Goal: Check status: Check status

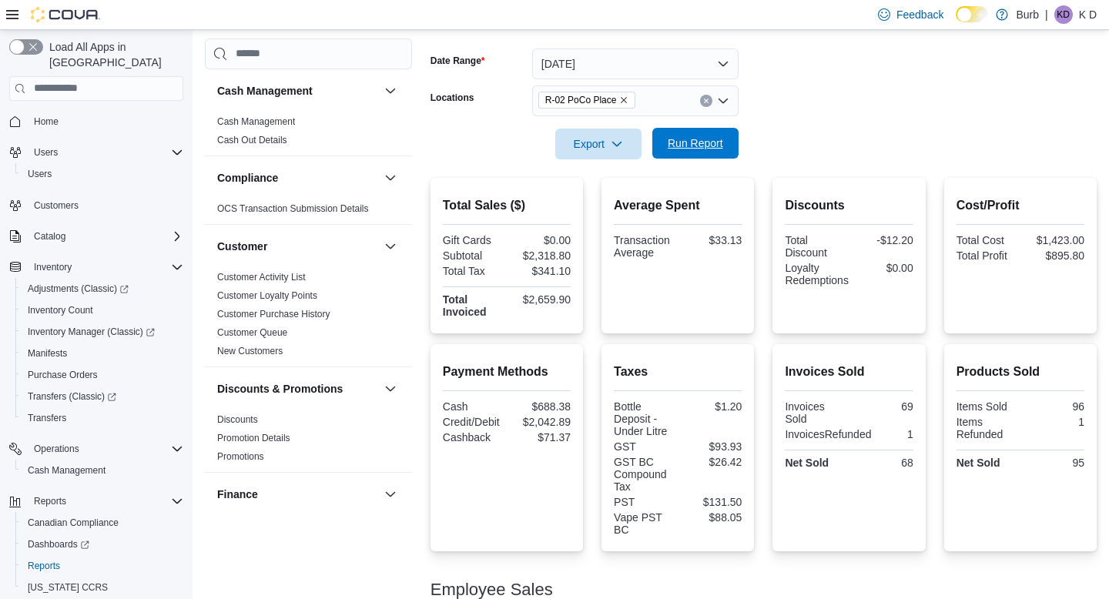
scroll to position [1035, 0]
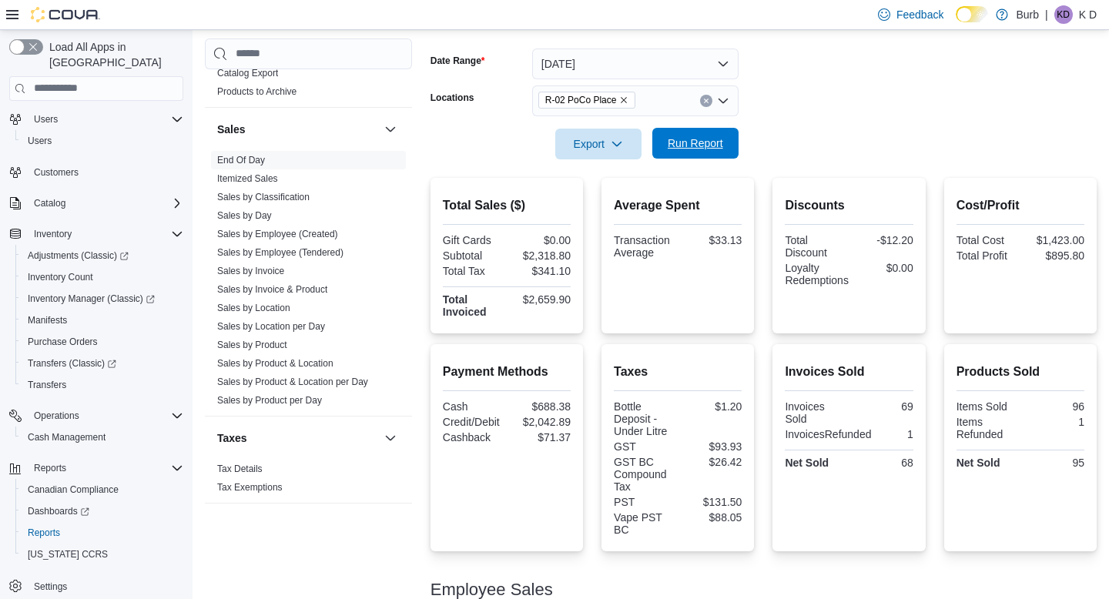
click at [672, 137] on span "Run Report" at bounding box center [695, 143] width 55 height 15
click at [723, 149] on span "Run Report" at bounding box center [695, 143] width 55 height 15
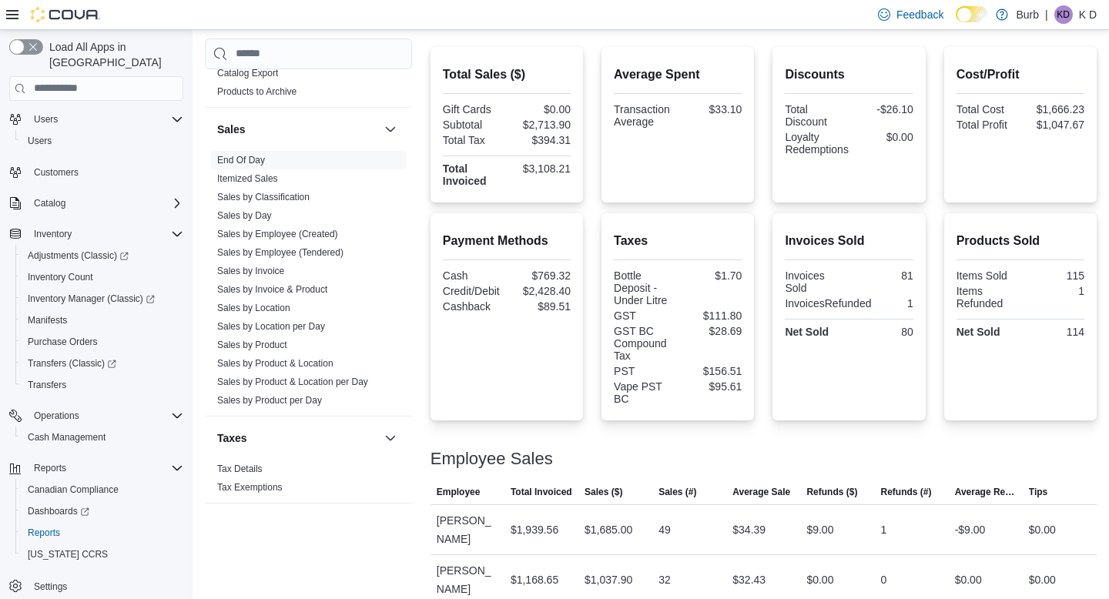
scroll to position [315, 0]
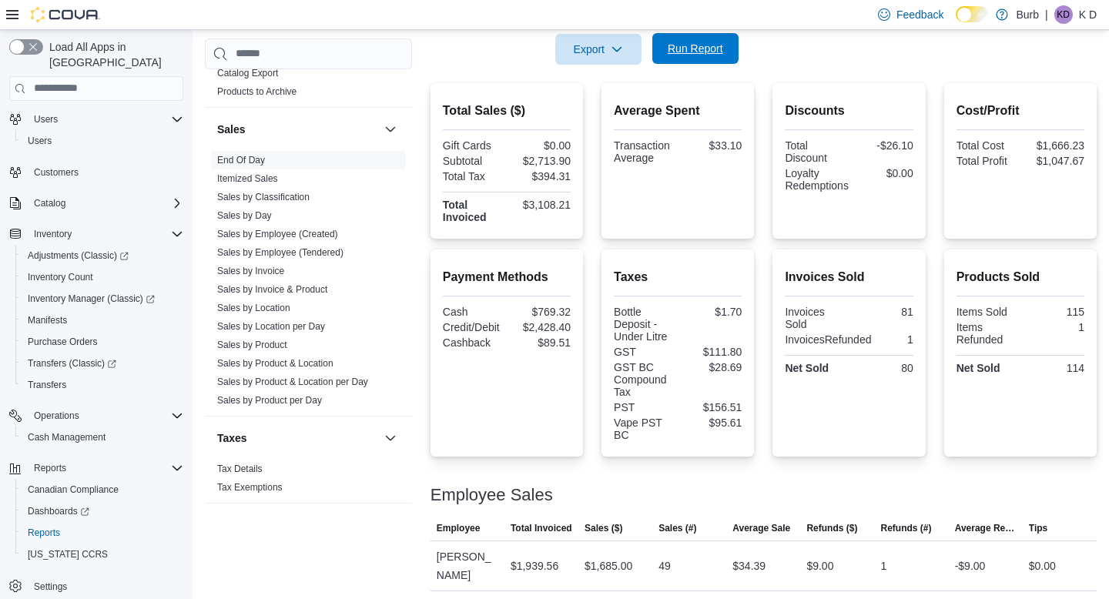
click at [672, 63] on span "Run Report" at bounding box center [696, 48] width 68 height 31
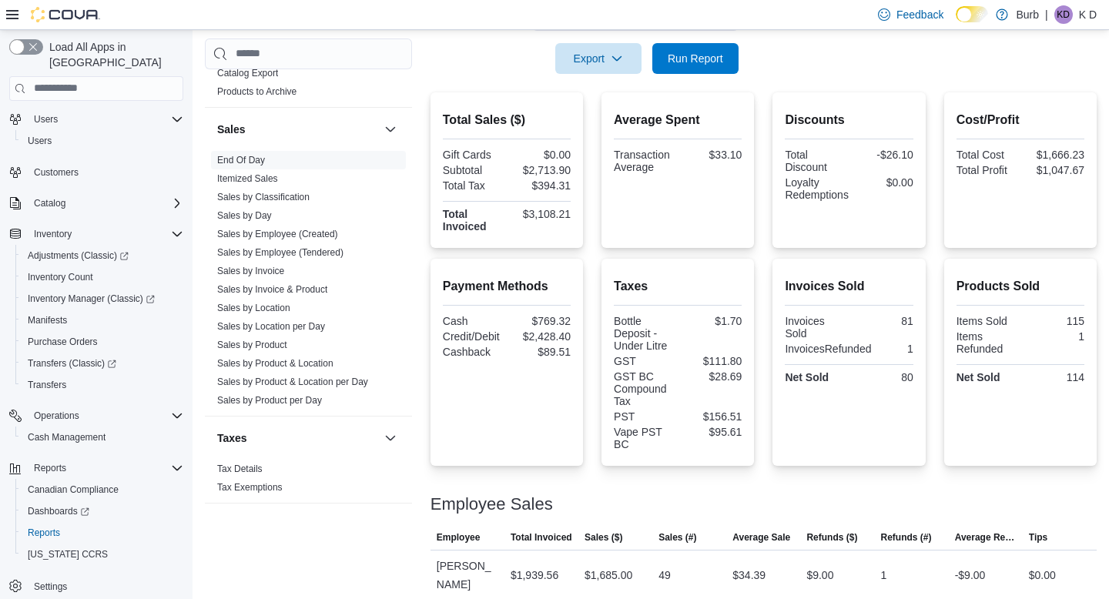
scroll to position [310, 0]
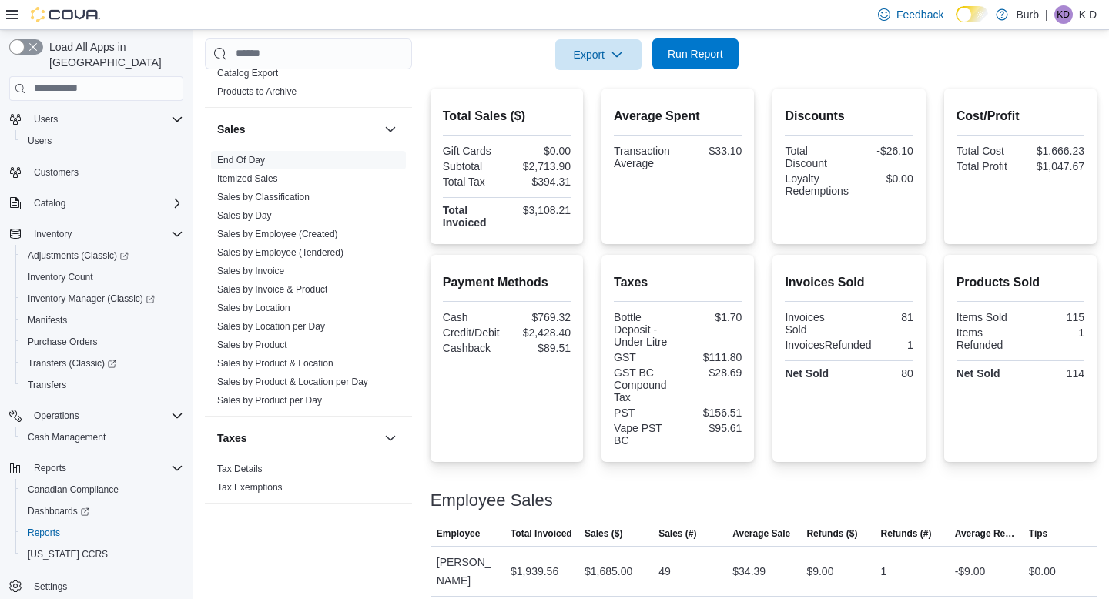
click at [694, 53] on span "Run Report" at bounding box center [695, 53] width 55 height 15
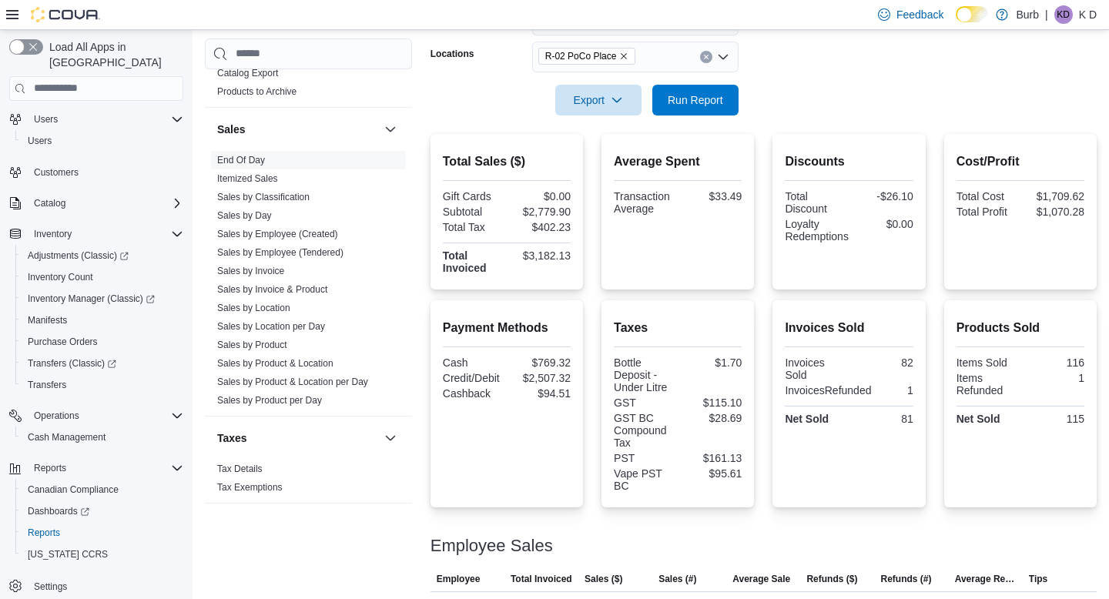
scroll to position [260, 0]
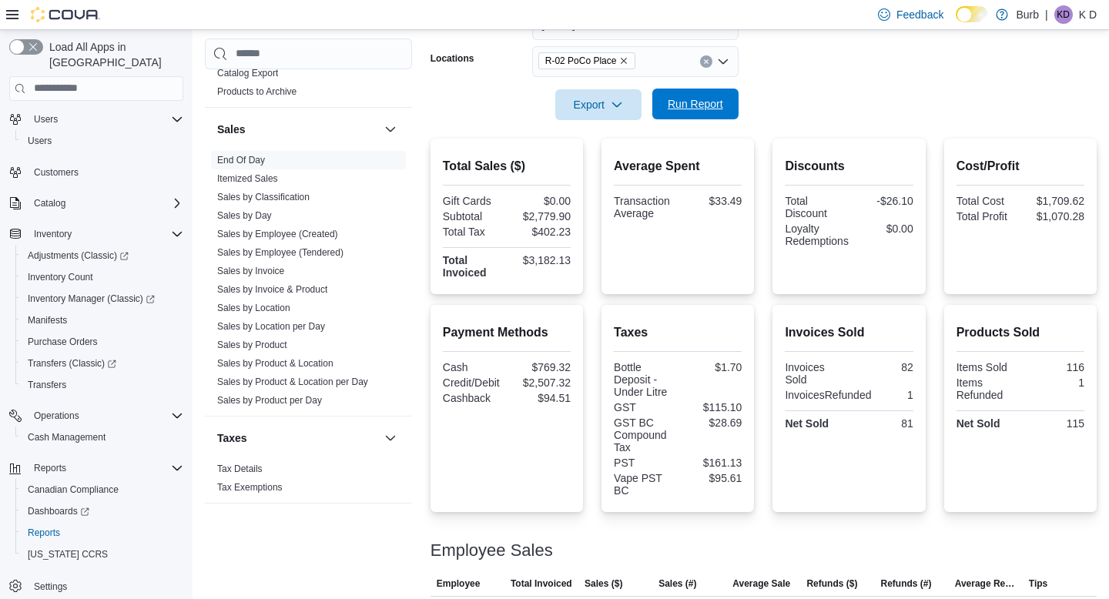
click at [682, 109] on span "Run Report" at bounding box center [695, 103] width 55 height 15
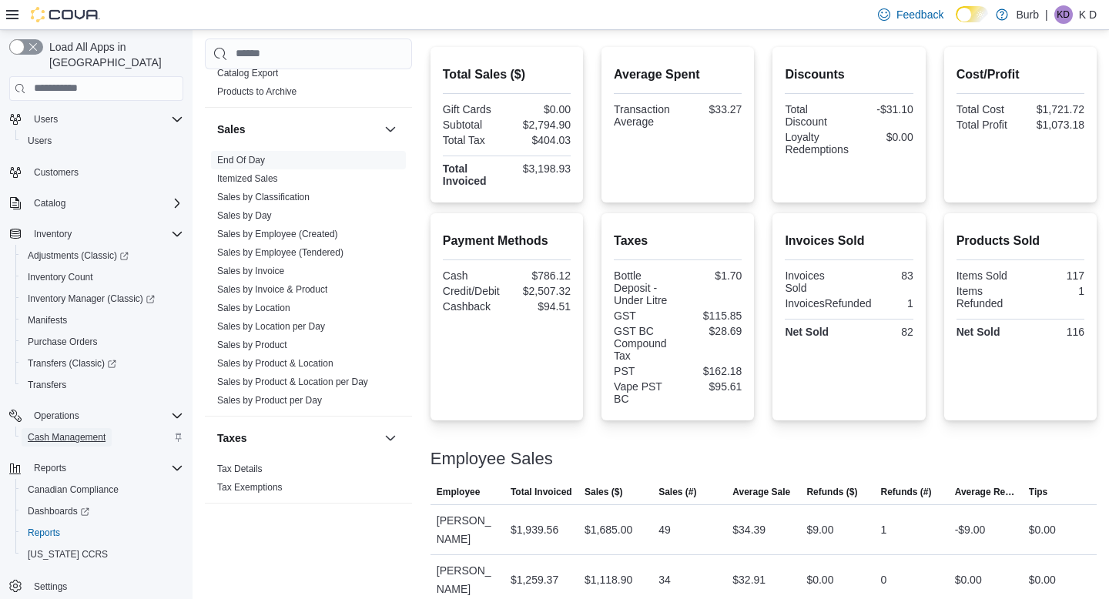
click at [35, 429] on span "Cash Management" at bounding box center [67, 437] width 78 height 18
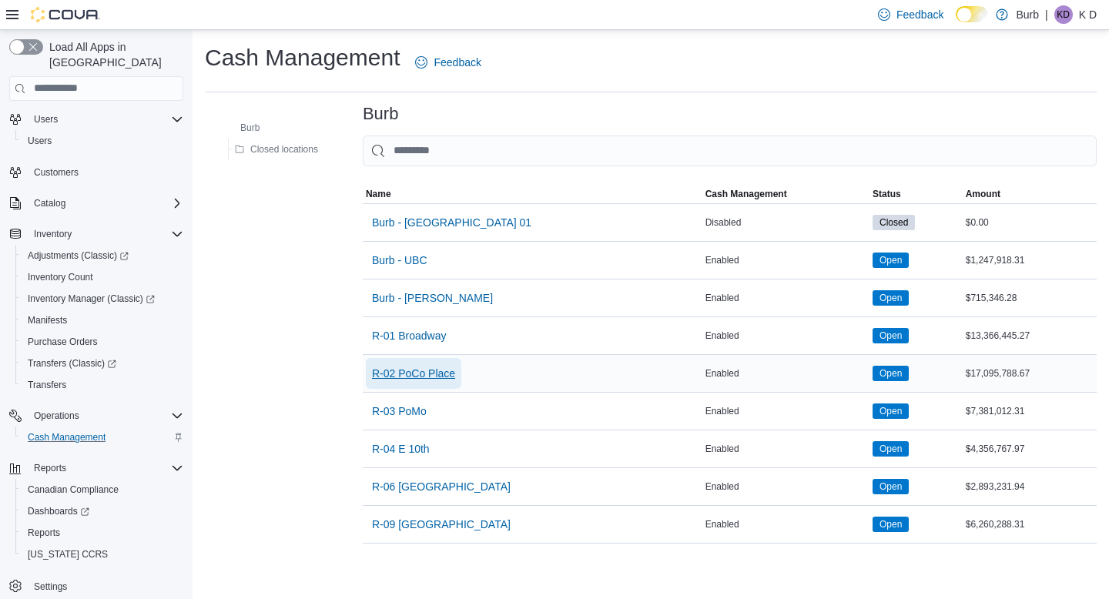
click at [431, 380] on span "R-02 PoCo Place" at bounding box center [413, 373] width 83 height 15
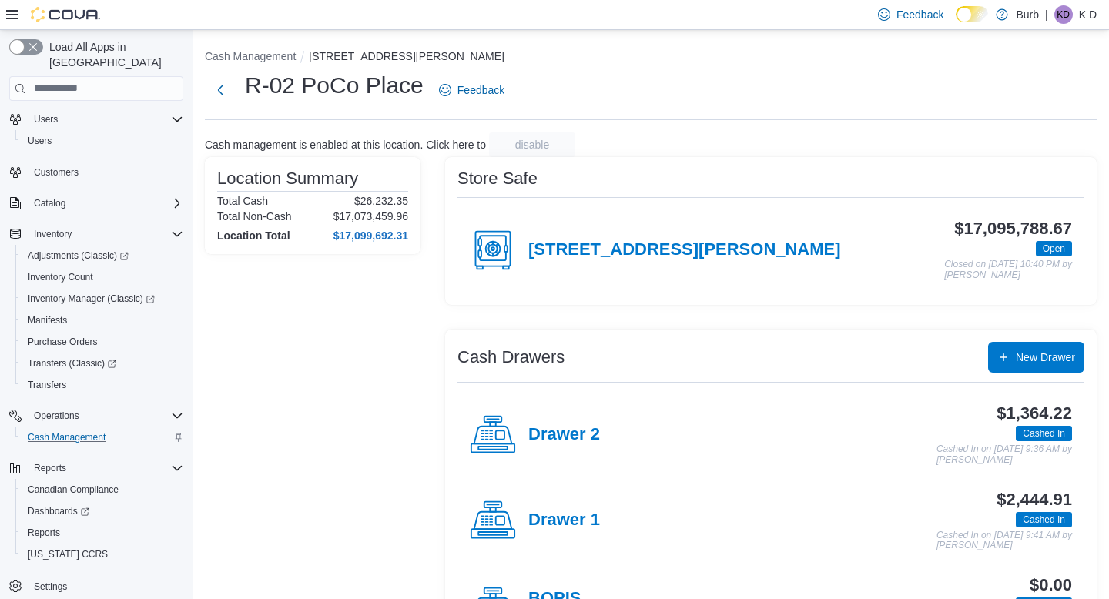
scroll to position [75, 0]
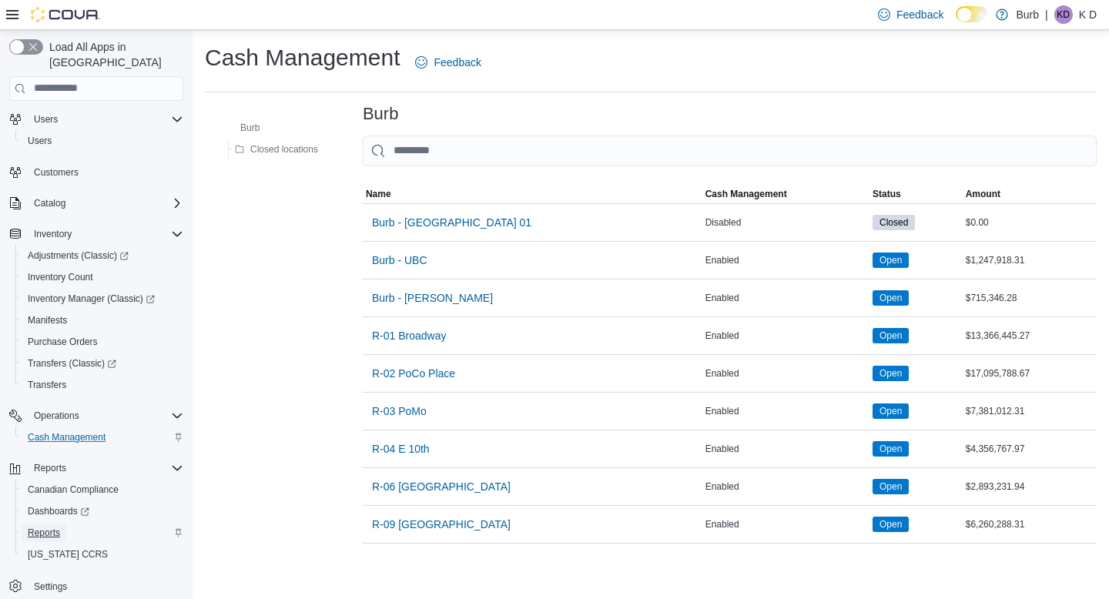
click at [51, 527] on span "Reports" at bounding box center [44, 533] width 32 height 12
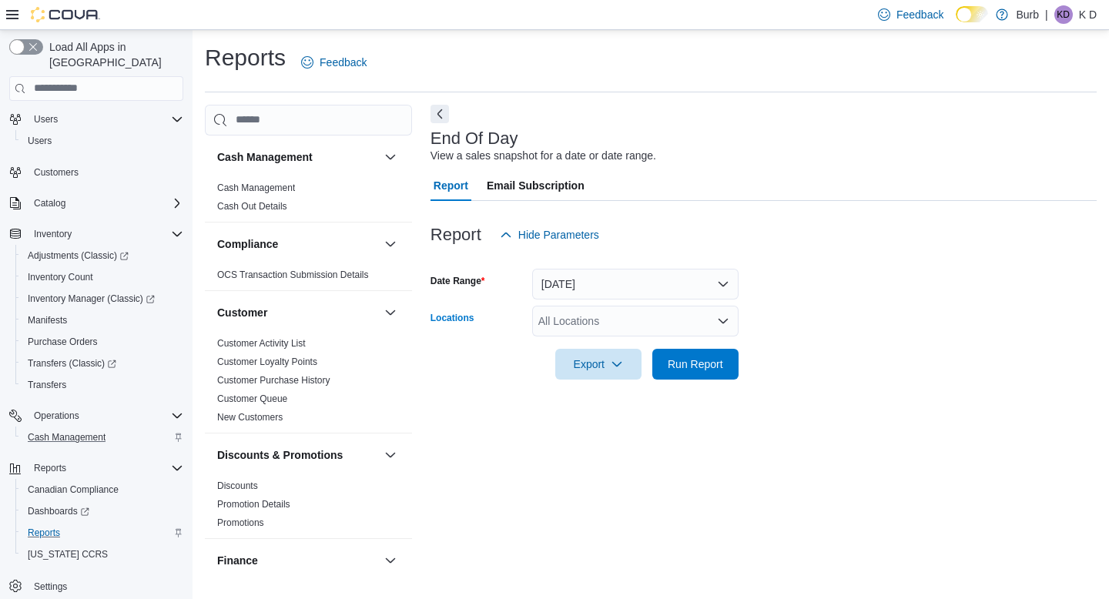
click at [611, 322] on div "All Locations" at bounding box center [635, 321] width 206 height 31
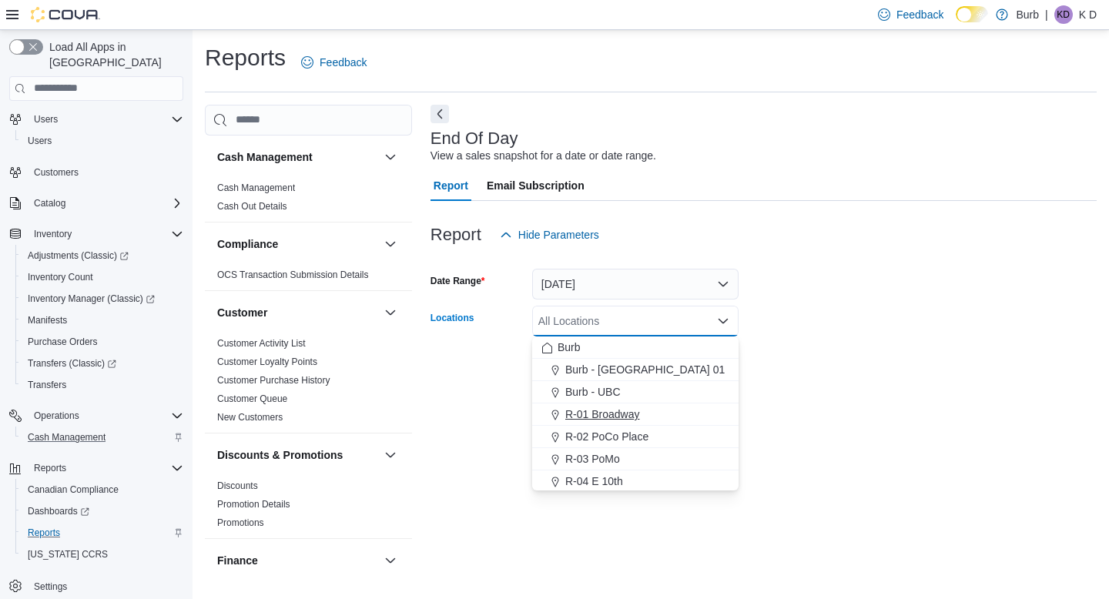
click at [629, 407] on span "R-01 Broadway" at bounding box center [602, 414] width 75 height 15
click at [837, 375] on form "Date Range Today Locations R-01 Broadway Combo box. Selected. R-01 Broadway. Pr…" at bounding box center [764, 314] width 666 height 129
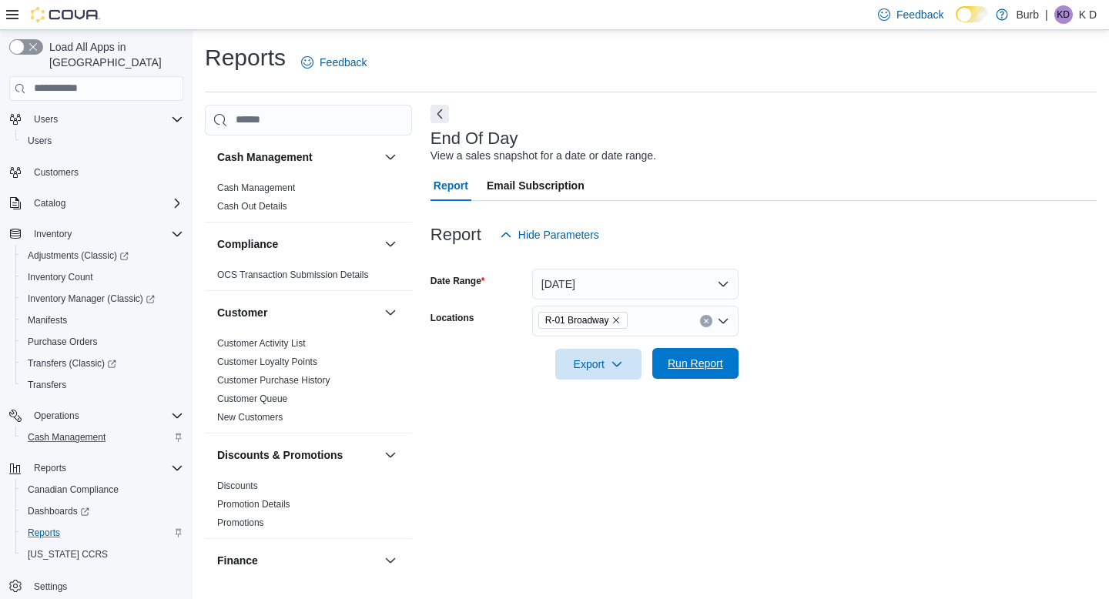
click at [726, 372] on span "Run Report" at bounding box center [696, 363] width 68 height 31
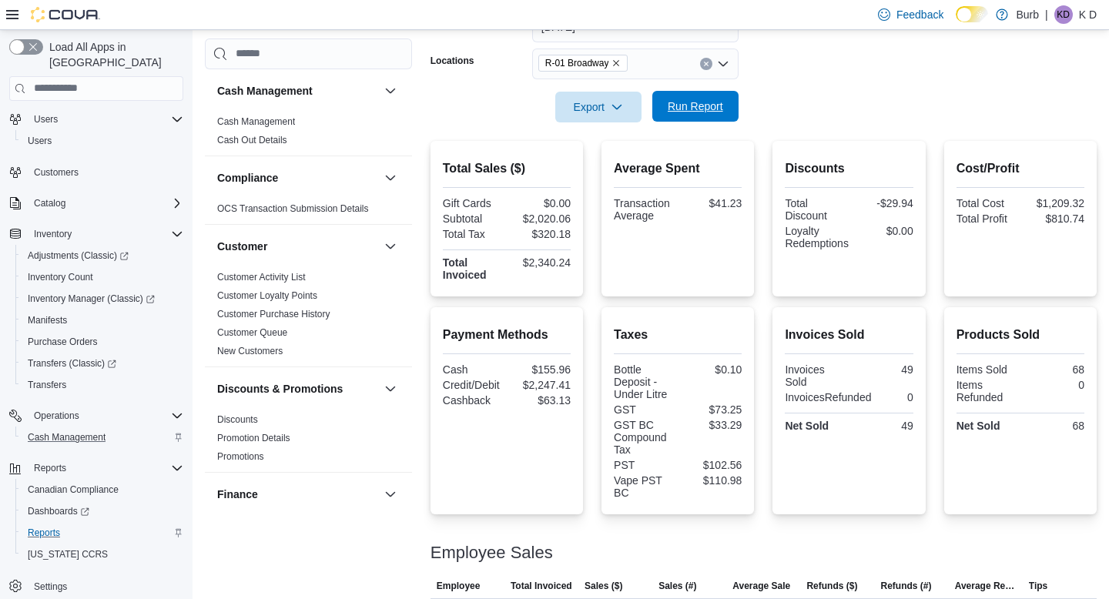
scroll to position [256, 0]
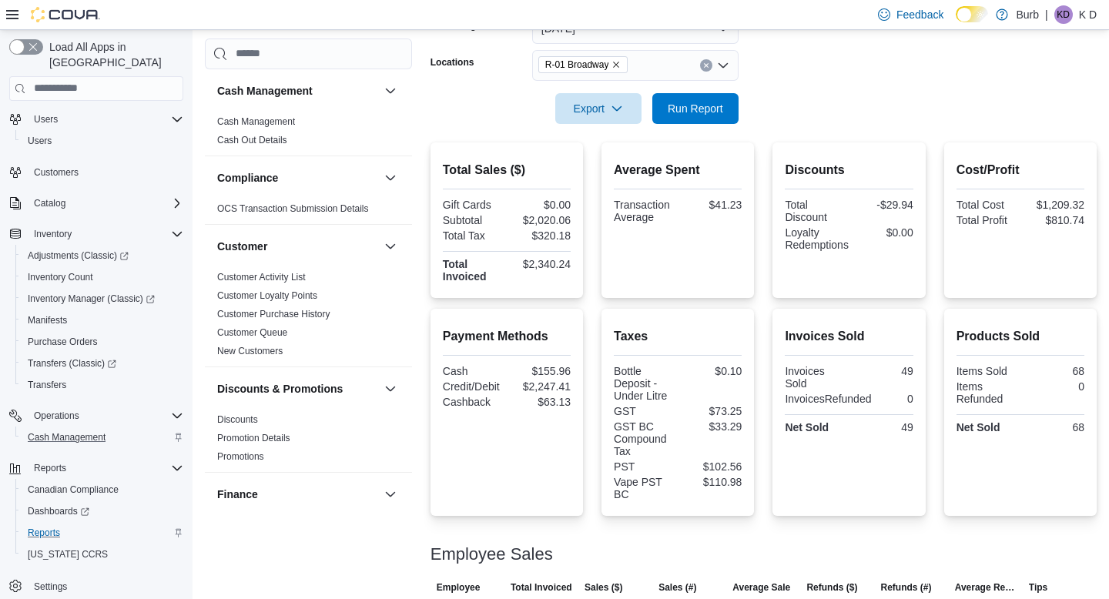
click at [706, 60] on button "Clear input" at bounding box center [706, 65] width 12 height 12
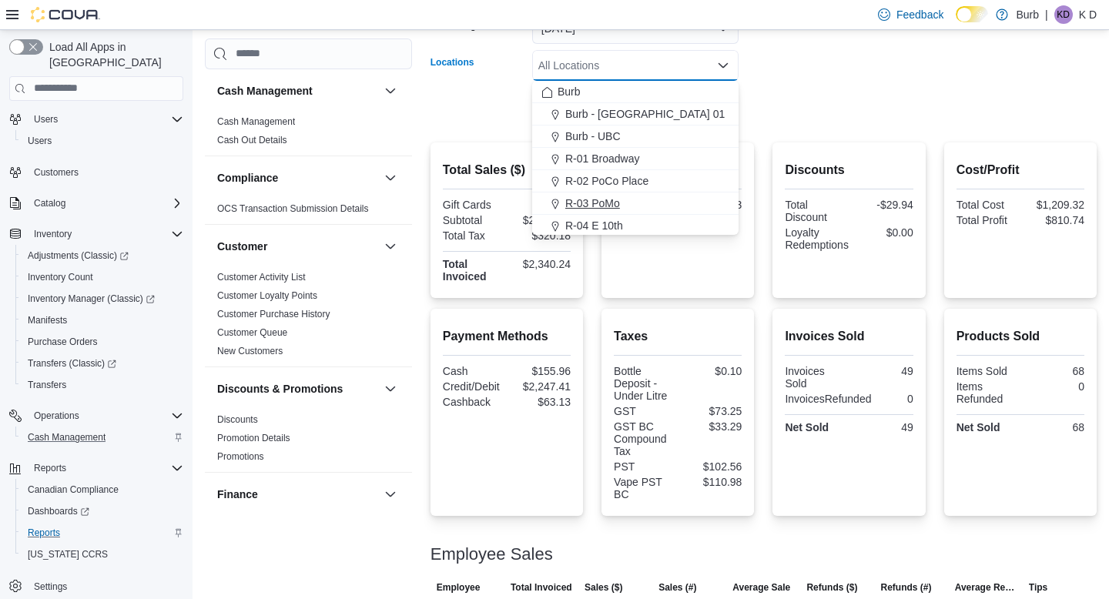
click at [619, 198] on span "R-03 PoMo" at bounding box center [592, 203] width 55 height 15
click at [851, 127] on div at bounding box center [764, 133] width 666 height 18
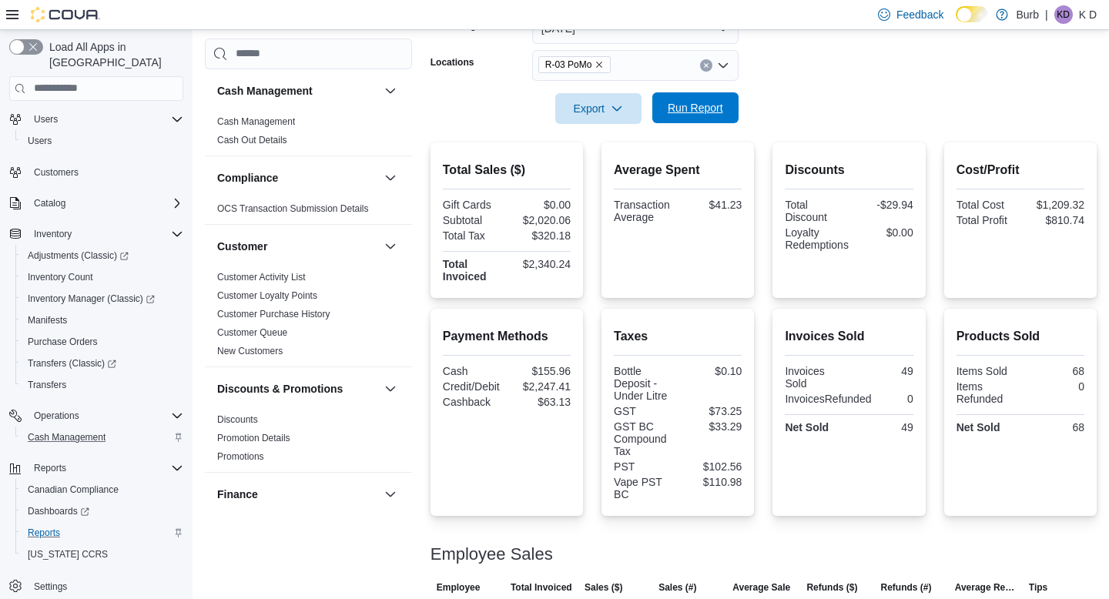
click at [738, 118] on button "Run Report" at bounding box center [696, 107] width 86 height 31
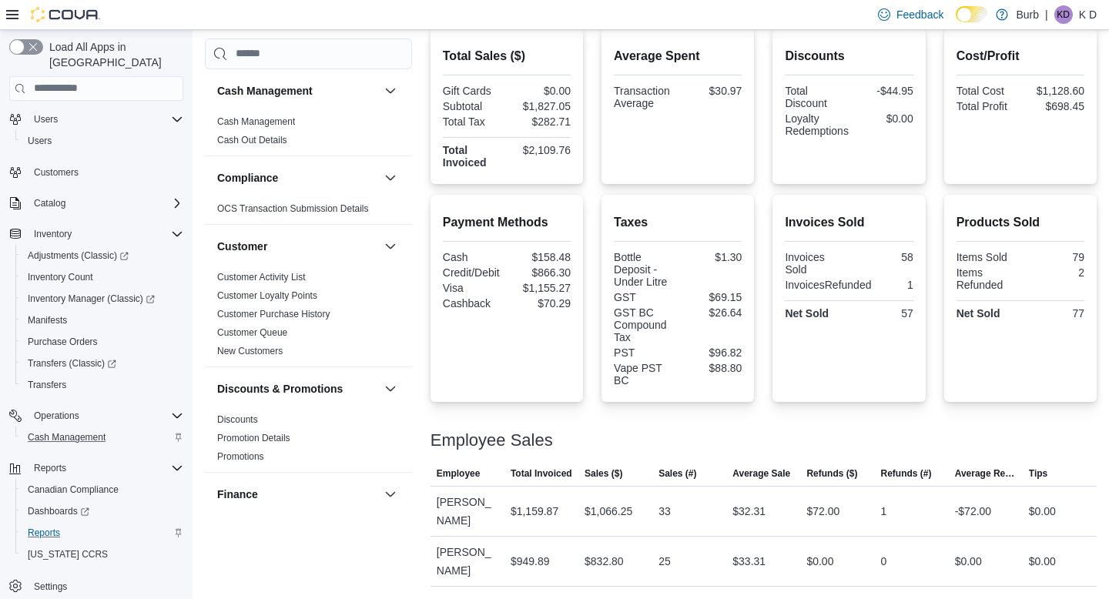
scroll to position [257, 0]
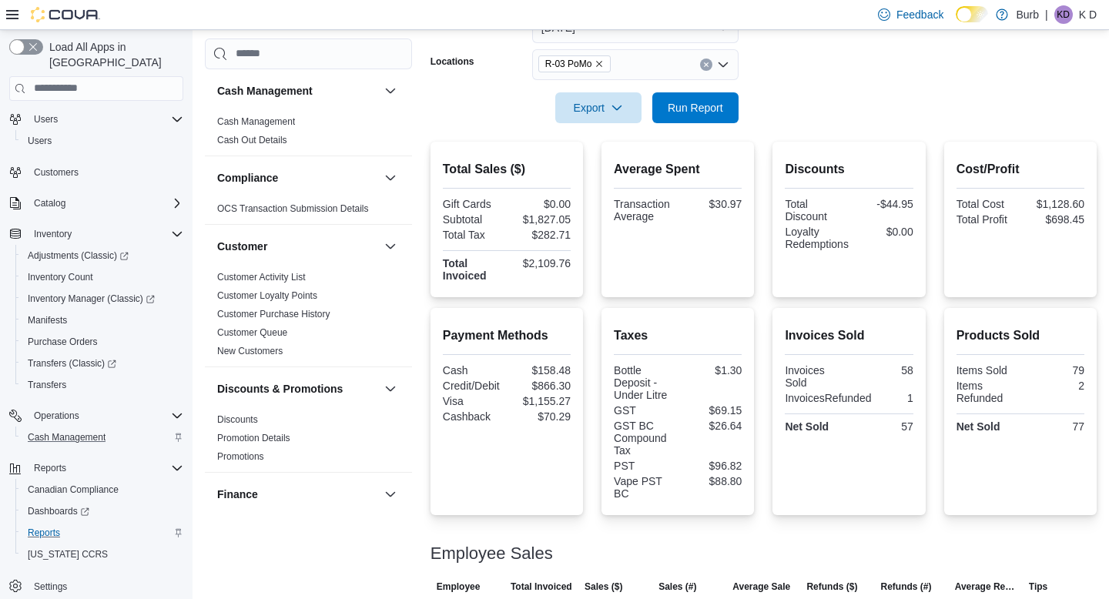
click at [706, 63] on icon "Clear input" at bounding box center [706, 64] width 4 height 4
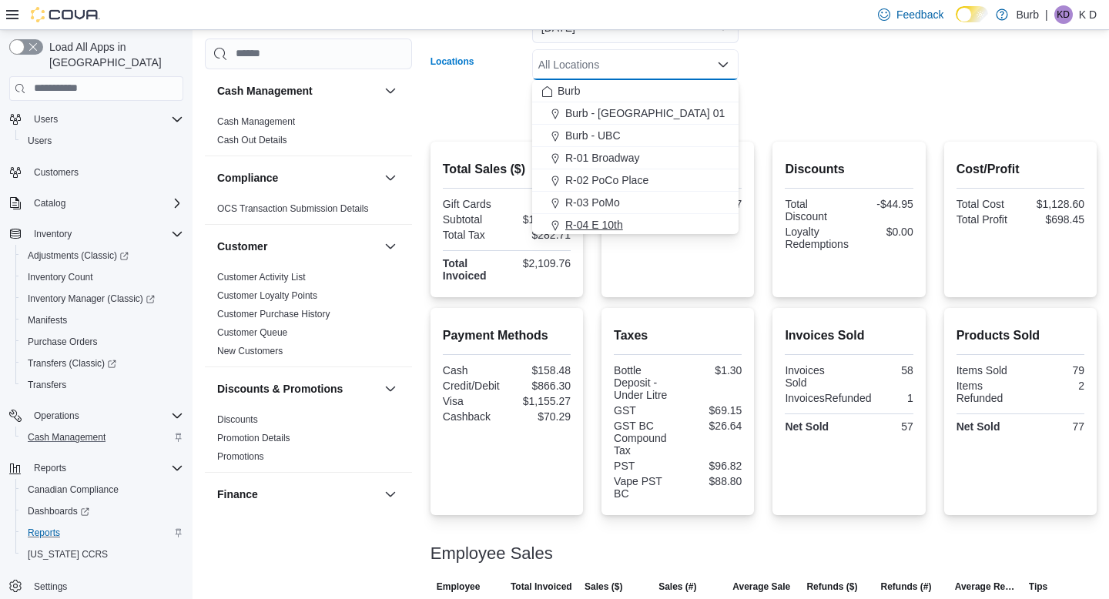
click at [626, 223] on div "R-04 E 10th" at bounding box center [636, 224] width 188 height 15
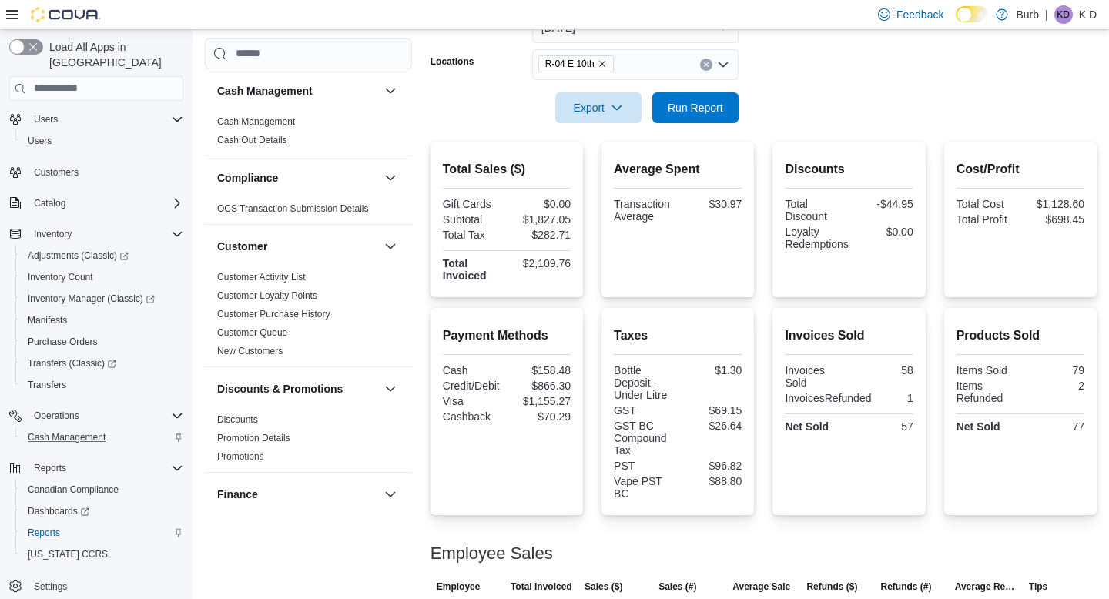
click at [854, 75] on form "Date Range Today Locations R-04 E 10th Export Run Report" at bounding box center [764, 58] width 666 height 129
click at [709, 96] on span "Run Report" at bounding box center [696, 107] width 68 height 31
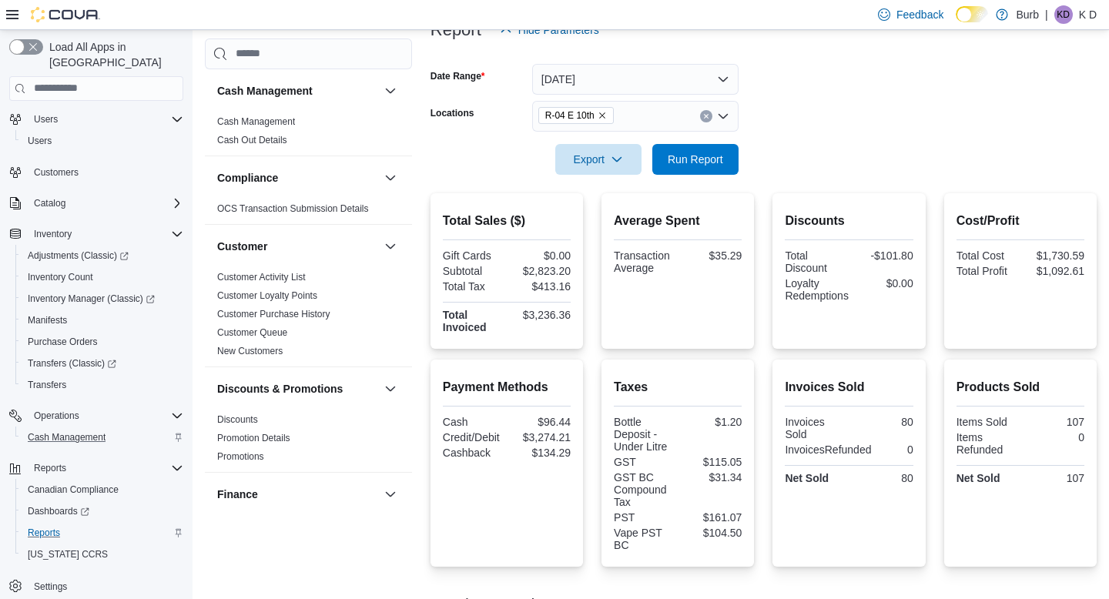
scroll to position [201, 0]
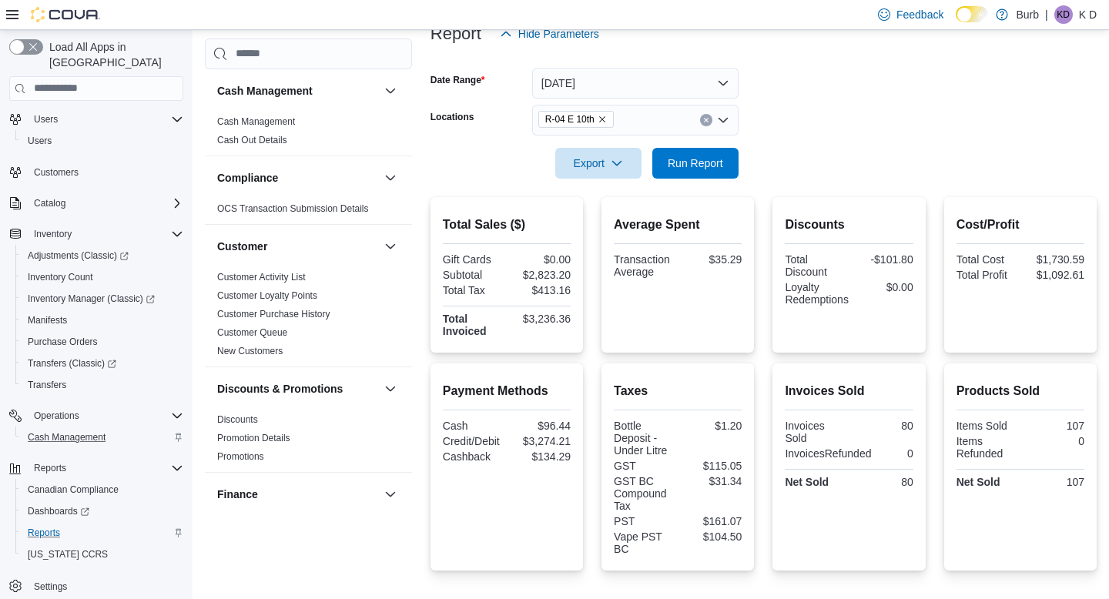
click at [702, 122] on button "Clear input" at bounding box center [706, 120] width 12 height 12
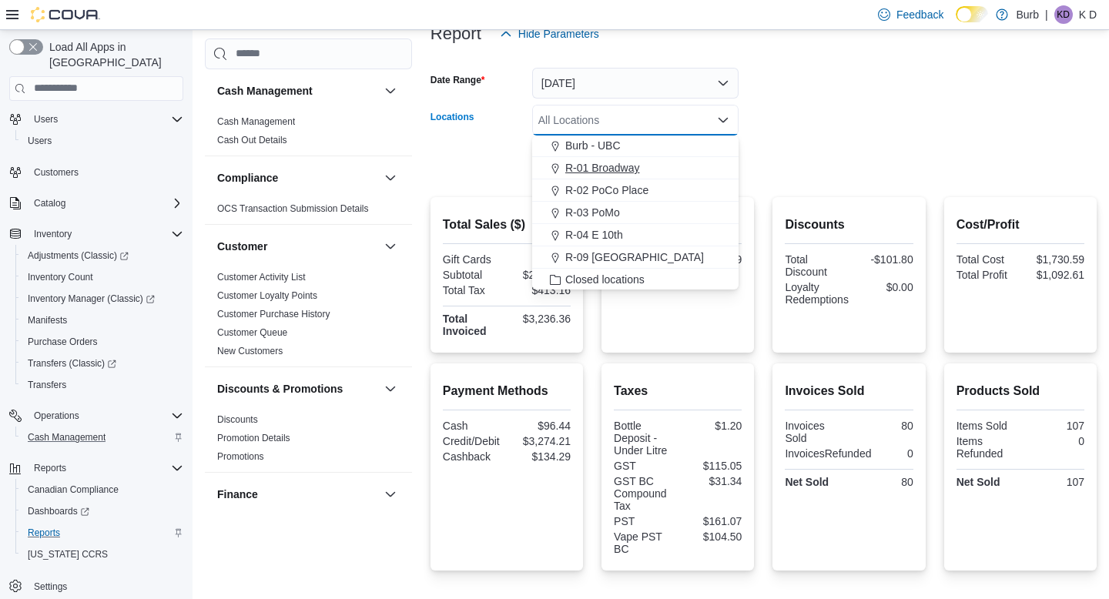
scroll to position [57, 0]
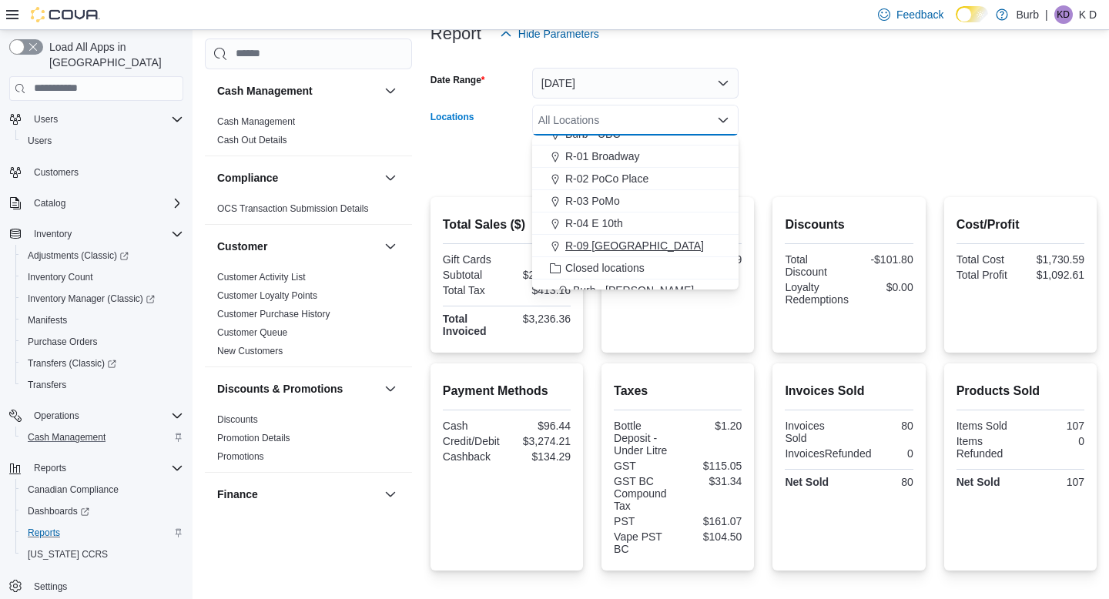
click at [652, 240] on span "R-09 Tuscany Village" at bounding box center [634, 245] width 139 height 15
drag, startPoint x: 805, startPoint y: 180, endPoint x: 752, endPoint y: 180, distance: 53.2
click at [797, 180] on div at bounding box center [764, 188] width 666 height 18
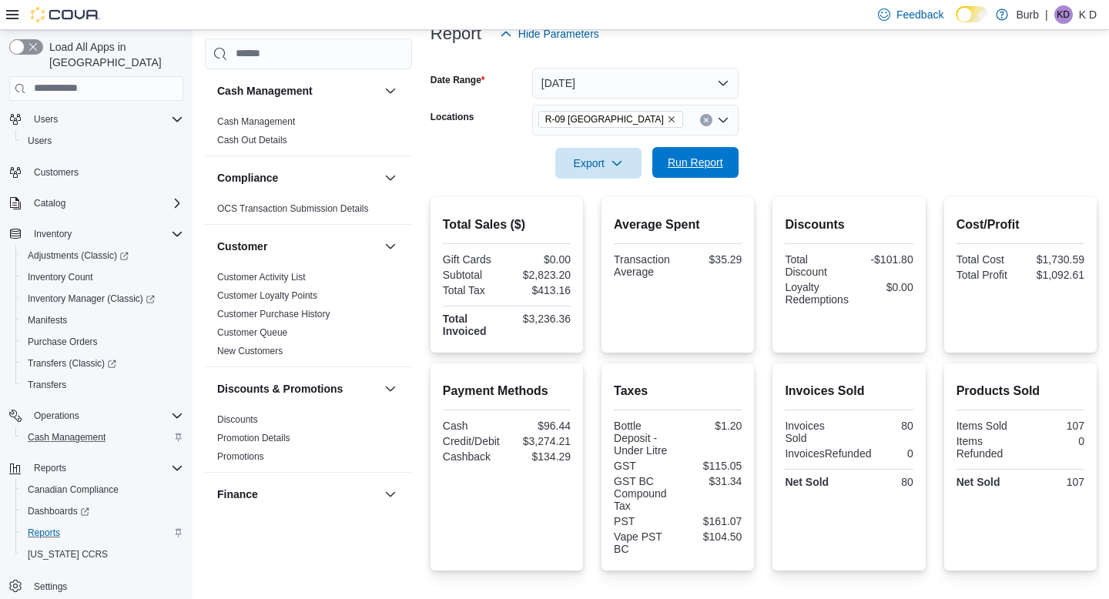
click at [721, 178] on div "Export Run Report" at bounding box center [585, 163] width 308 height 31
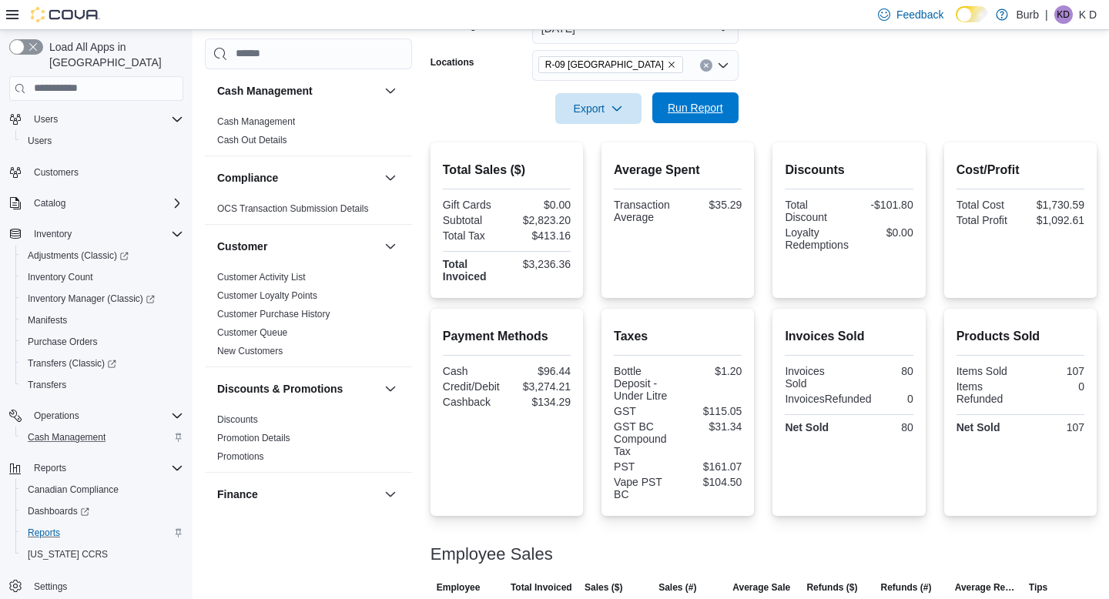
scroll to position [257, 0]
click at [706, 62] on icon "Clear input" at bounding box center [706, 65] width 6 height 6
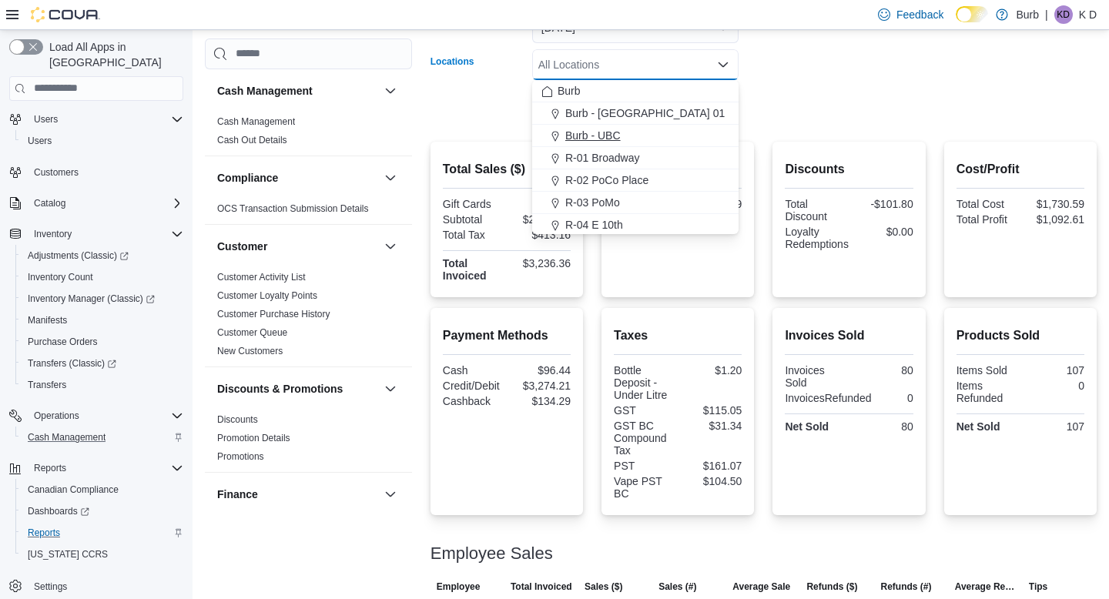
click at [666, 143] on div "Burb - UBC" at bounding box center [636, 135] width 188 height 15
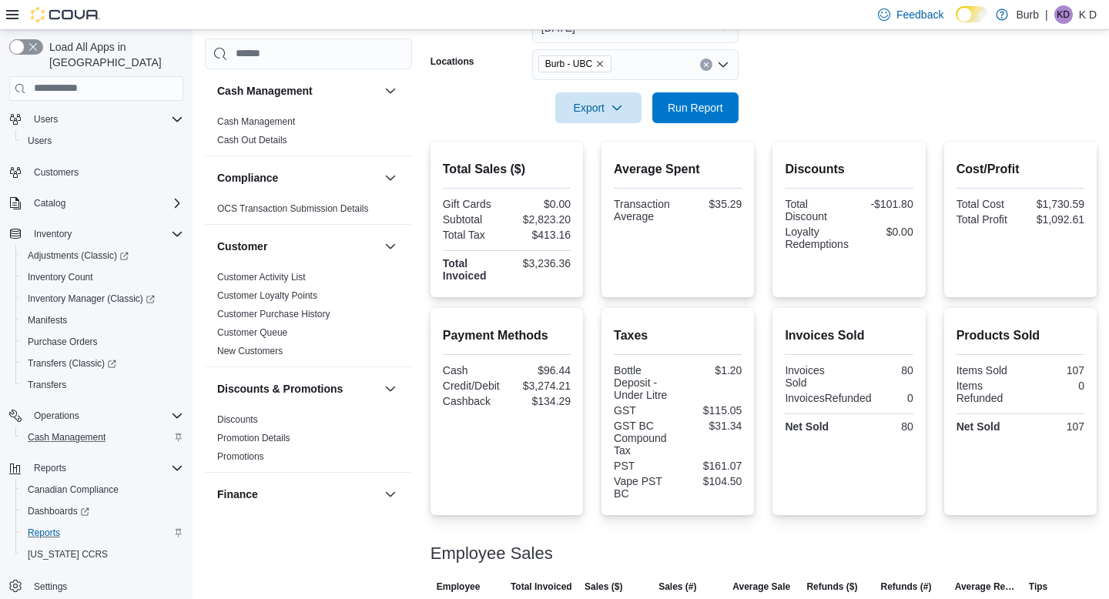
click at [765, 109] on form "Date Range Today Locations Burb - UBC Export Run Report" at bounding box center [764, 58] width 666 height 129
click at [714, 108] on span "Run Report" at bounding box center [695, 106] width 55 height 15
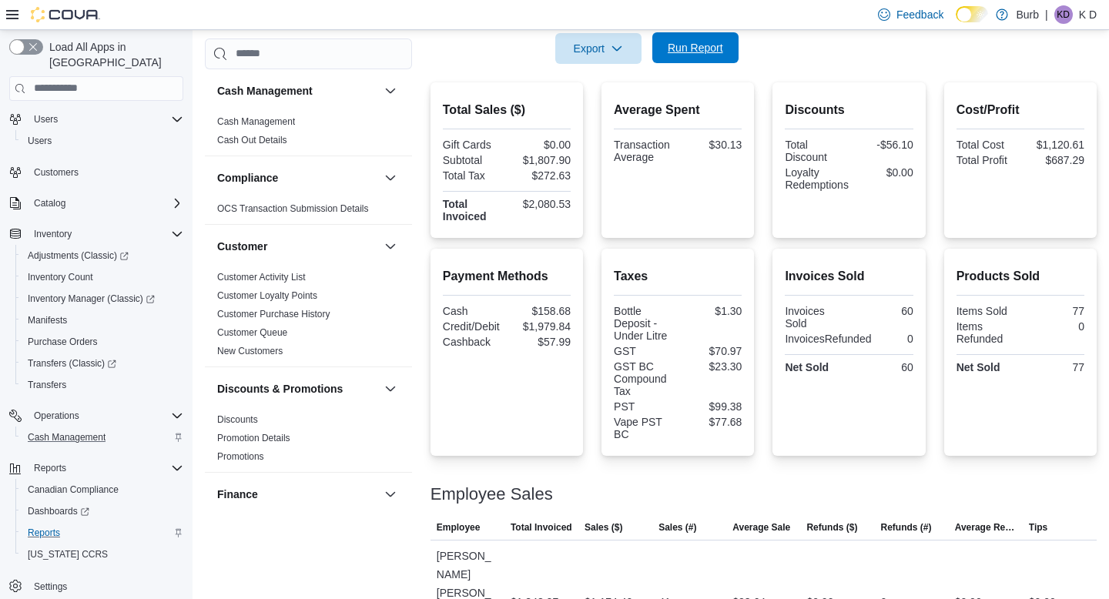
scroll to position [273, 0]
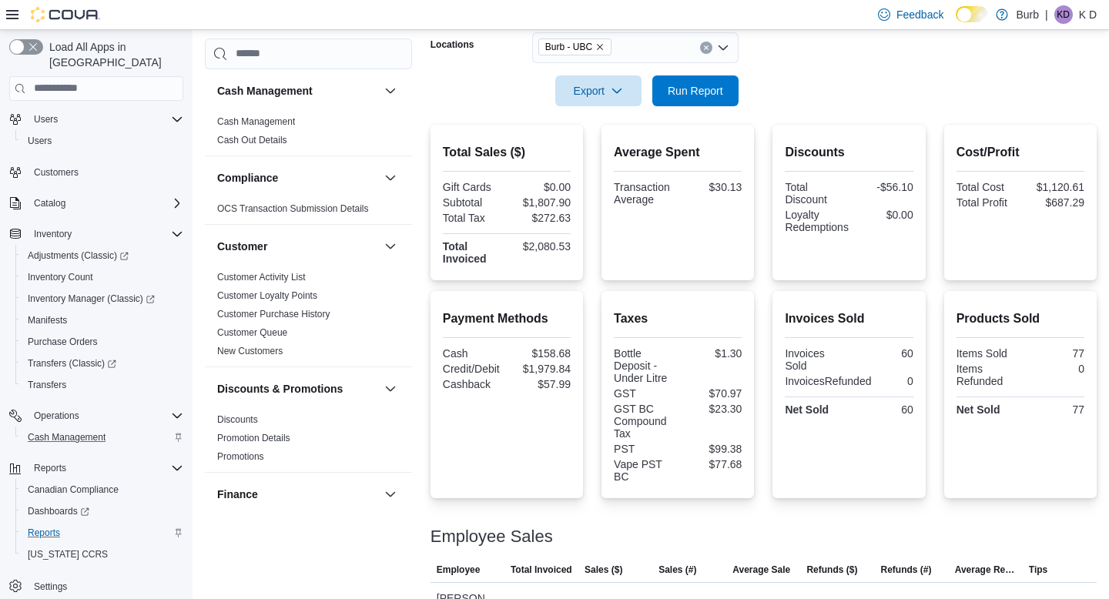
click at [708, 46] on icon "Clear input" at bounding box center [706, 47] width 4 height 4
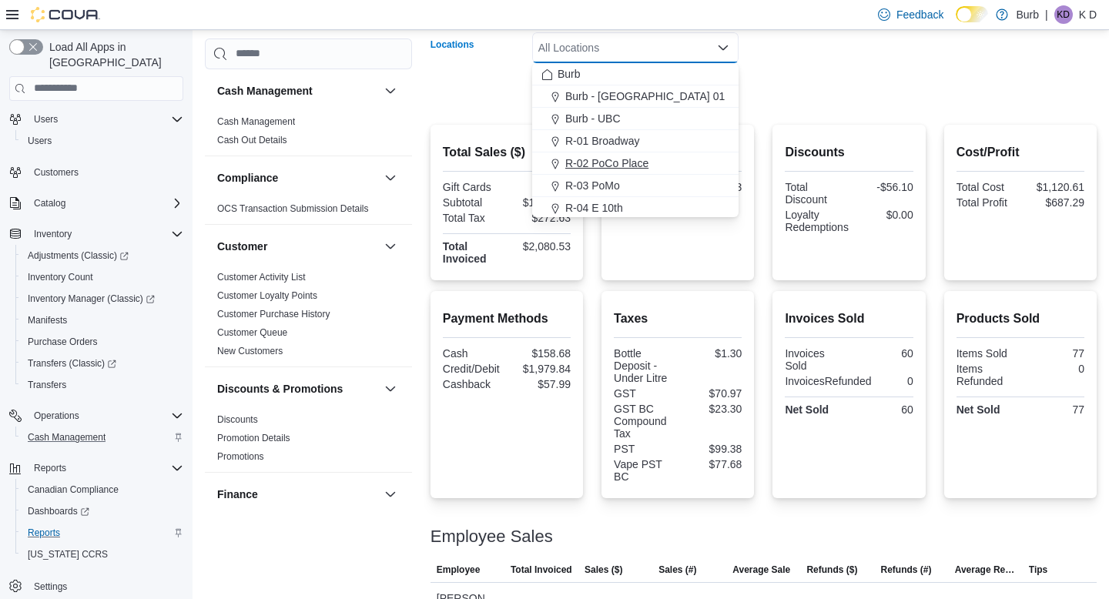
click at [638, 154] on button "R-02 PoCo Place" at bounding box center [635, 164] width 206 height 22
click at [809, 75] on form "Date Range Today Locations R-02 PoCo Place Combo box. Selected. R-02 PoCo Place…" at bounding box center [764, 41] width 666 height 129
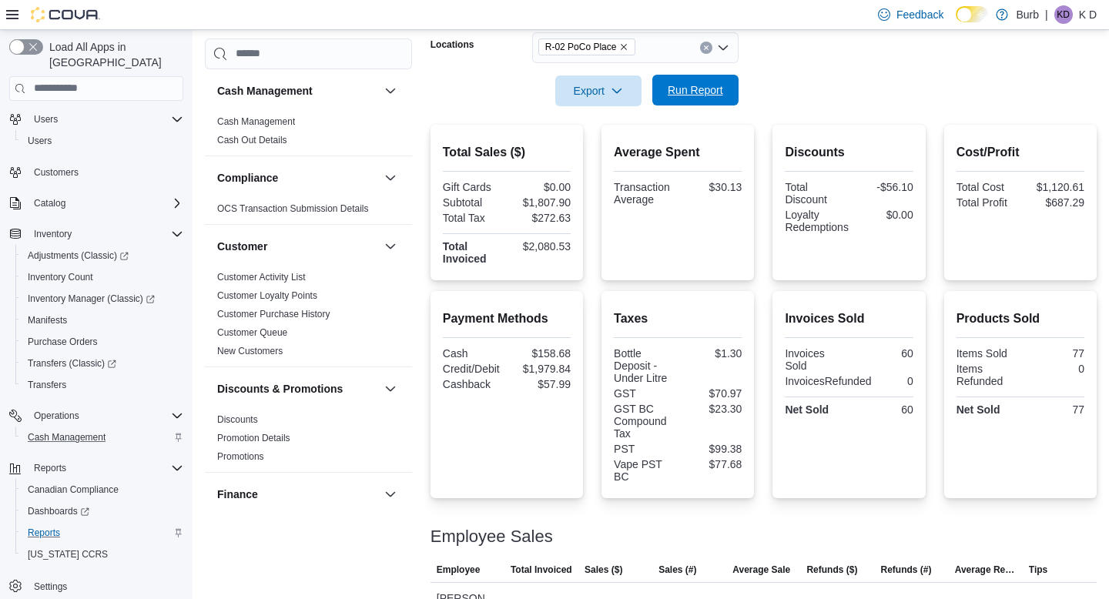
click at [713, 83] on span "Run Report" at bounding box center [696, 90] width 68 height 31
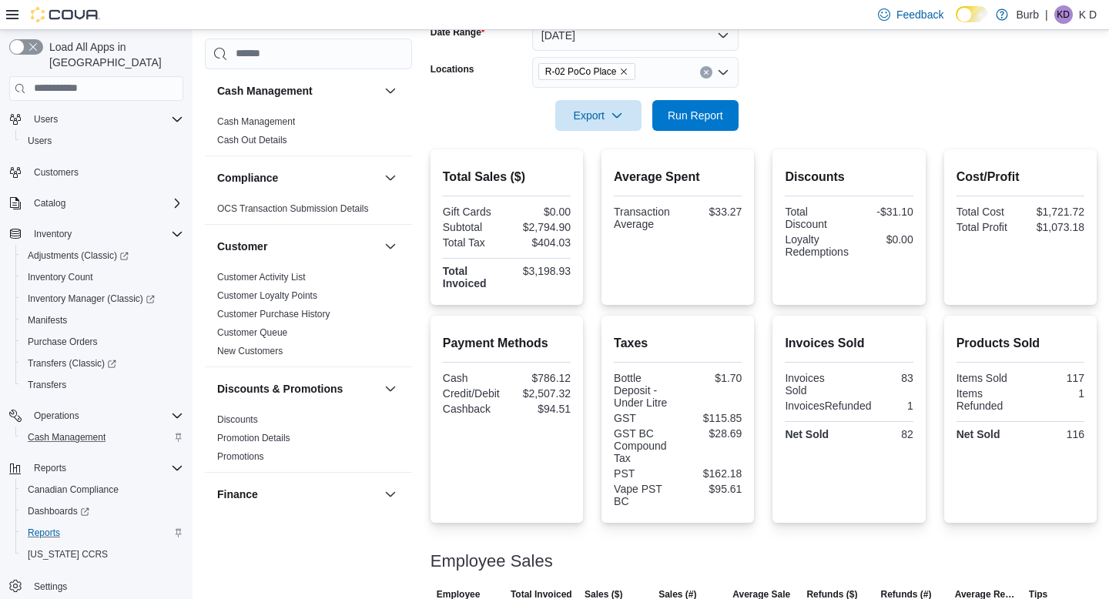
scroll to position [250, 0]
click at [680, 111] on span "Run Report" at bounding box center [695, 113] width 55 height 15
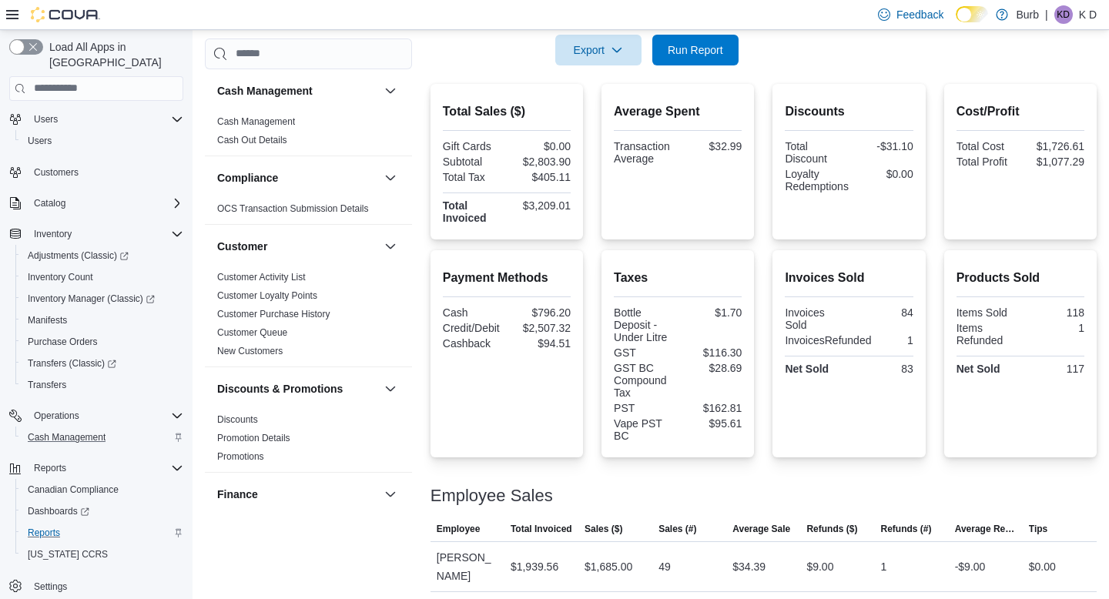
scroll to position [383, 0]
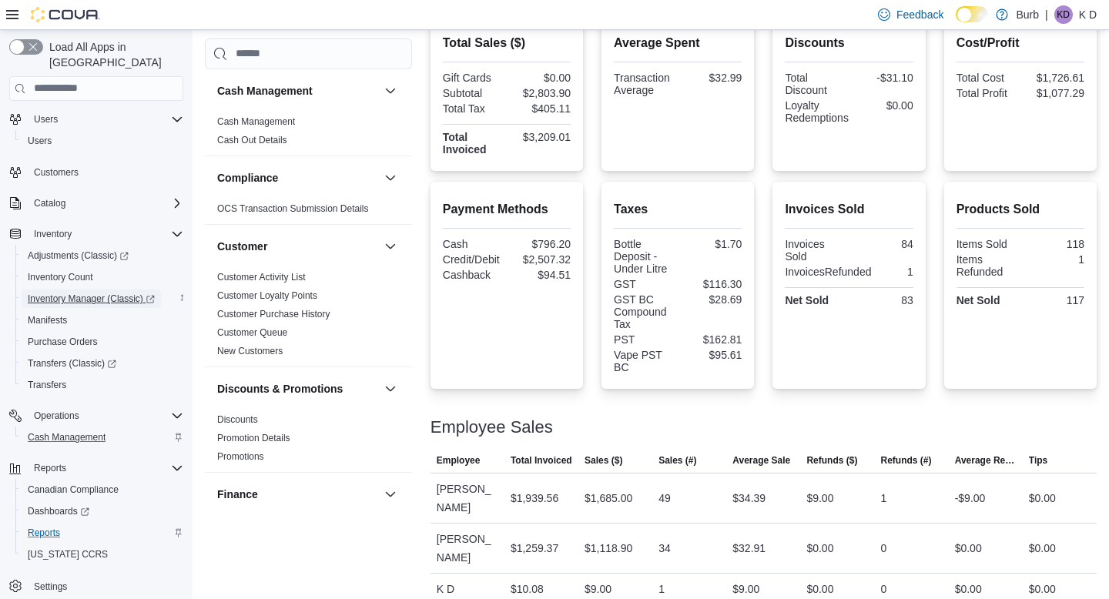
click at [108, 290] on span "Inventory Manager (Classic)" at bounding box center [91, 299] width 127 height 18
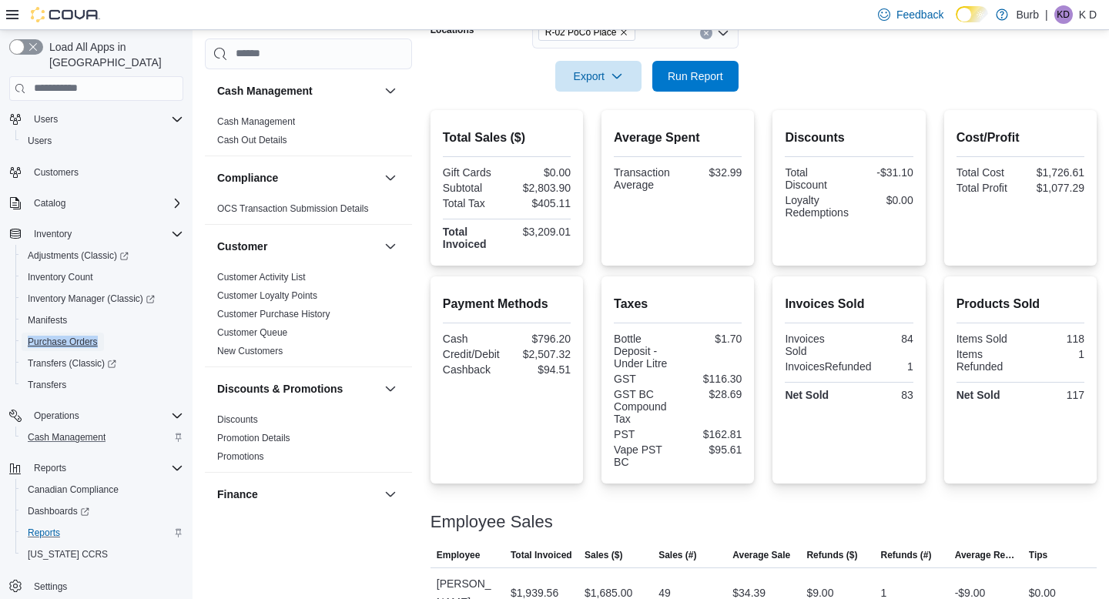
scroll to position [277, 0]
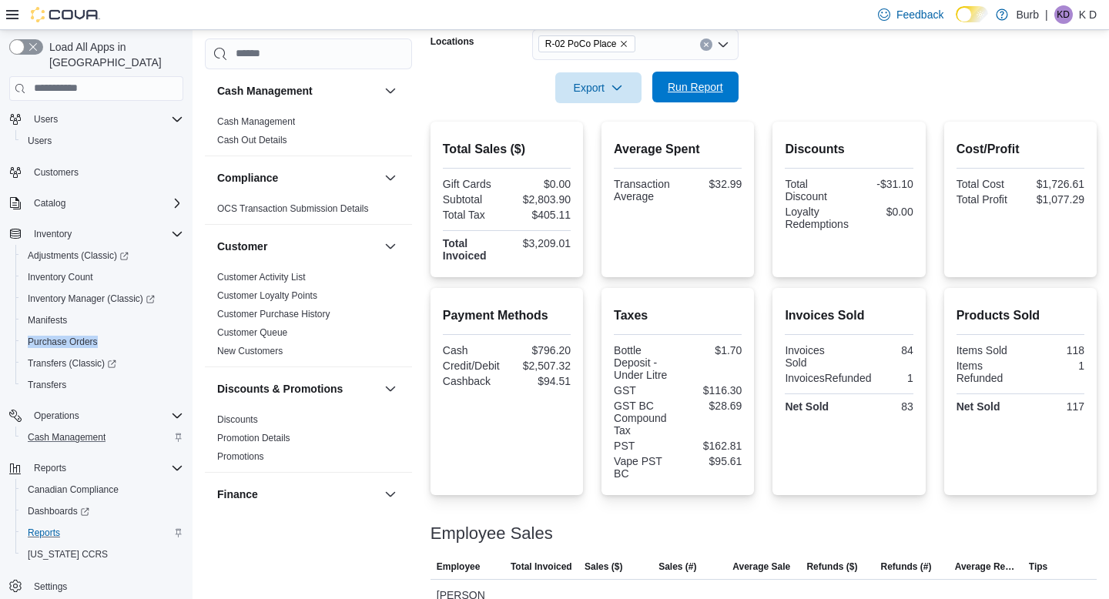
click at [676, 90] on span "Run Report" at bounding box center [695, 86] width 55 height 15
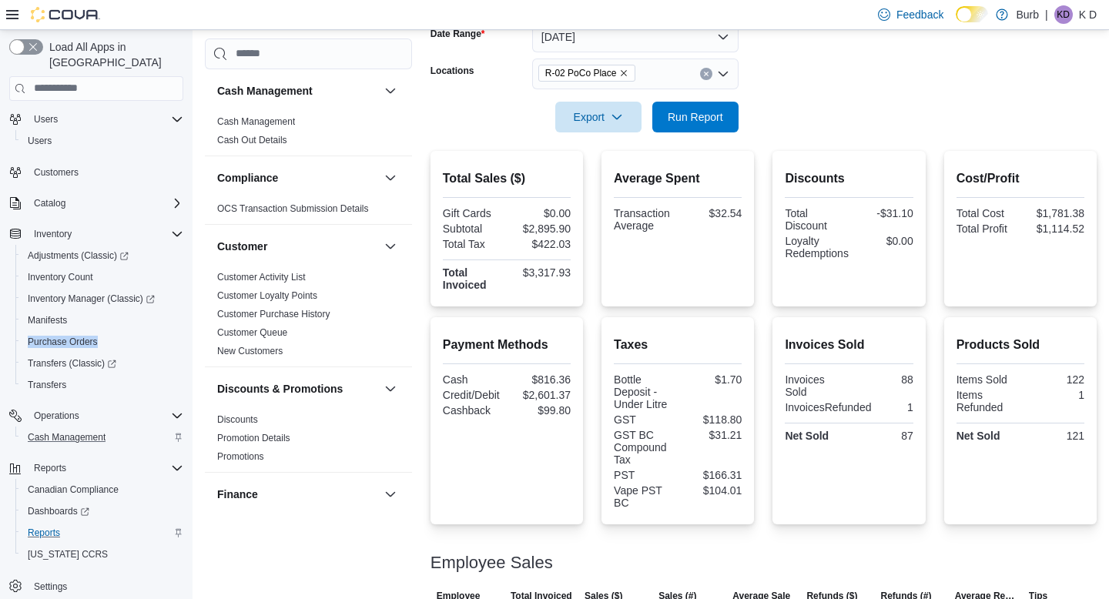
scroll to position [243, 0]
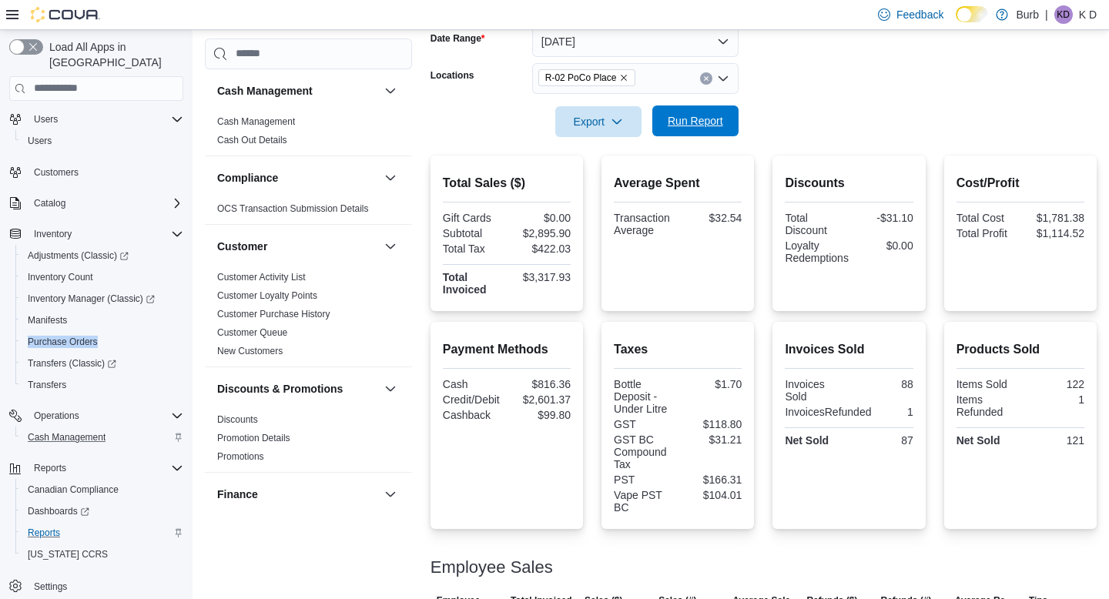
click at [671, 130] on span "Run Report" at bounding box center [696, 121] width 68 height 31
click at [709, 81] on icon "Clear input" at bounding box center [706, 78] width 6 height 6
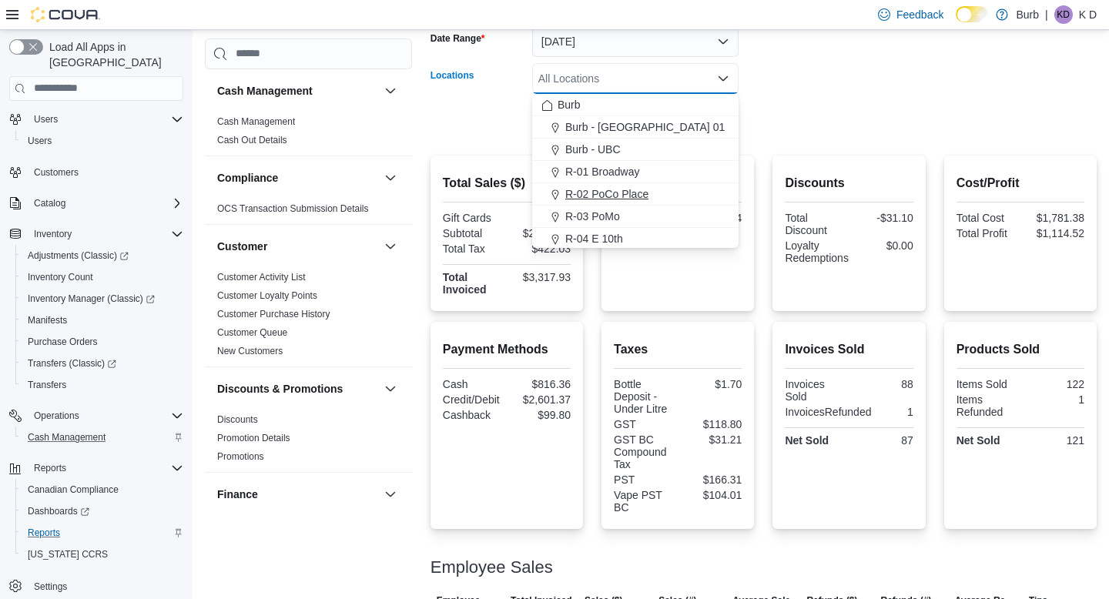
click at [672, 190] on div "R-02 PoCo Place" at bounding box center [636, 193] width 188 height 15
click at [627, 79] on icon "Remove R-02 PoCo Place from selection in this group" at bounding box center [625, 78] width 6 height 6
click at [620, 217] on span "R-03 PoMo" at bounding box center [592, 216] width 55 height 15
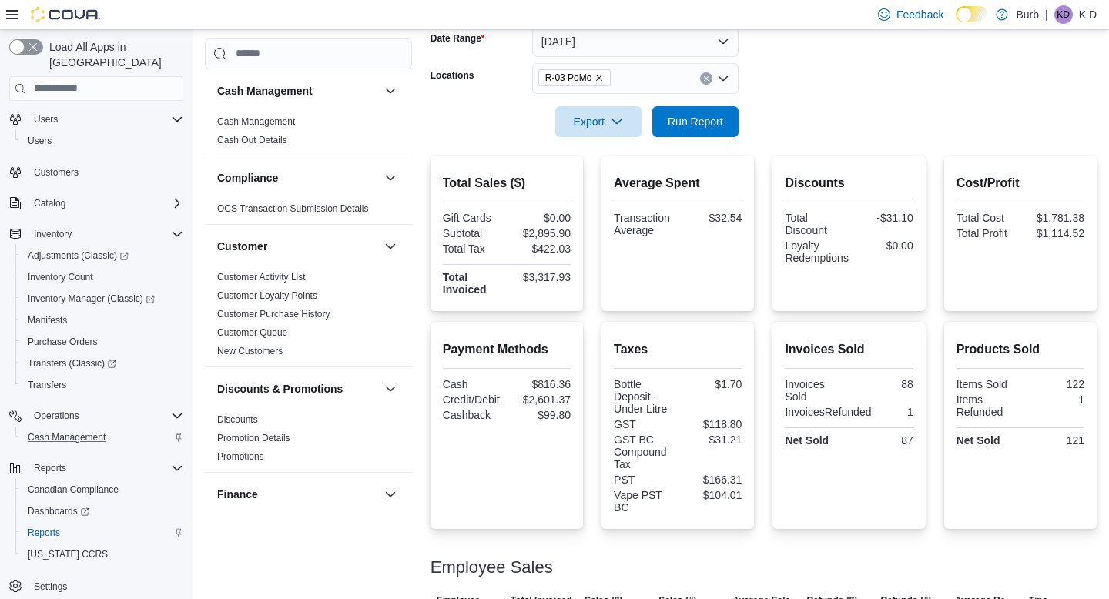
click at [835, 57] on form "Date Range Today Locations R-03 PoMo Export Run Report" at bounding box center [764, 72] width 666 height 129
click at [718, 114] on span "Run Report" at bounding box center [695, 120] width 55 height 15
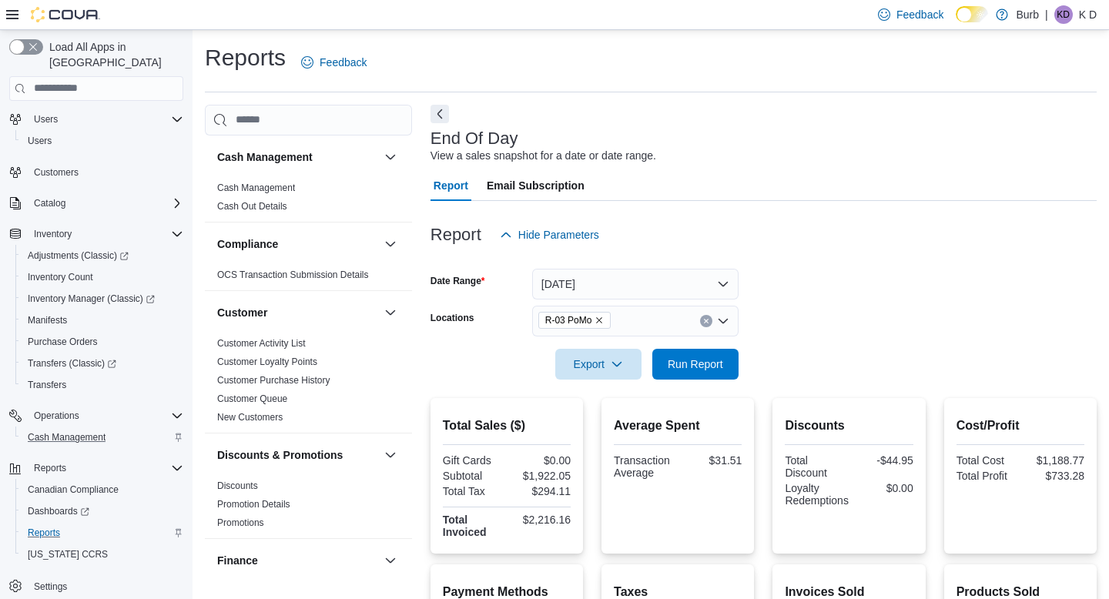
click at [710, 321] on button "Clear input" at bounding box center [706, 321] width 12 height 12
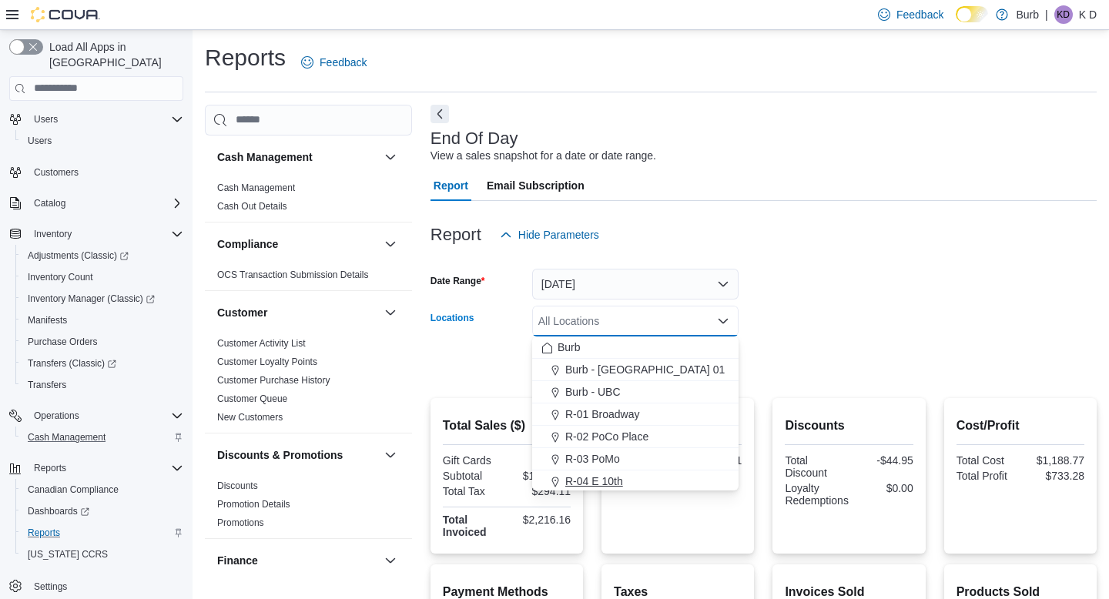
click at [683, 480] on div "R-04 E 10th" at bounding box center [636, 481] width 188 height 15
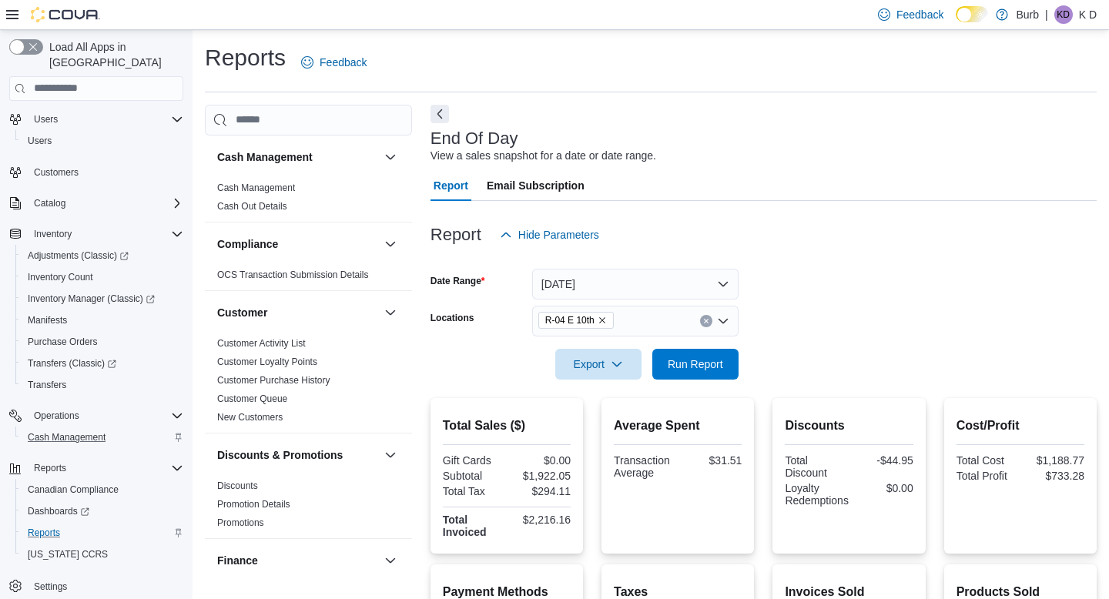
click at [792, 394] on div at bounding box center [764, 389] width 666 height 18
click at [694, 364] on span "Run Report" at bounding box center [695, 363] width 55 height 15
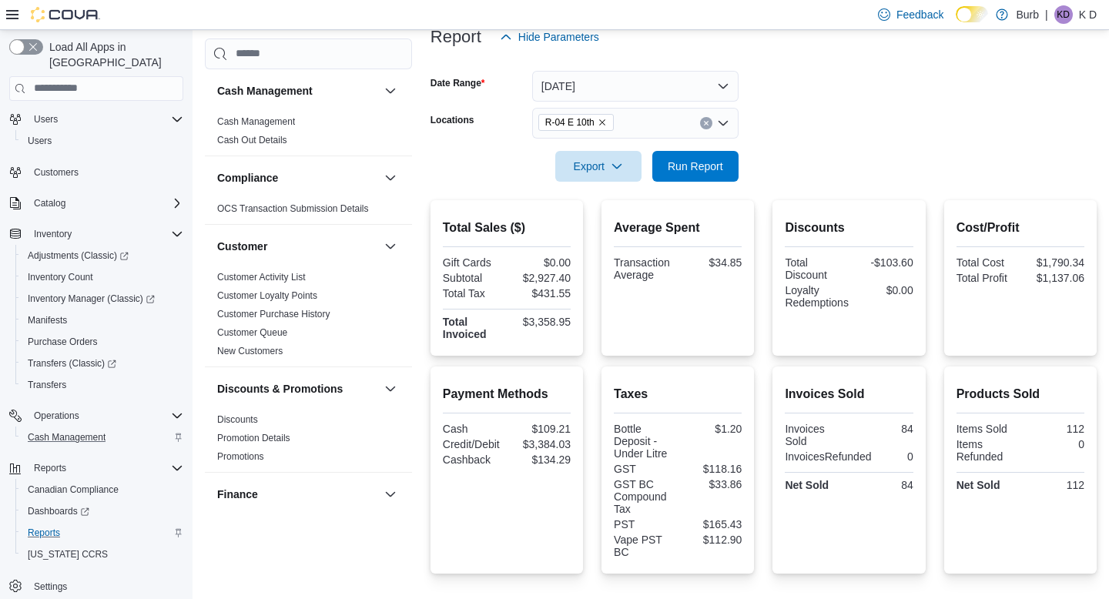
scroll to position [176, 0]
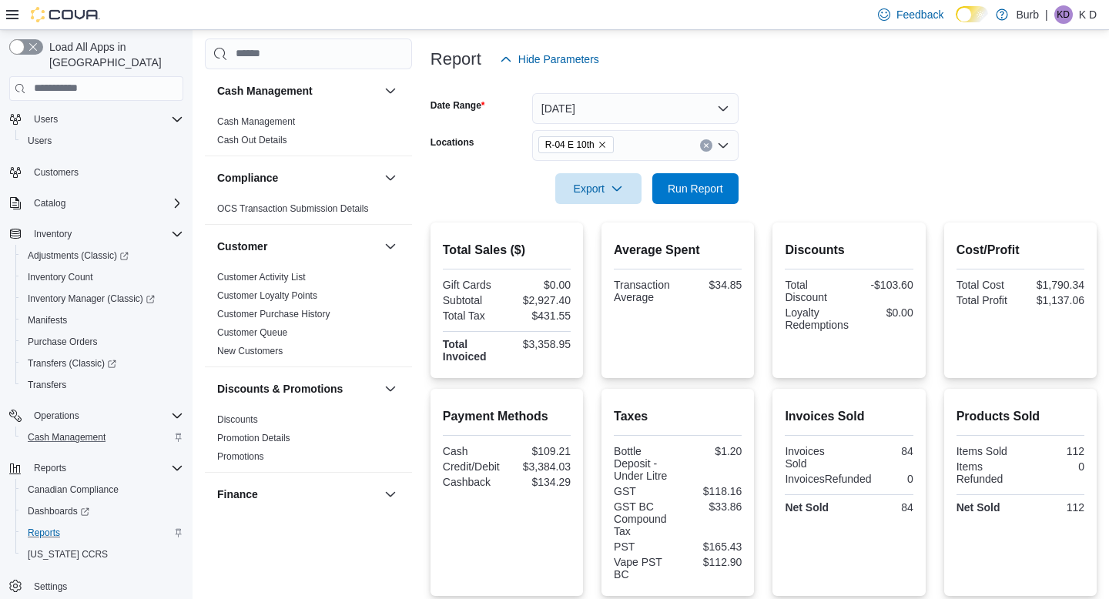
click at [706, 146] on icon "Clear input" at bounding box center [706, 145] width 4 height 4
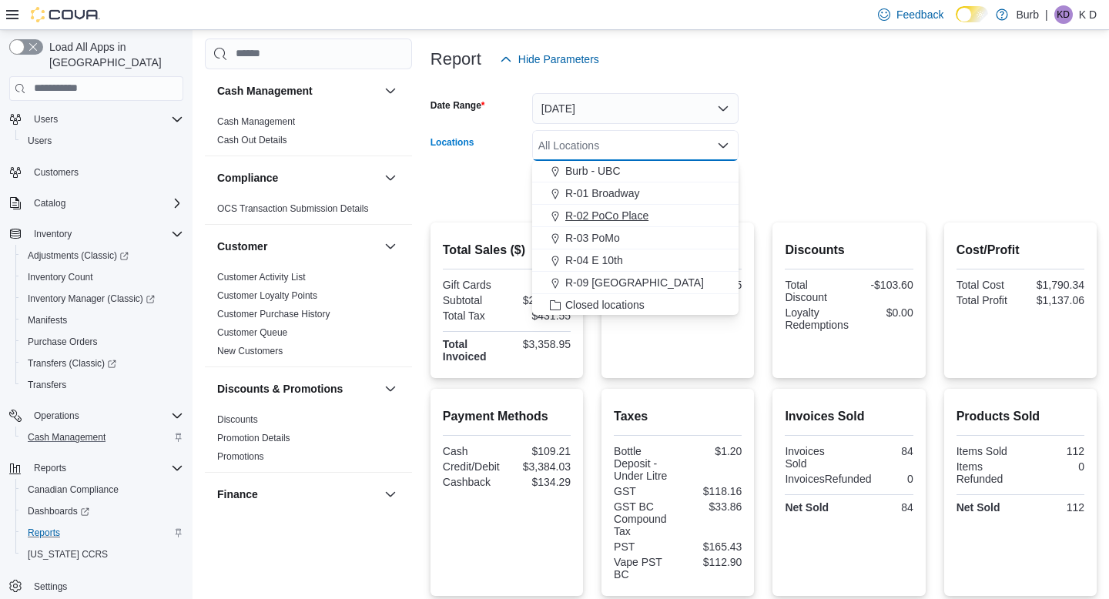
scroll to position [46, 0]
click at [686, 274] on div "R-09 Tuscany Village" at bounding box center [636, 281] width 188 height 15
click at [839, 159] on form "Date Range Today Locations R-09 Tuscany Village Combo box. Selected. R-09 Tusca…" at bounding box center [764, 139] width 666 height 129
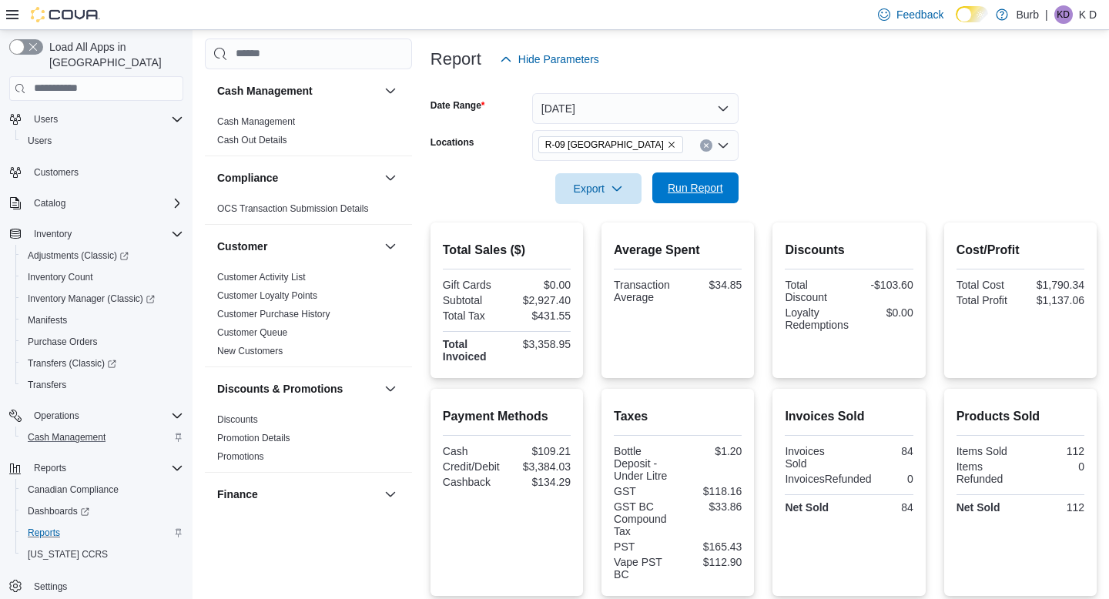
click at [693, 196] on span "Run Report" at bounding box center [696, 188] width 68 height 31
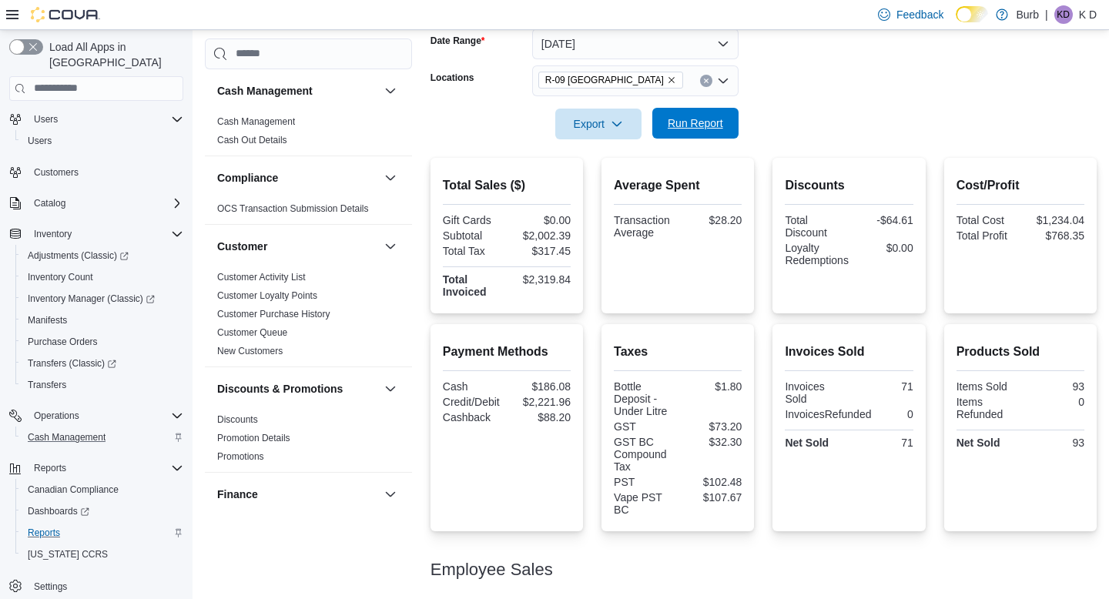
scroll to position [233, 0]
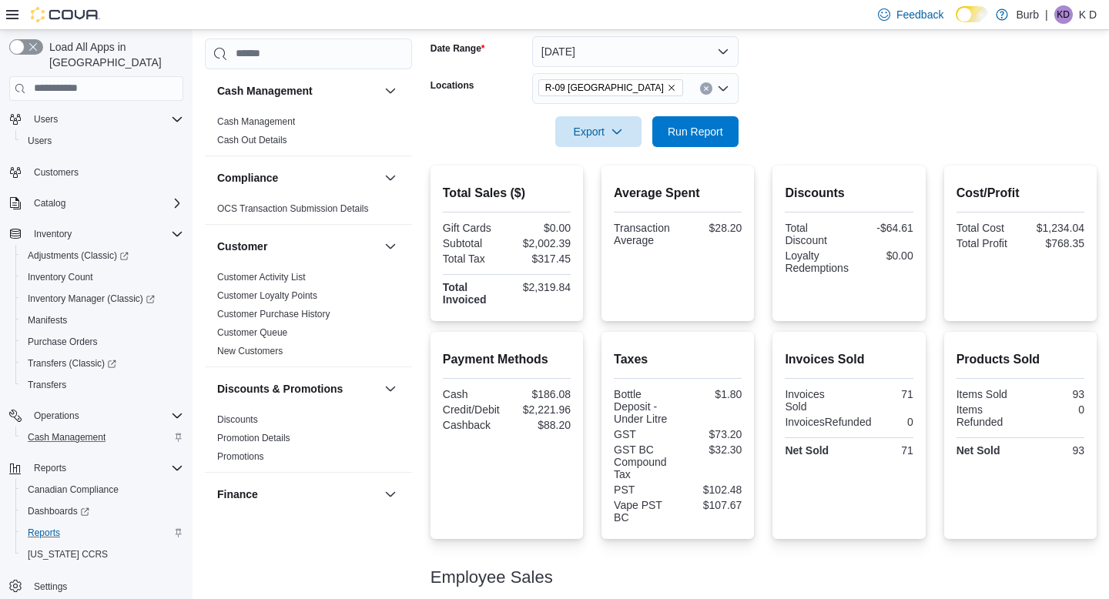
click at [703, 92] on button "Clear input" at bounding box center [706, 88] width 12 height 12
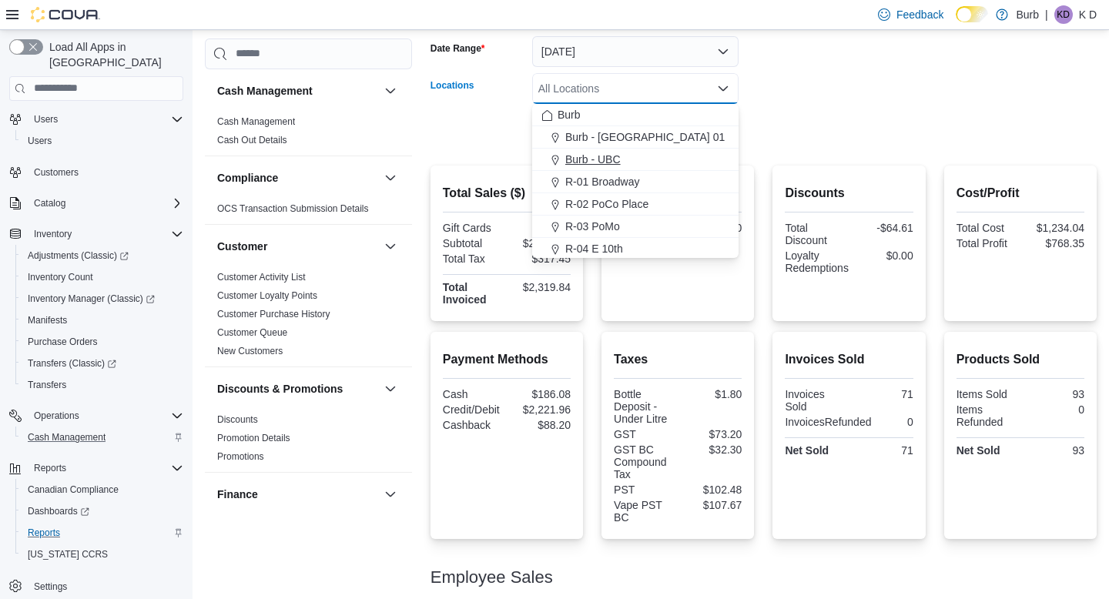
click at [683, 166] on div "Burb - UBC" at bounding box center [636, 159] width 188 height 15
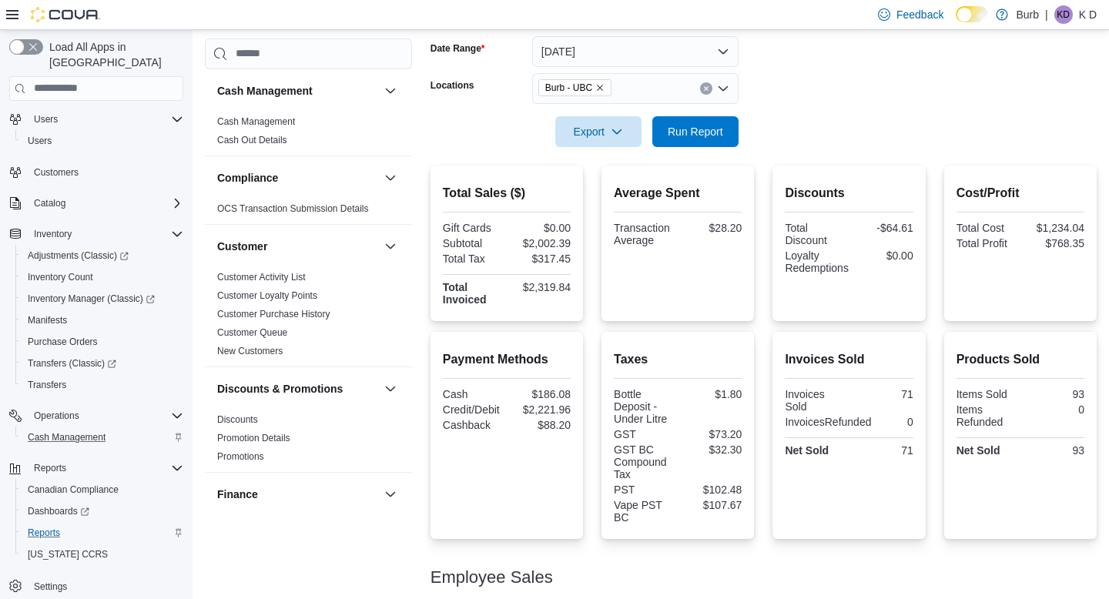
click at [797, 112] on div at bounding box center [764, 110] width 666 height 12
click at [673, 137] on span "Run Report" at bounding box center [695, 130] width 55 height 15
click at [709, 89] on icon "Clear input" at bounding box center [706, 89] width 6 height 6
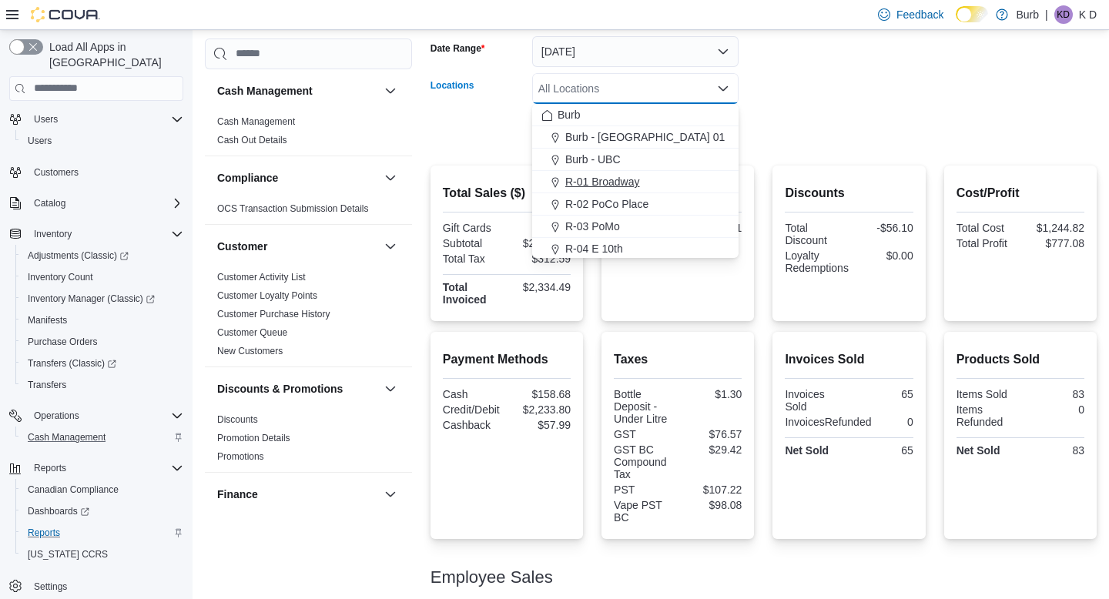
click at [687, 182] on div "R-01 Broadway" at bounding box center [636, 181] width 188 height 15
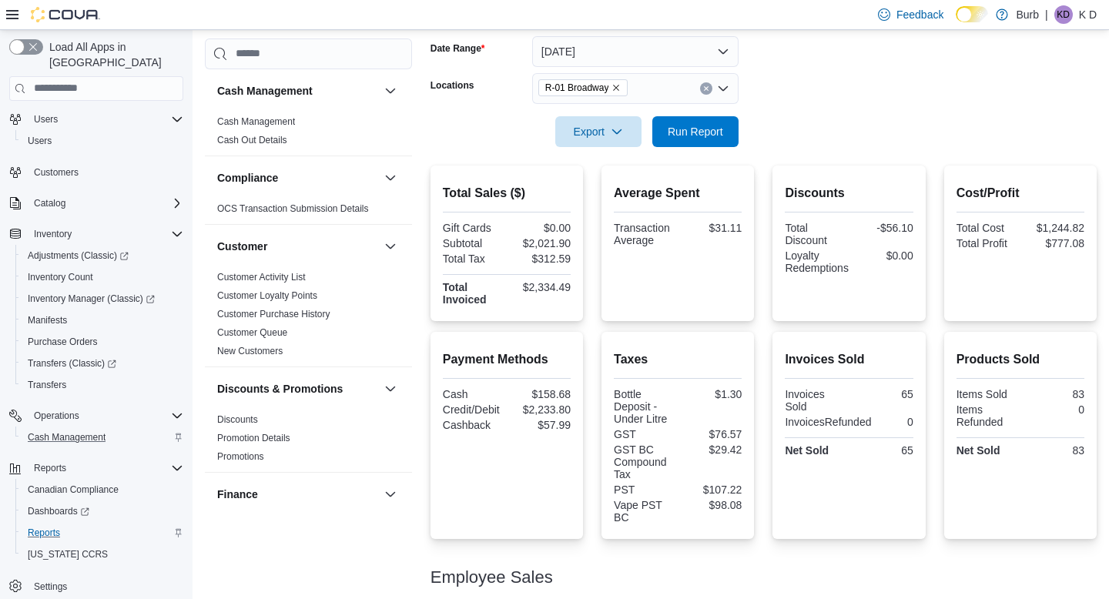
click at [757, 137] on form "Date Range Today Locations R-01 Broadway Export Run Report" at bounding box center [764, 82] width 666 height 129
click at [718, 134] on span "Run Report" at bounding box center [695, 130] width 55 height 15
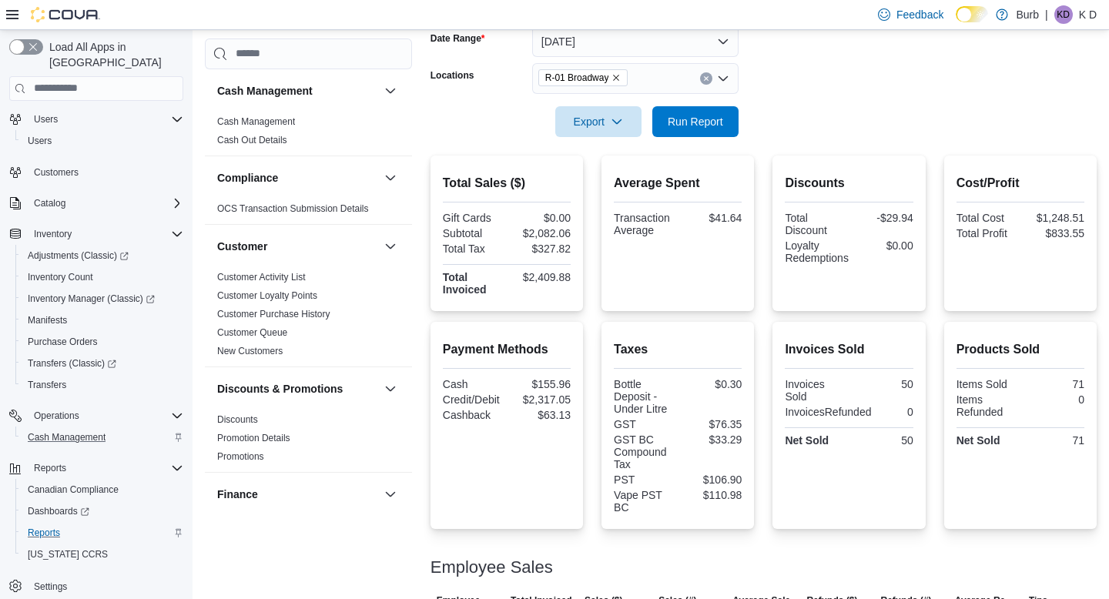
scroll to position [246, 0]
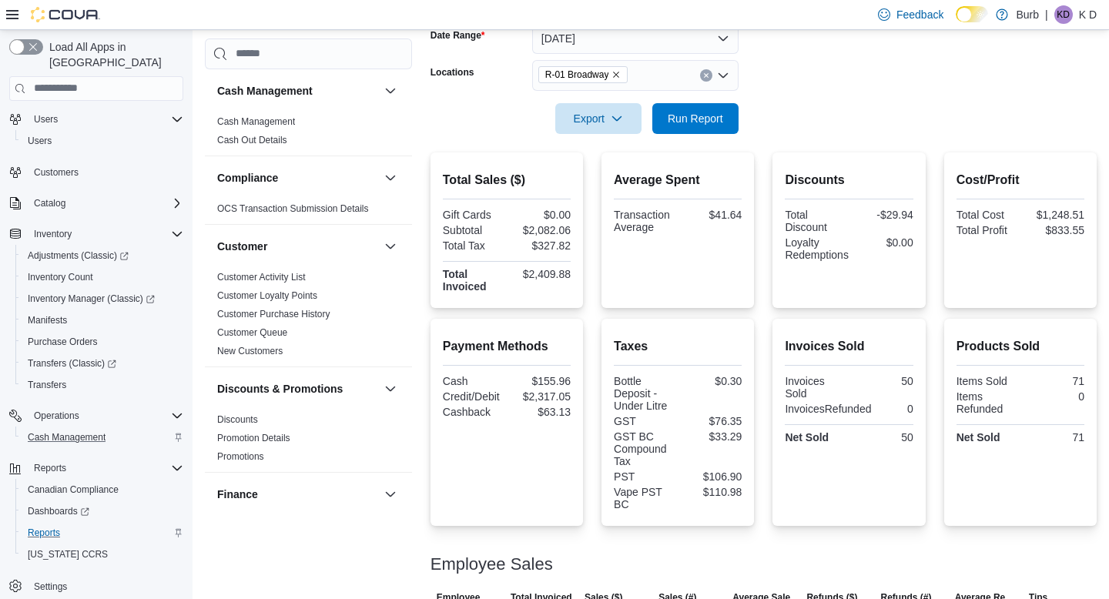
click at [706, 78] on icon "Clear input" at bounding box center [706, 75] width 6 height 6
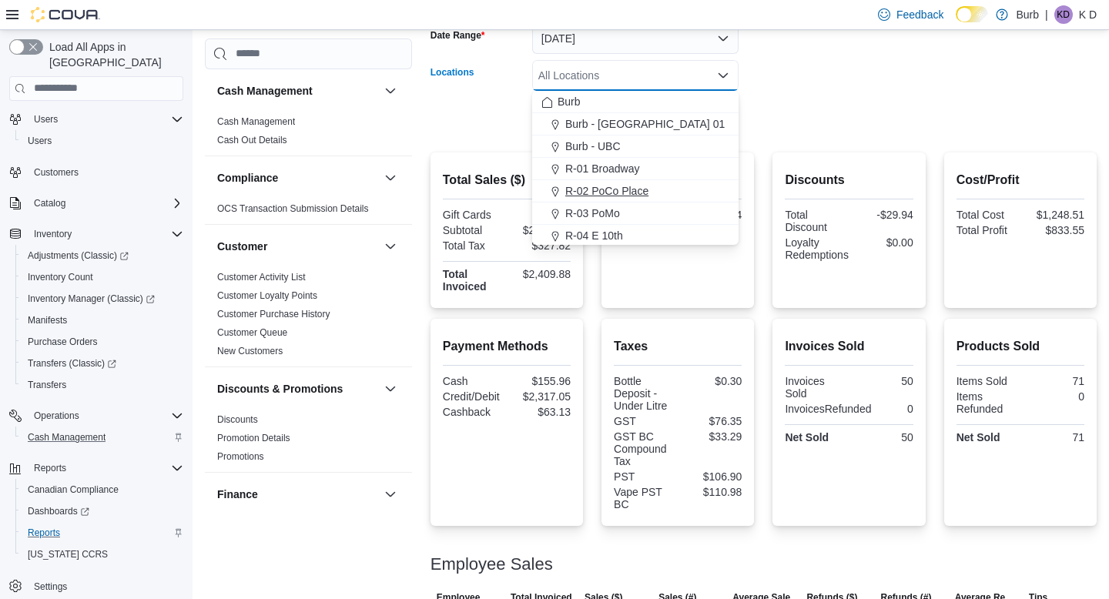
click at [705, 187] on div "R-02 PoCo Place" at bounding box center [636, 190] width 188 height 15
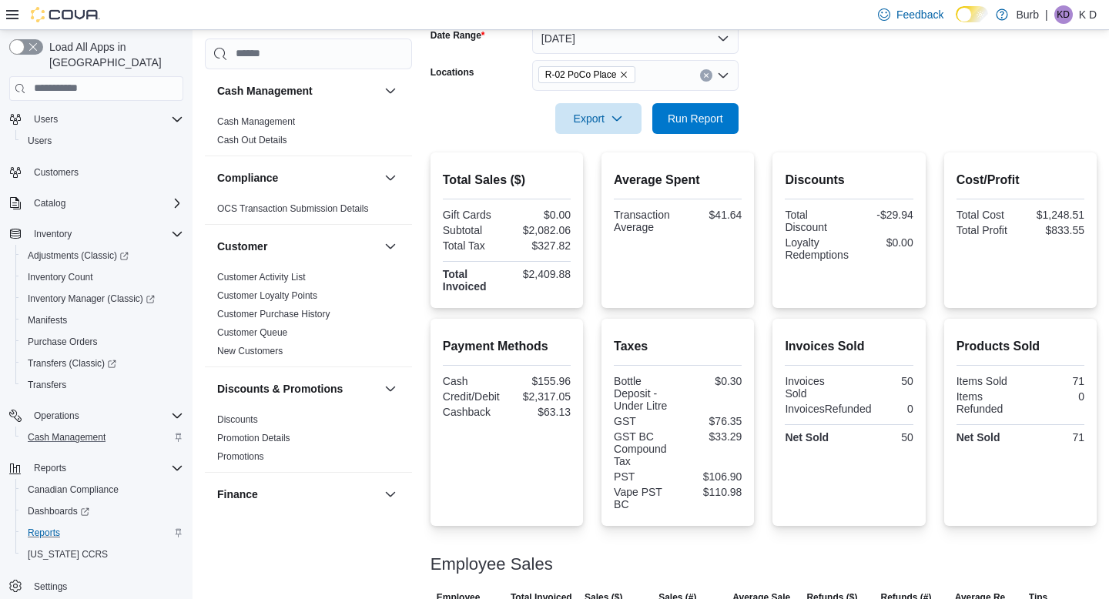
click at [857, 69] on form "Date Range Today Locations R-02 PoCo Place Export Run Report" at bounding box center [764, 69] width 666 height 129
click at [707, 119] on span "Run Report" at bounding box center [695, 117] width 55 height 15
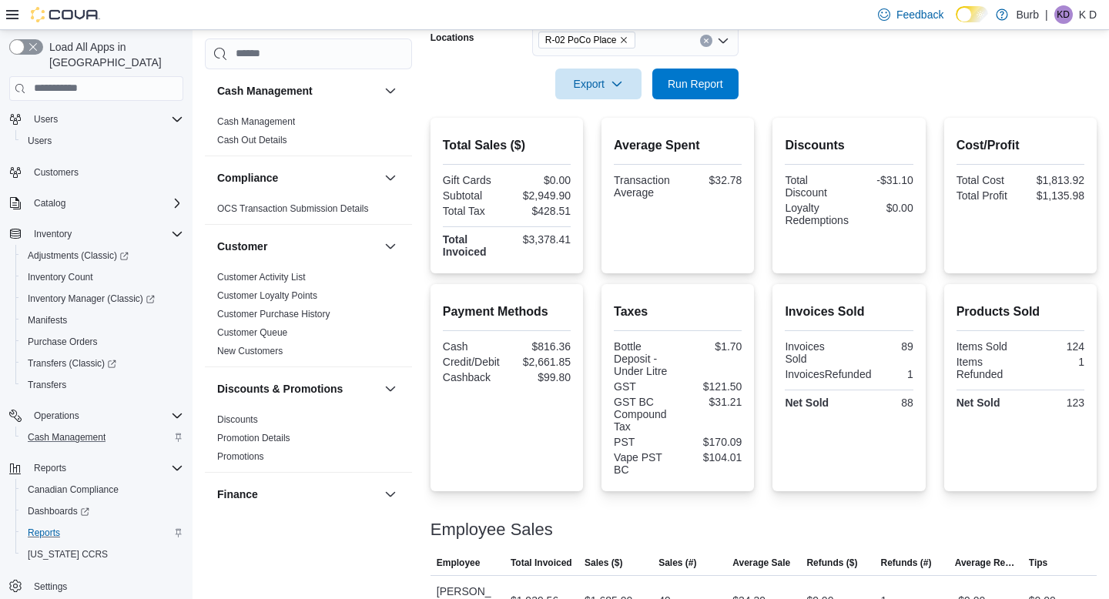
scroll to position [383, 0]
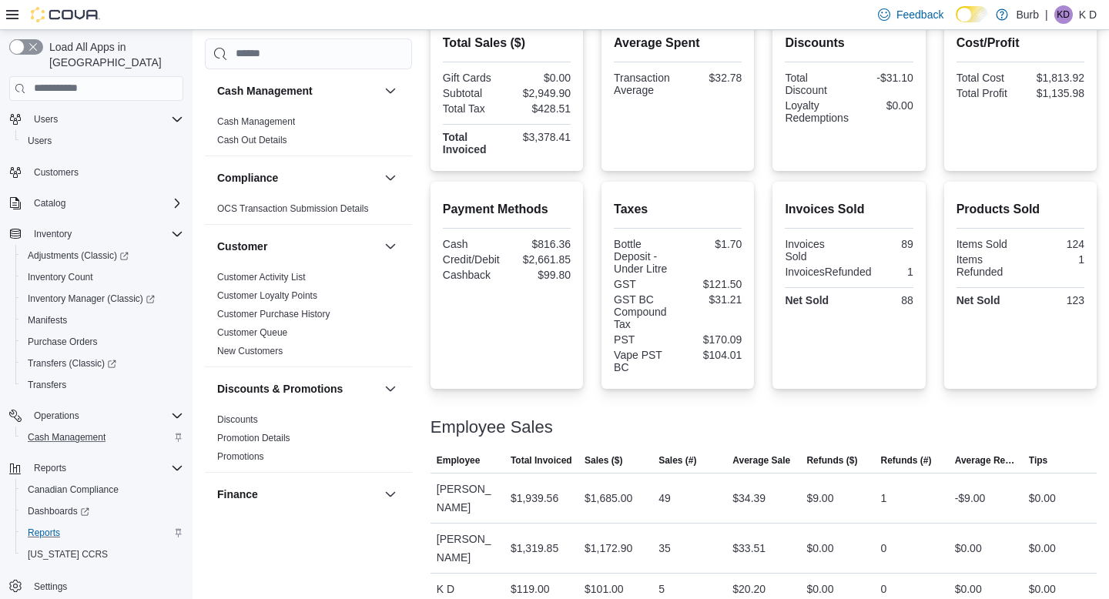
click at [753, 149] on div "Average Spent Transaction Average $32.78" at bounding box center [678, 93] width 153 height 156
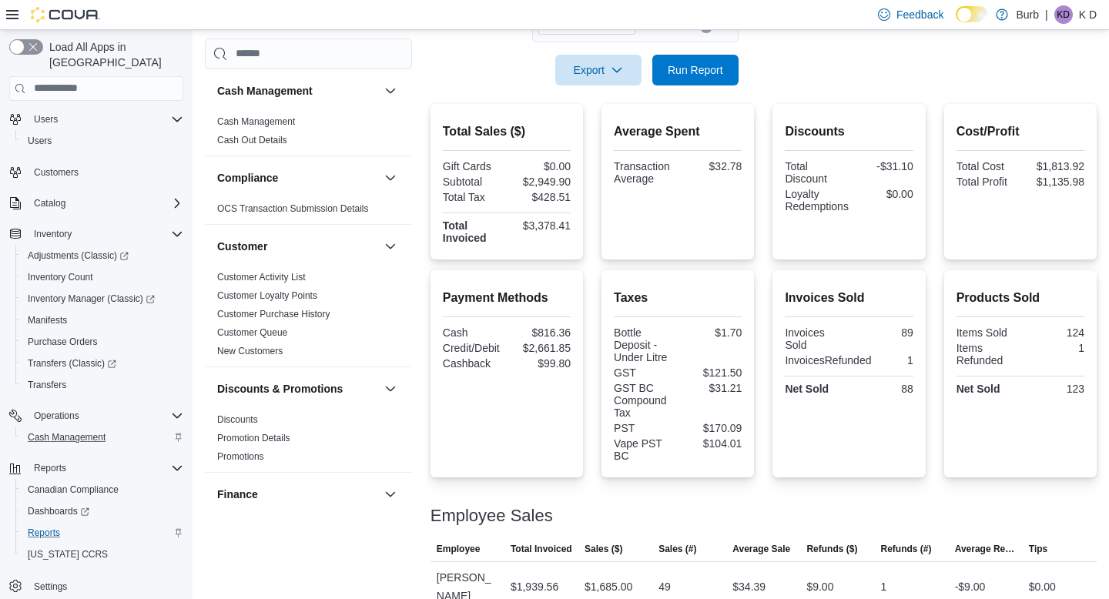
scroll to position [284, 0]
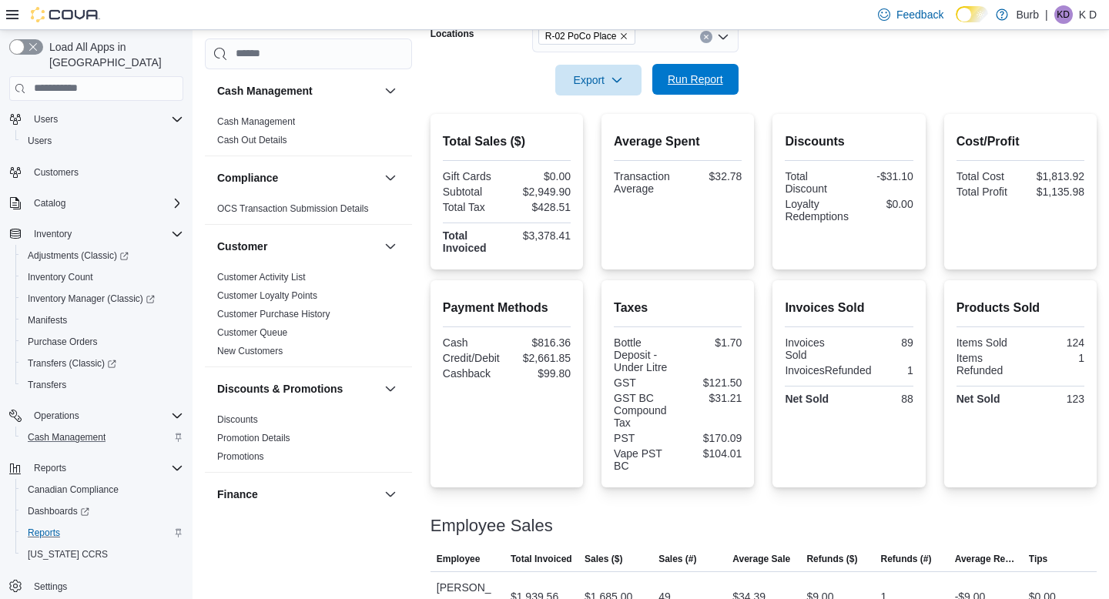
click at [705, 87] on span "Run Report" at bounding box center [696, 79] width 68 height 31
click at [668, 85] on span "Run Report" at bounding box center [695, 79] width 55 height 15
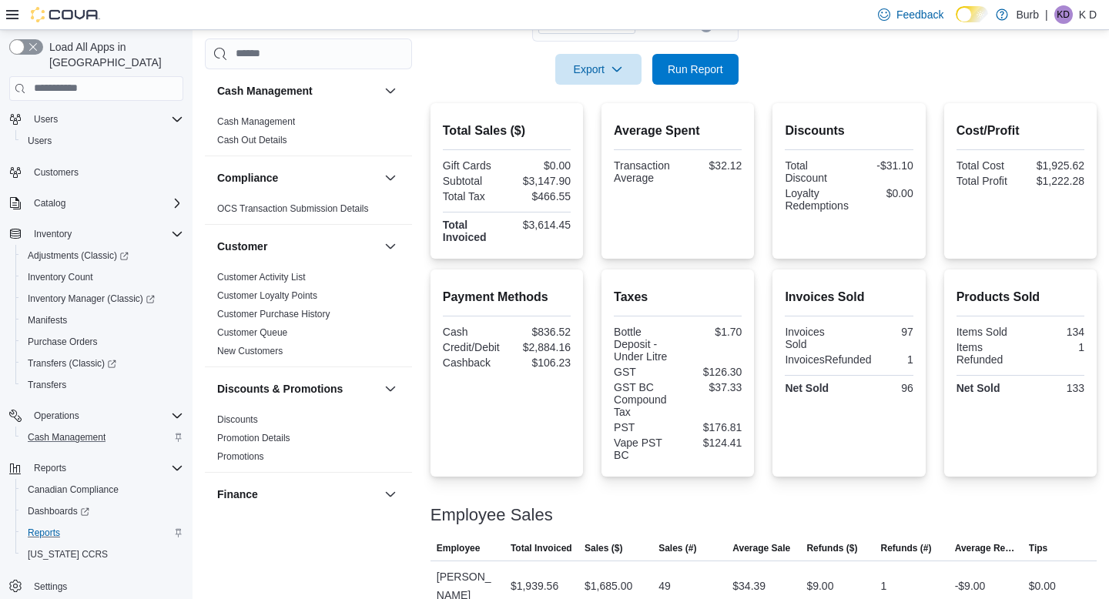
scroll to position [271, 0]
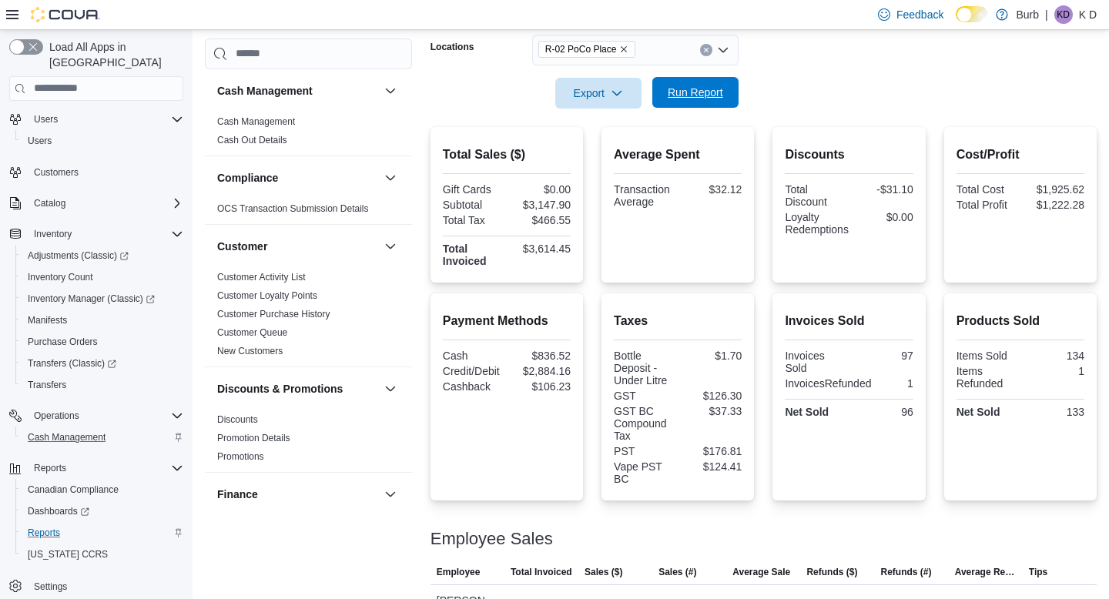
click at [707, 96] on span "Run Report" at bounding box center [695, 92] width 55 height 15
click at [697, 92] on span "Run Report" at bounding box center [695, 92] width 55 height 15
click at [703, 52] on icon "Clear input" at bounding box center [706, 50] width 6 height 6
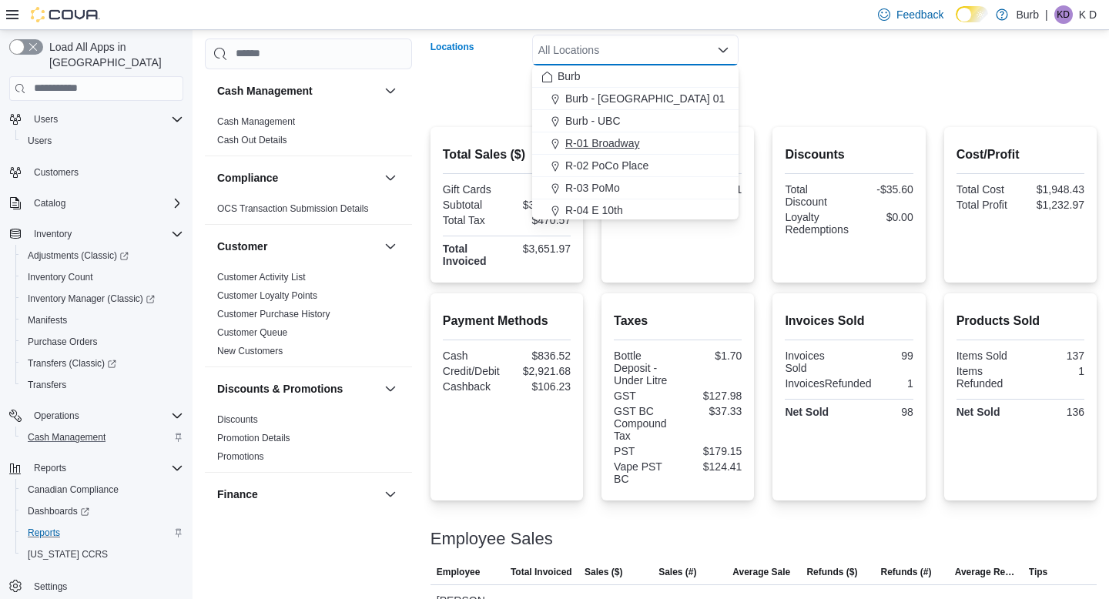
click at [646, 146] on div "R-01 Broadway" at bounding box center [636, 143] width 188 height 15
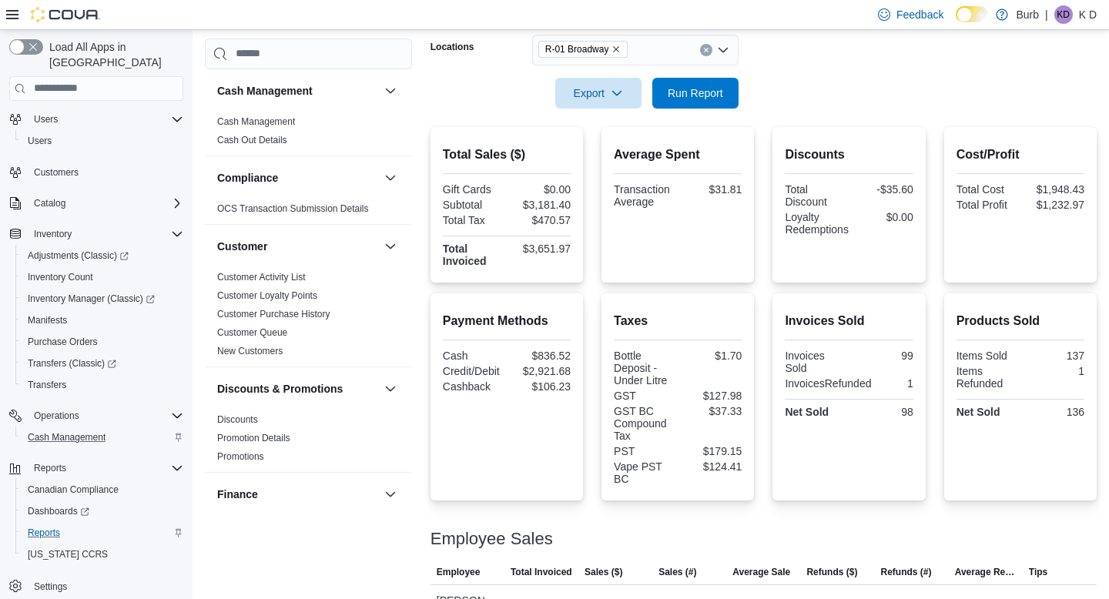
click at [786, 93] on form "Date Range Today Locations R-01 Broadway Export Run Report" at bounding box center [764, 43] width 666 height 129
click at [713, 93] on span "Run Report" at bounding box center [695, 92] width 55 height 15
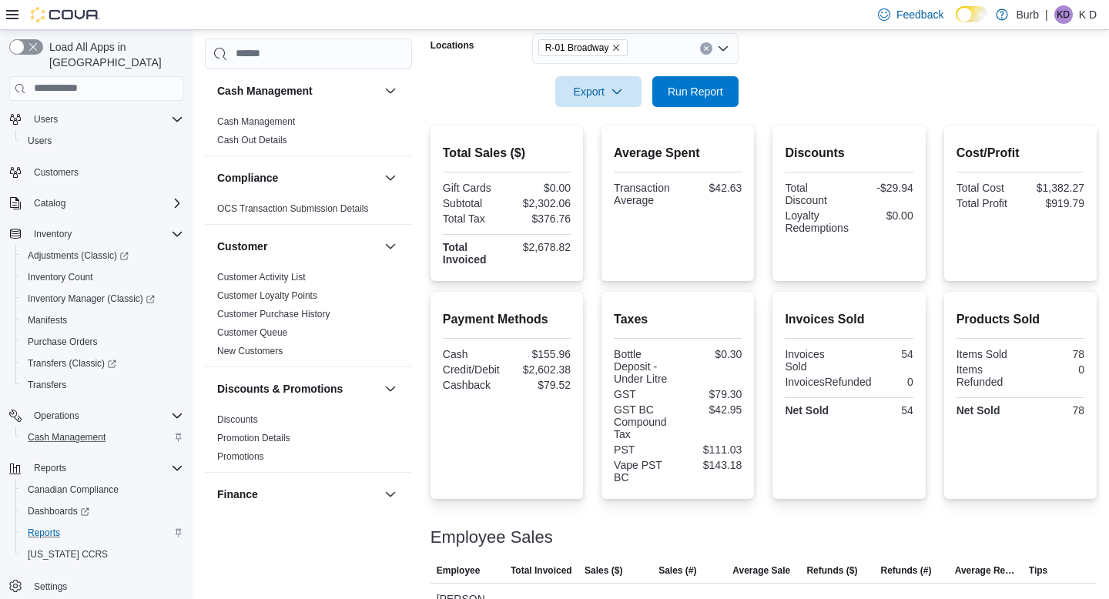
scroll to position [273, 0]
click at [707, 45] on icon "Clear input" at bounding box center [706, 48] width 6 height 6
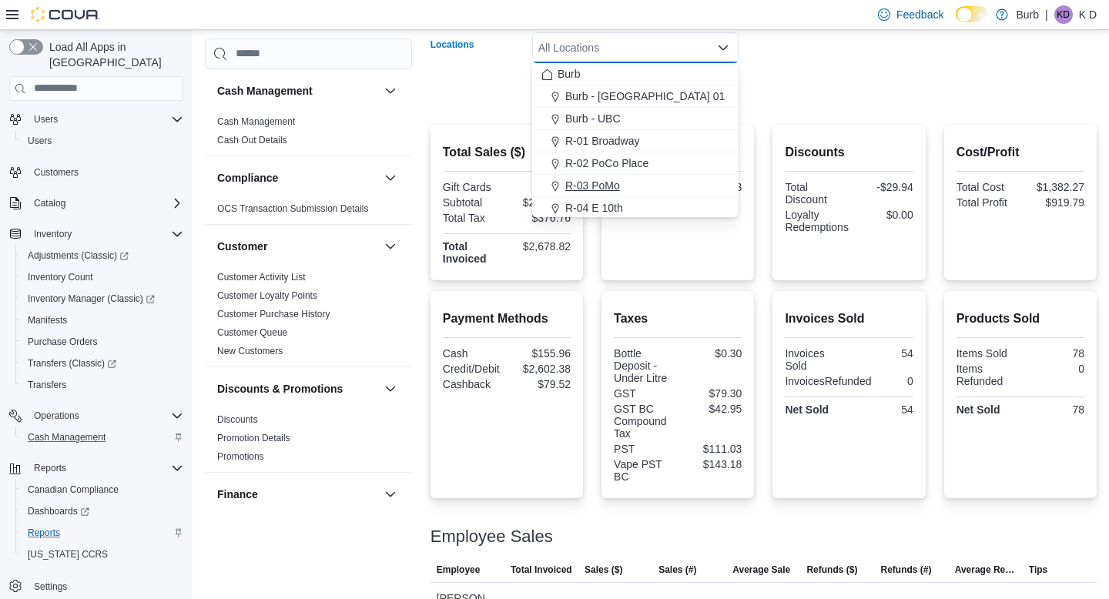
click at [660, 177] on button "R-03 PoMo" at bounding box center [635, 186] width 206 height 22
click at [814, 50] on form "Date Range Today Locations R-03 PoMo Combo box. Selected. R-03 PoMo. Press Back…" at bounding box center [764, 41] width 666 height 129
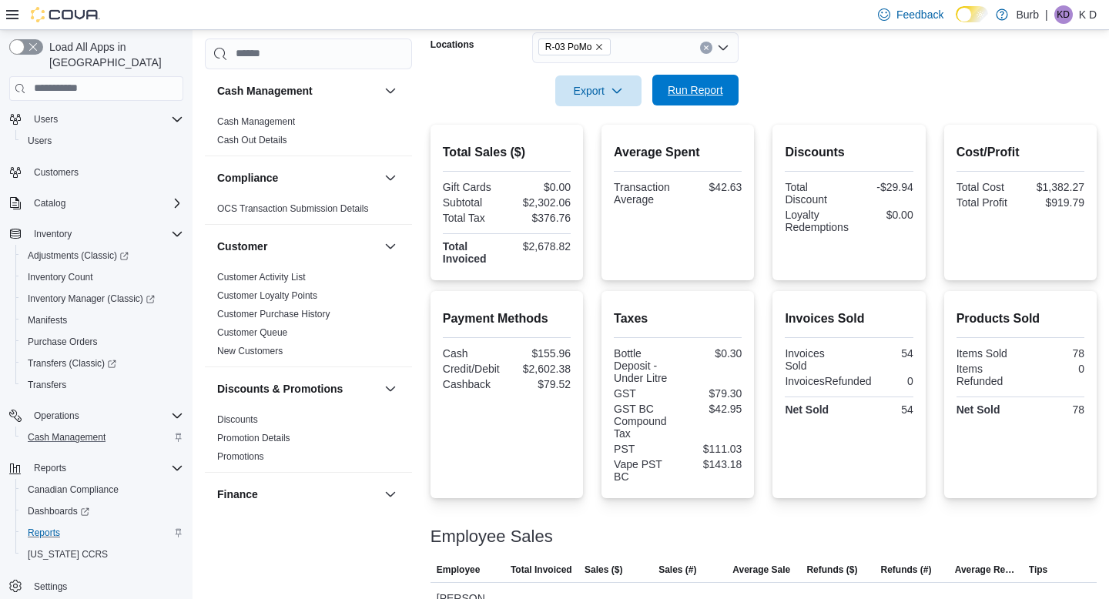
click at [737, 86] on button "Run Report" at bounding box center [696, 90] width 86 height 31
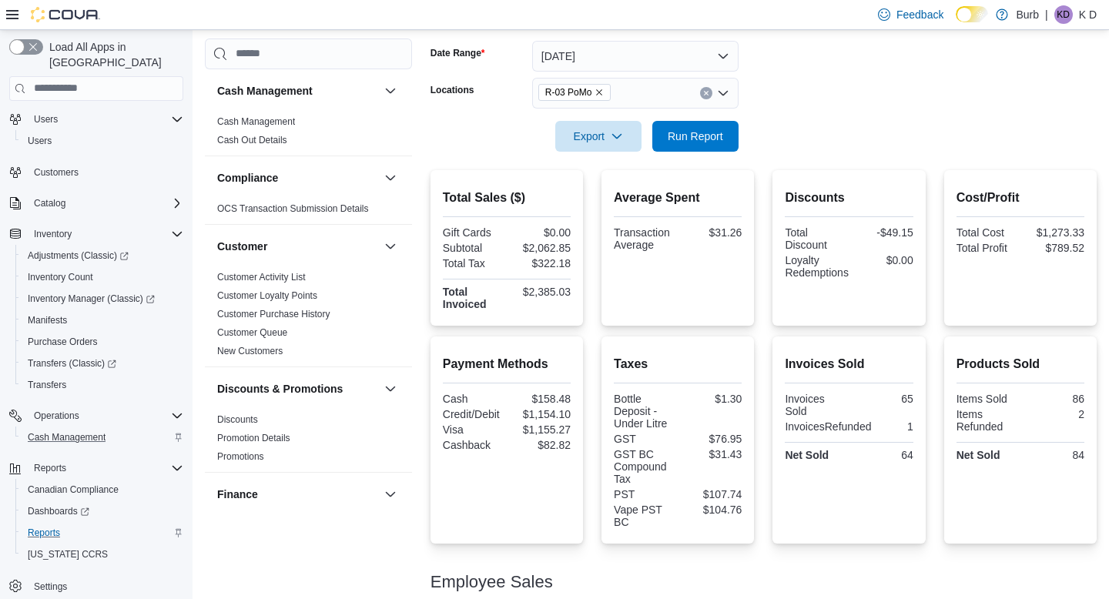
scroll to position [227, 0]
click at [706, 92] on icon "Clear input" at bounding box center [706, 94] width 6 height 6
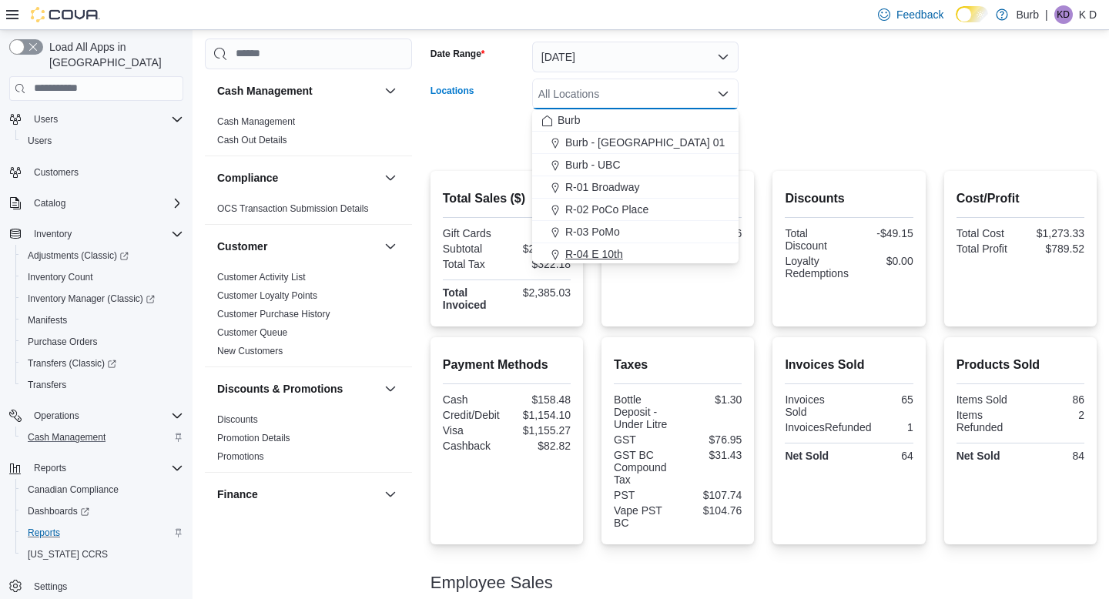
click at [679, 260] on div "R-04 E 10th" at bounding box center [636, 254] width 188 height 15
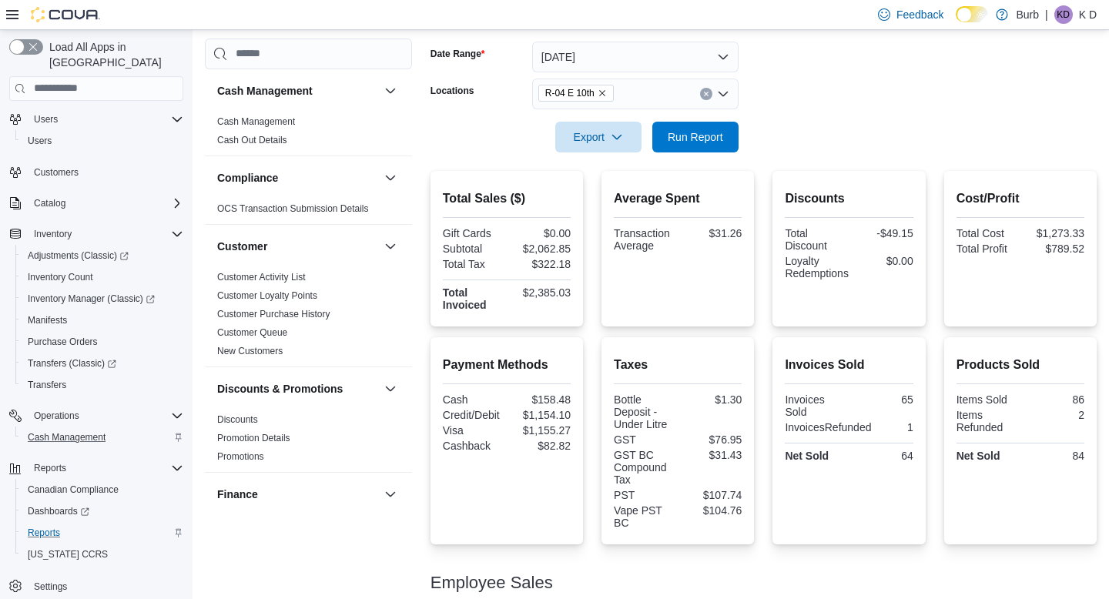
click at [771, 133] on form "Date Range Today Locations R-04 E 10th Export Run Report" at bounding box center [764, 87] width 666 height 129
click at [717, 133] on span "Run Report" at bounding box center [695, 136] width 55 height 15
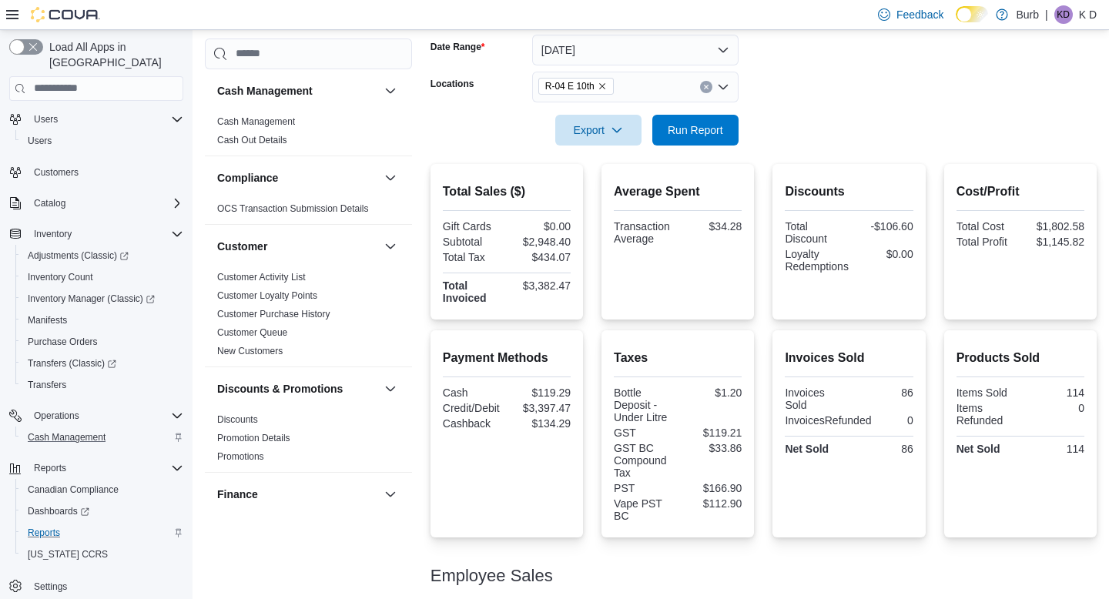
scroll to position [231, 0]
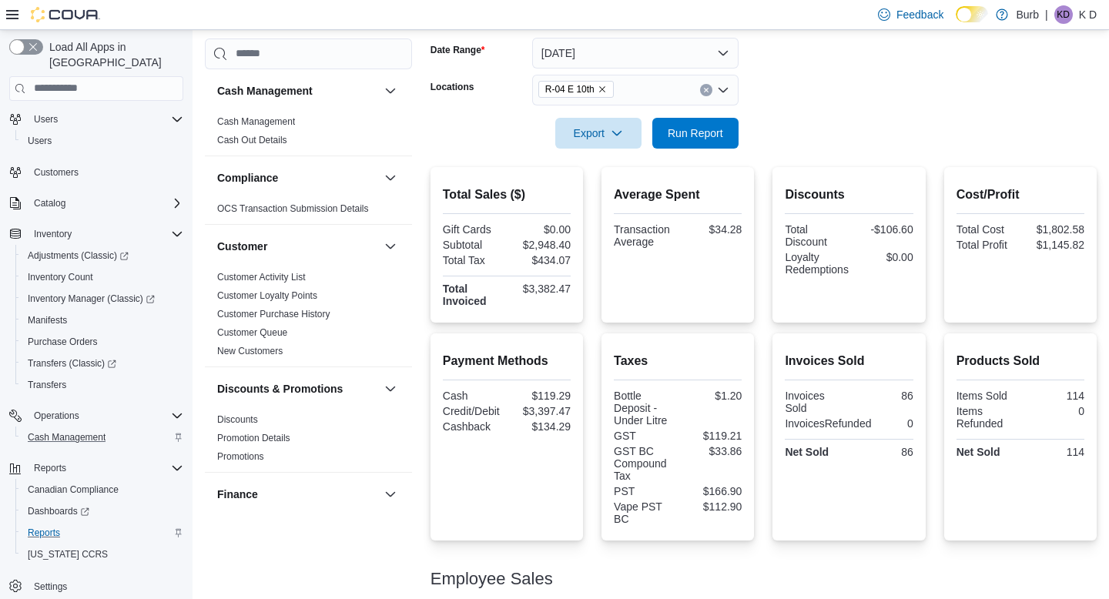
click at [706, 90] on icon "Clear input" at bounding box center [706, 90] width 4 height 4
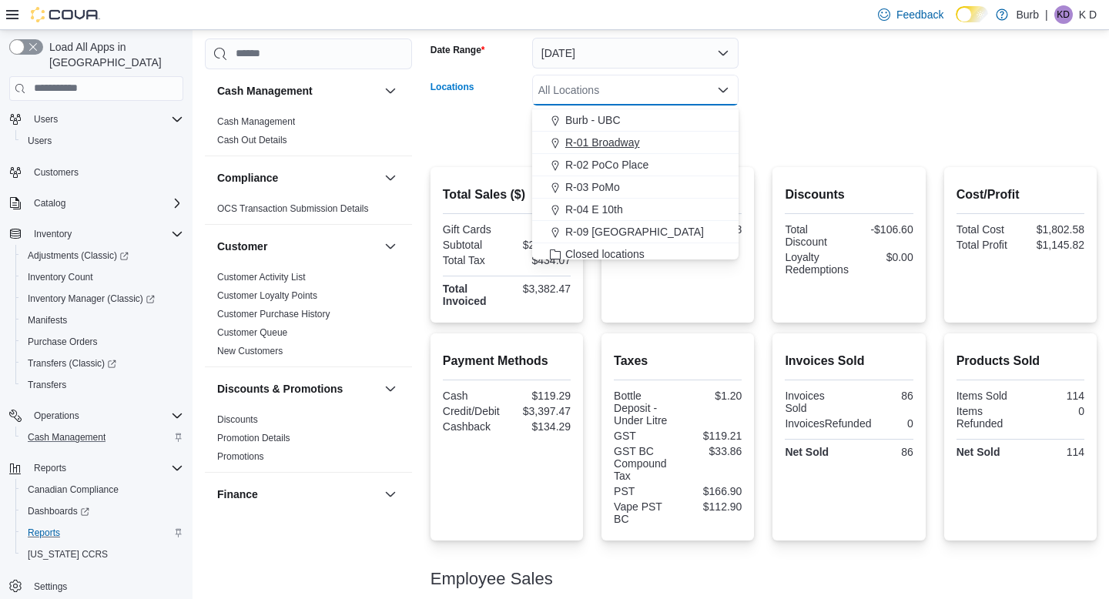
scroll to position [48, 0]
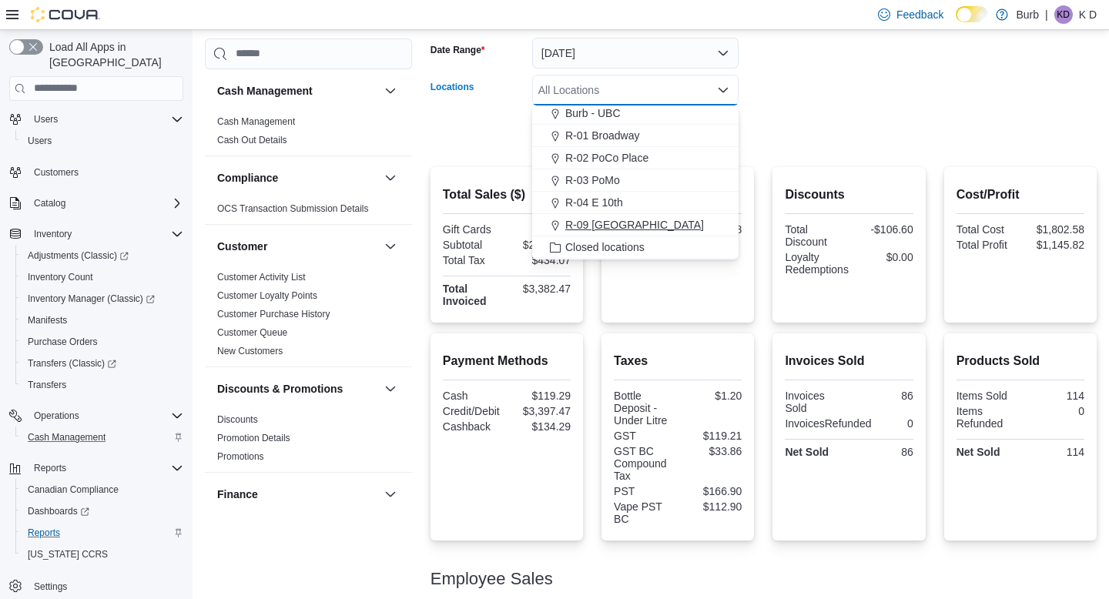
click at [692, 226] on div "R-09 Tuscany Village" at bounding box center [636, 224] width 188 height 15
click at [781, 113] on div at bounding box center [764, 112] width 666 height 12
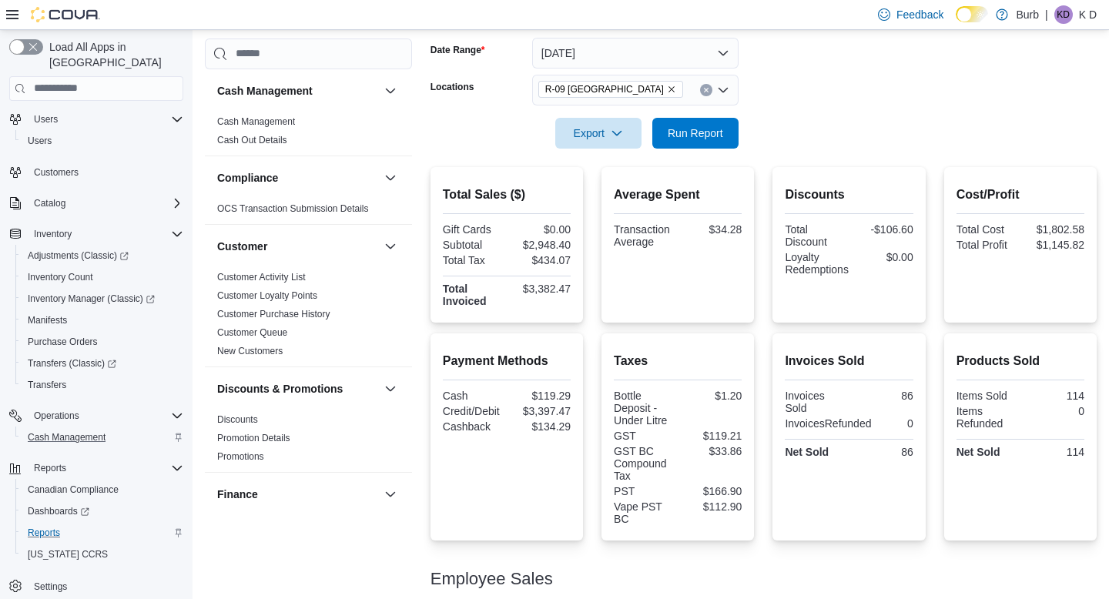
click at [713, 149] on div at bounding box center [764, 158] width 666 height 18
click at [710, 139] on span "Run Report" at bounding box center [695, 132] width 55 height 15
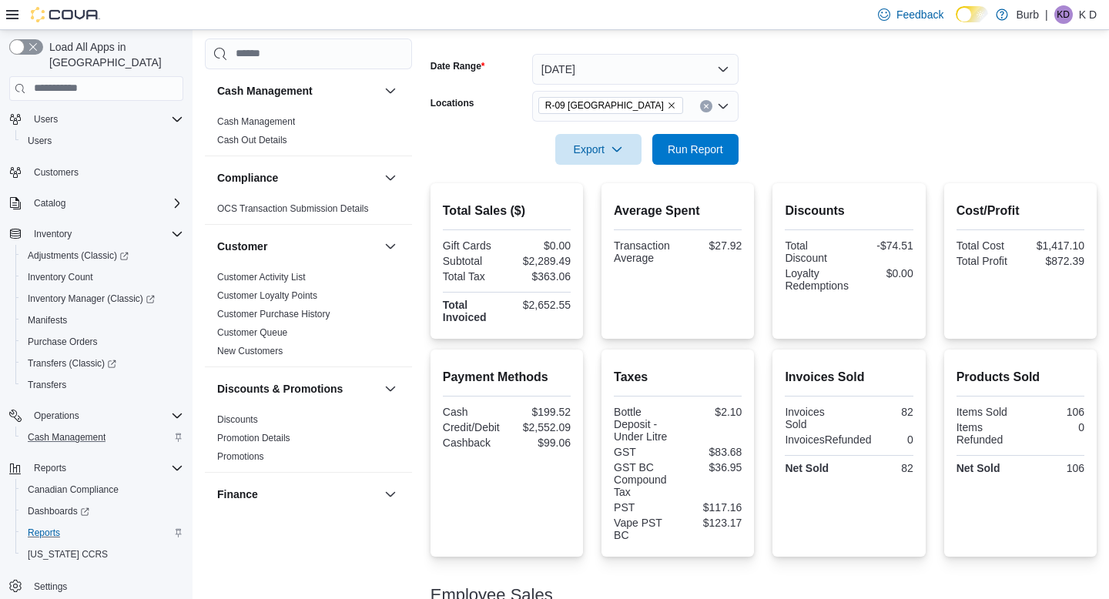
scroll to position [203, 0]
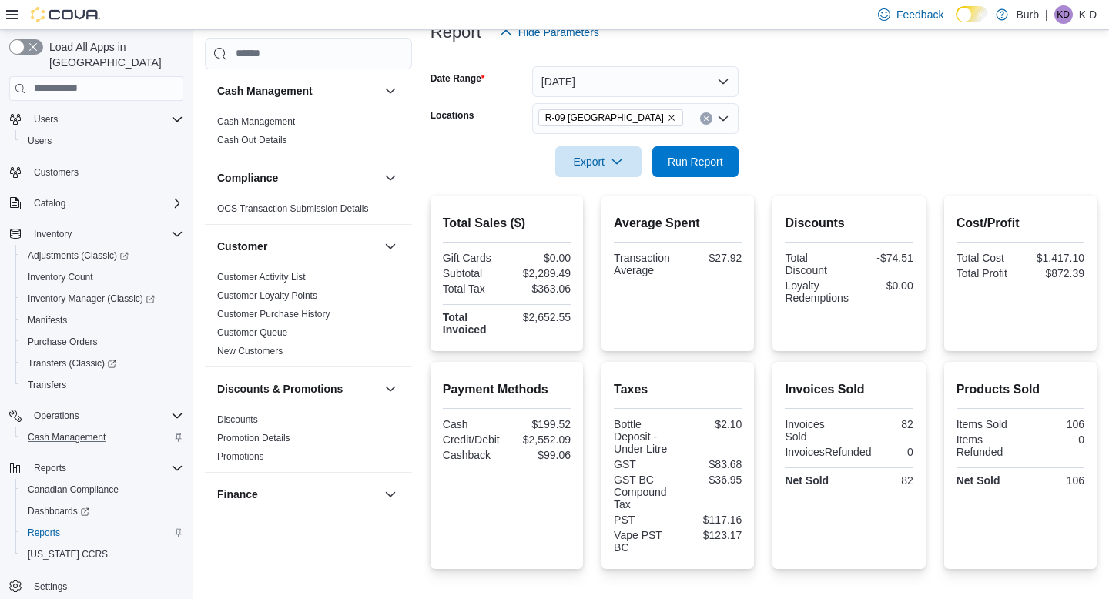
click at [708, 119] on icon "Clear input" at bounding box center [706, 118] width 4 height 4
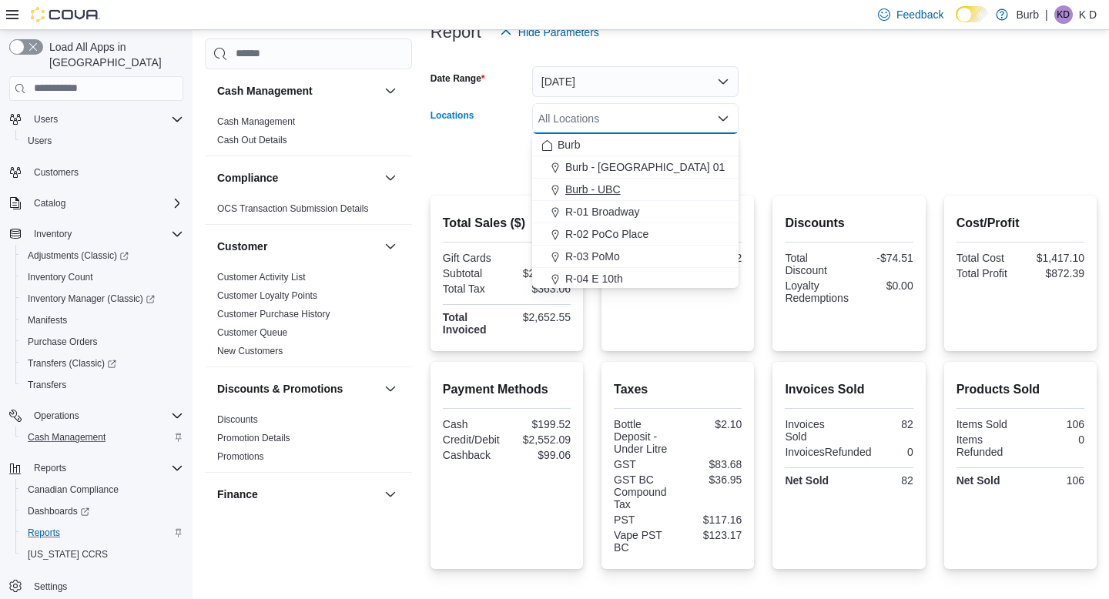
click at [687, 194] on div "Burb - UBC" at bounding box center [636, 189] width 188 height 15
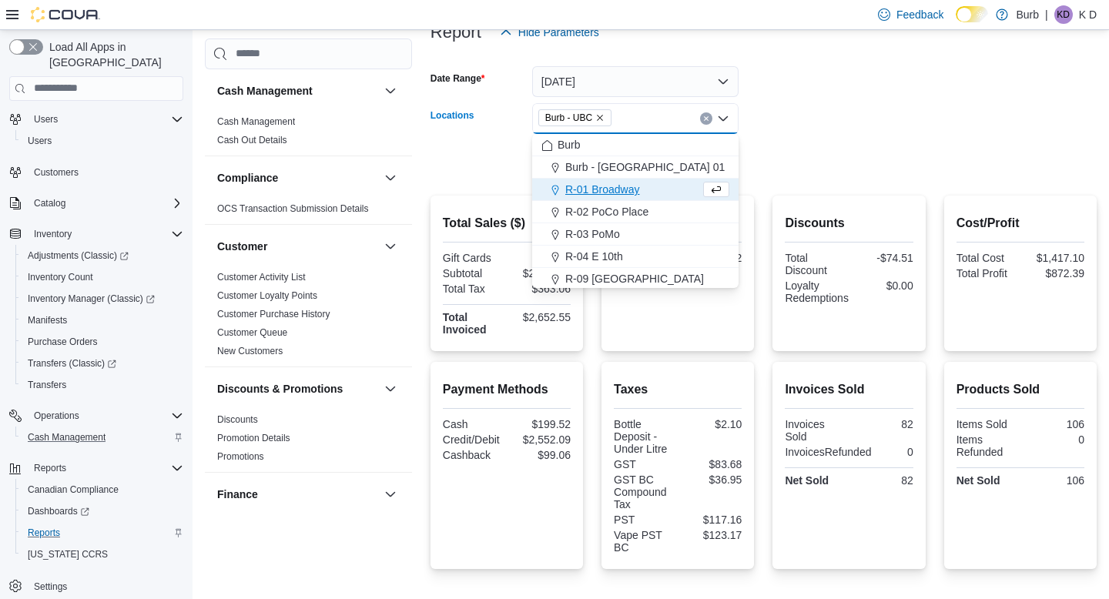
click at [780, 143] on div at bounding box center [764, 140] width 666 height 12
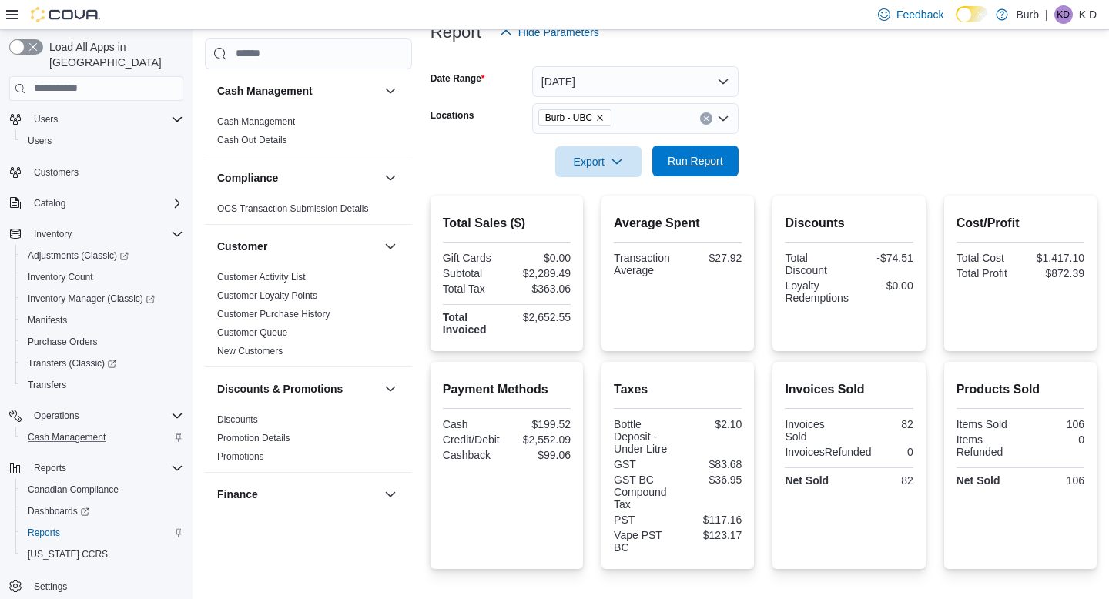
click at [693, 166] on span "Run Report" at bounding box center [695, 160] width 55 height 15
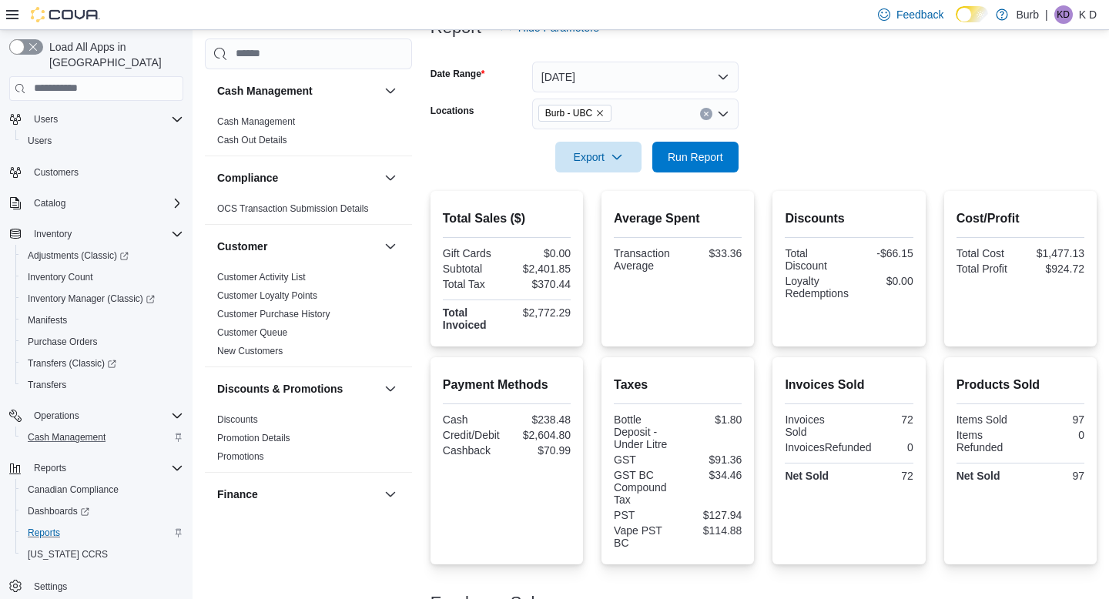
scroll to position [206, 0]
click at [707, 115] on icon "Clear input" at bounding box center [706, 115] width 6 height 6
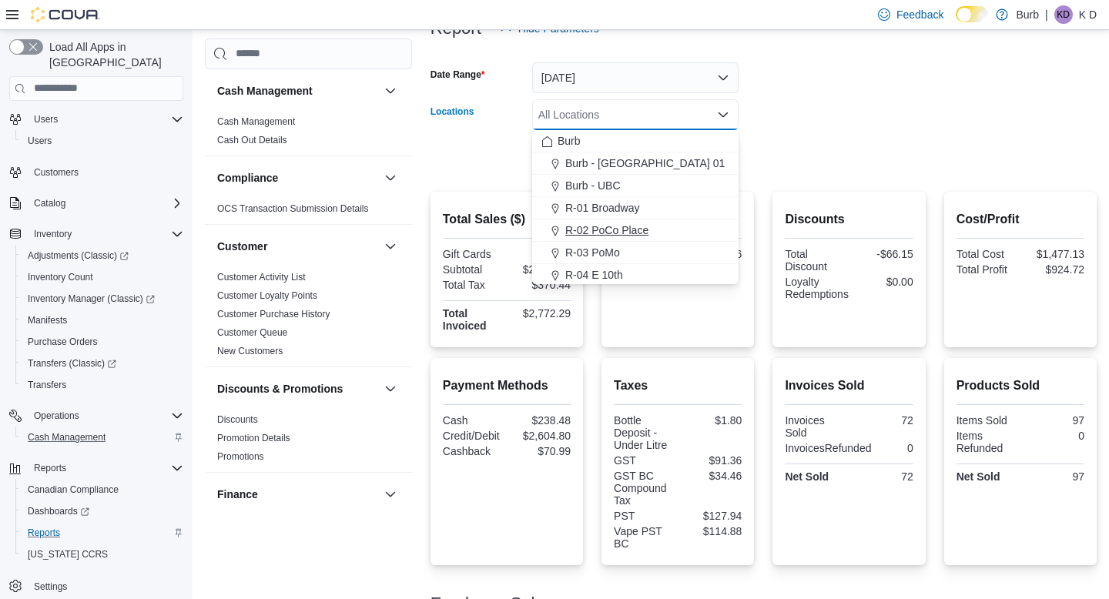
click at [673, 225] on div "R-02 PoCo Place" at bounding box center [636, 230] width 188 height 15
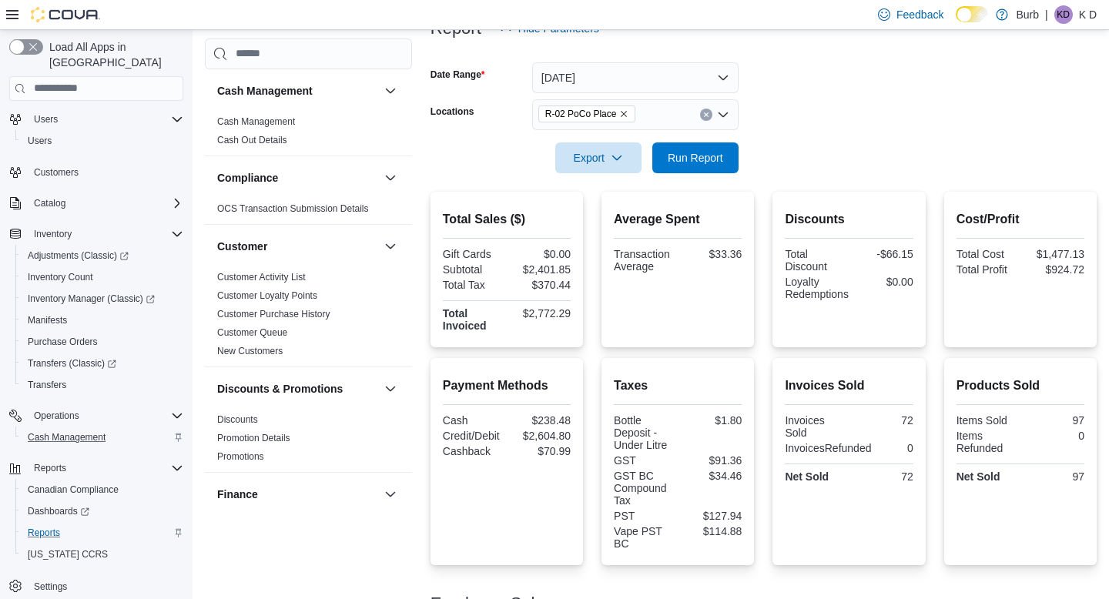
click at [773, 133] on div at bounding box center [764, 136] width 666 height 12
click at [710, 158] on span "Run Report" at bounding box center [695, 156] width 55 height 15
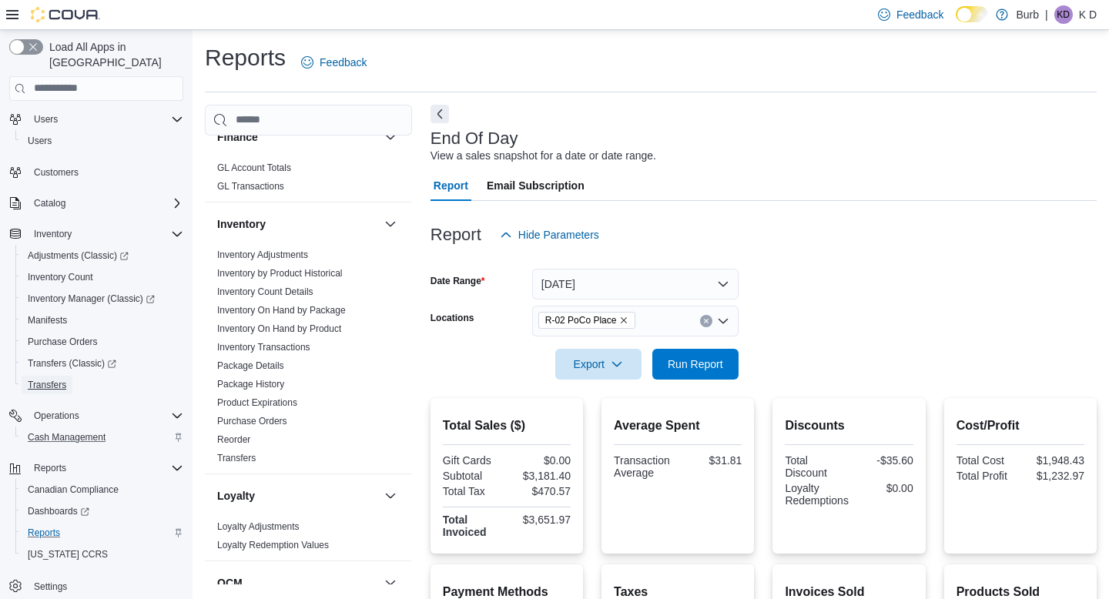
scroll to position [449, 0]
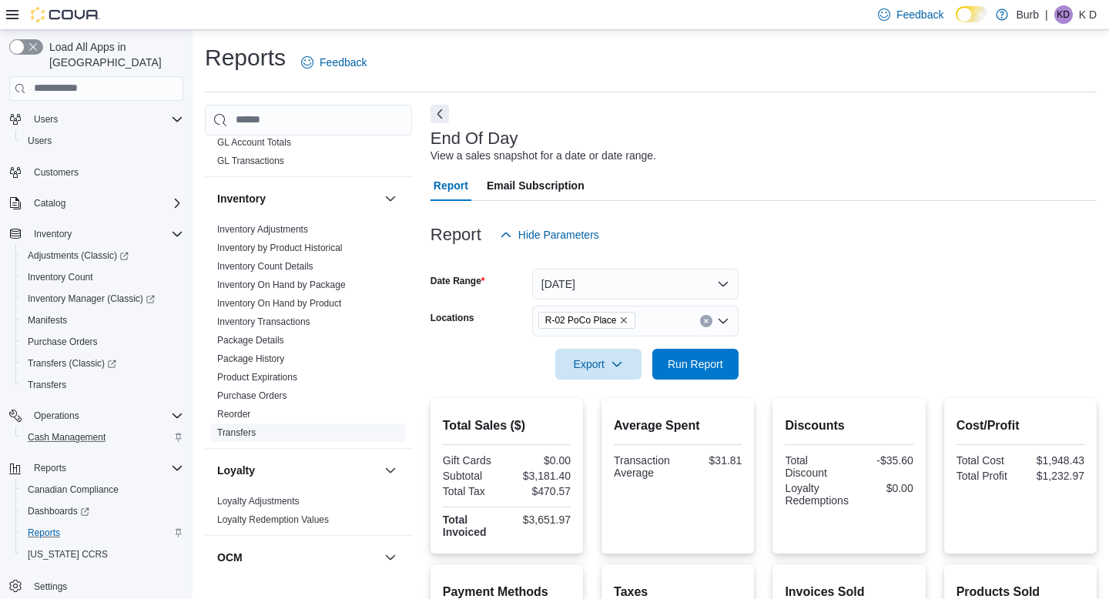
click at [253, 431] on link "Transfers" at bounding box center [236, 433] width 39 height 11
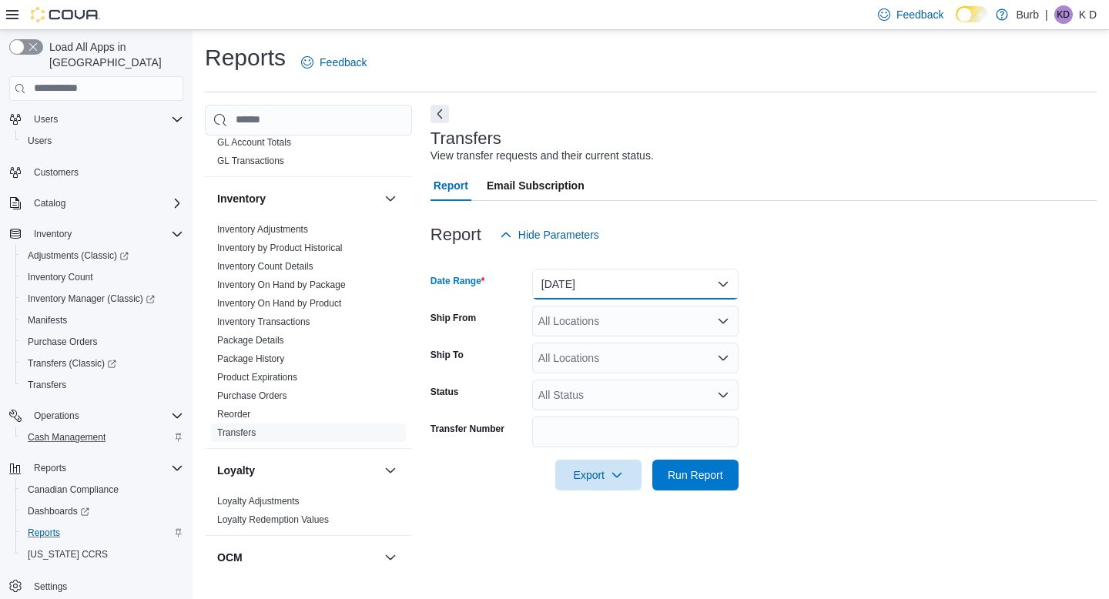
click at [670, 289] on button "Yesterday" at bounding box center [635, 284] width 206 height 31
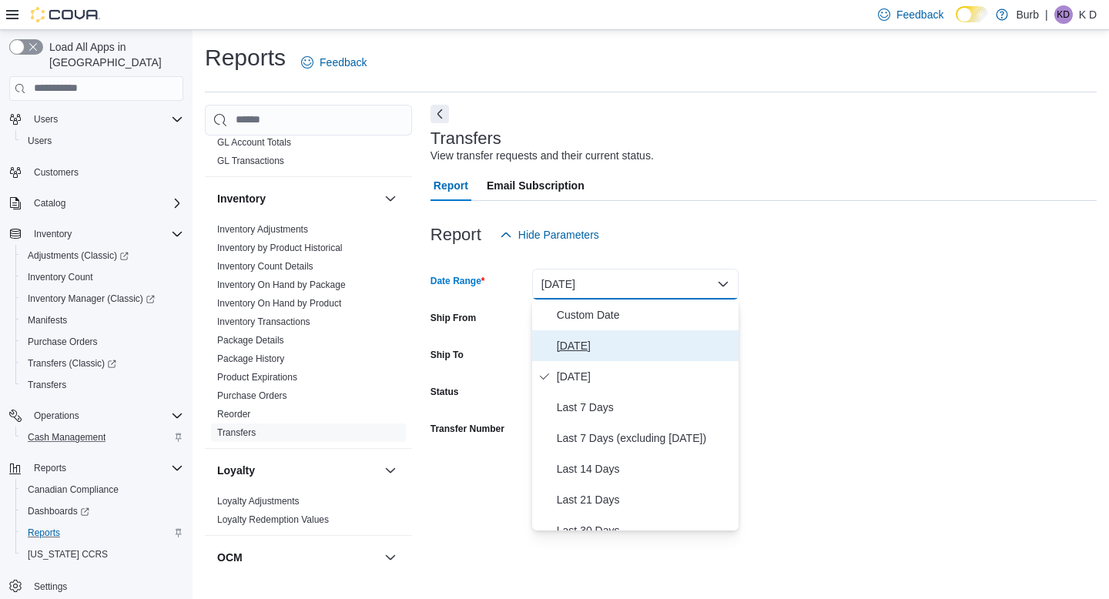
click at [645, 347] on span "Today" at bounding box center [645, 346] width 176 height 18
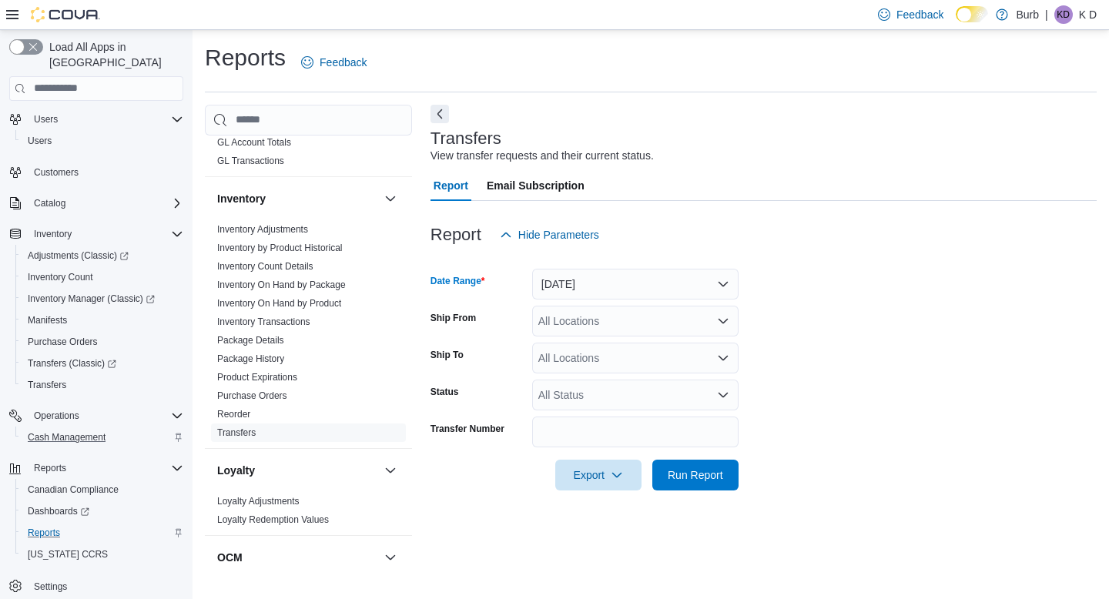
click at [645, 327] on div "All Locations" at bounding box center [635, 321] width 206 height 31
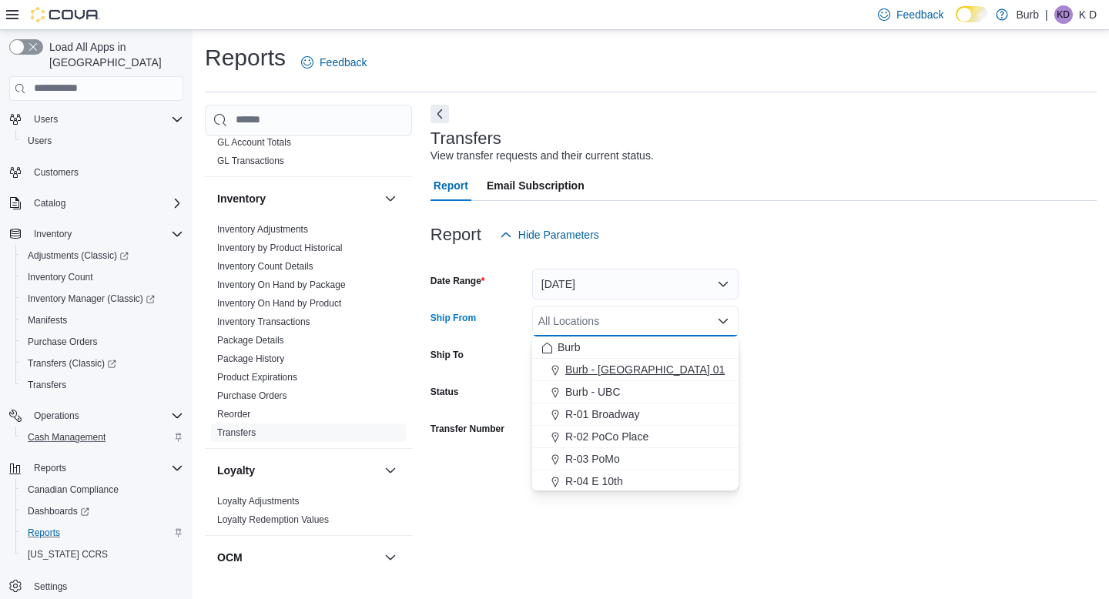
click at [622, 375] on span "Burb - [GEOGRAPHIC_DATA] 01" at bounding box center [644, 369] width 159 height 15
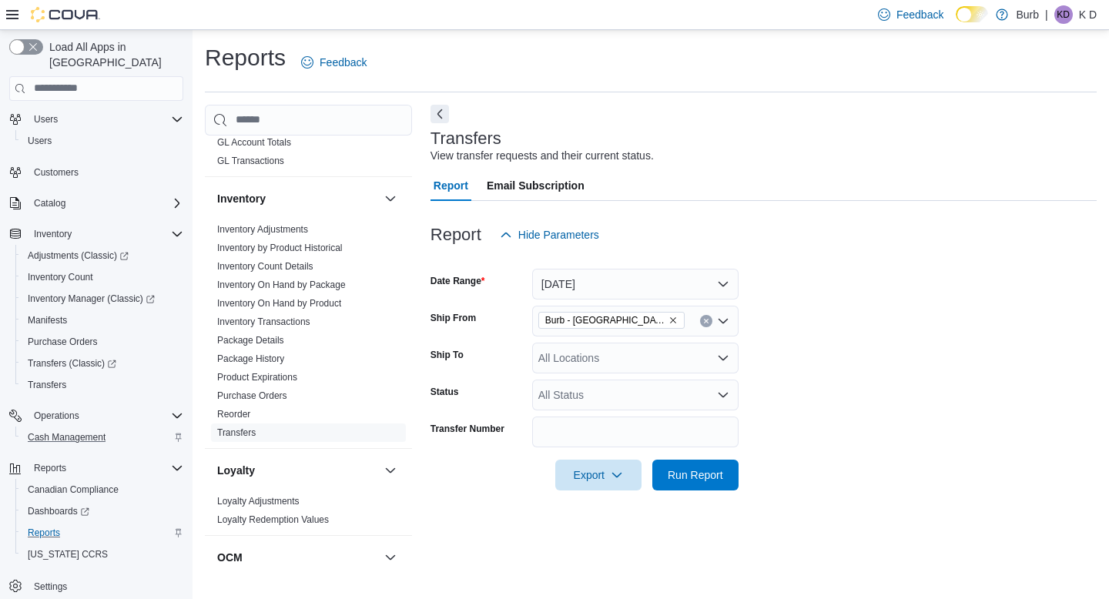
click at [770, 331] on form "Date Range Today Ship From Burb - DC 01 Ship To All Locations Status All Status…" at bounding box center [764, 370] width 666 height 240
click at [687, 365] on div "All Locations" at bounding box center [635, 358] width 206 height 31
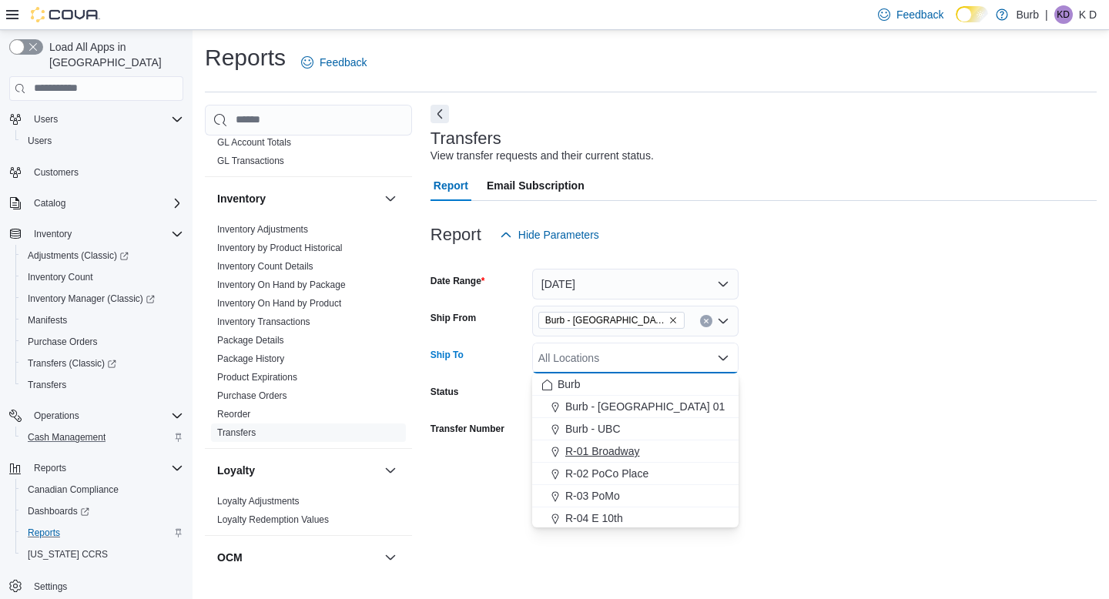
click at [631, 458] on span "R-01 Broadway" at bounding box center [602, 451] width 75 height 15
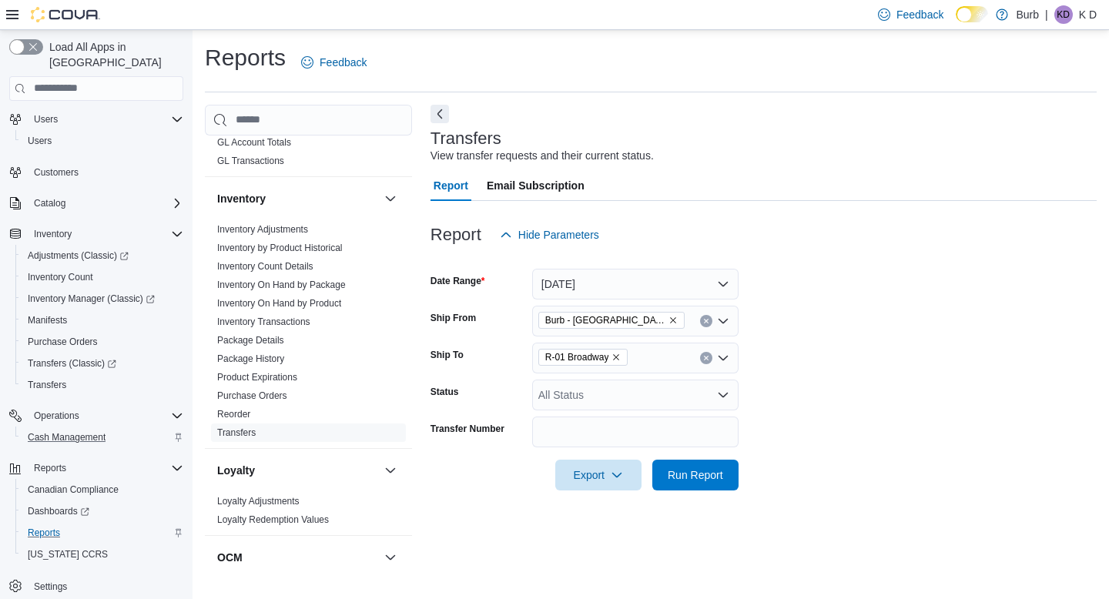
click at [843, 368] on form "Date Range Today Ship From Burb - DC 01 Ship To R-01 Broadway Status All Status…" at bounding box center [764, 370] width 666 height 240
click at [702, 471] on span "Run Report" at bounding box center [695, 474] width 55 height 15
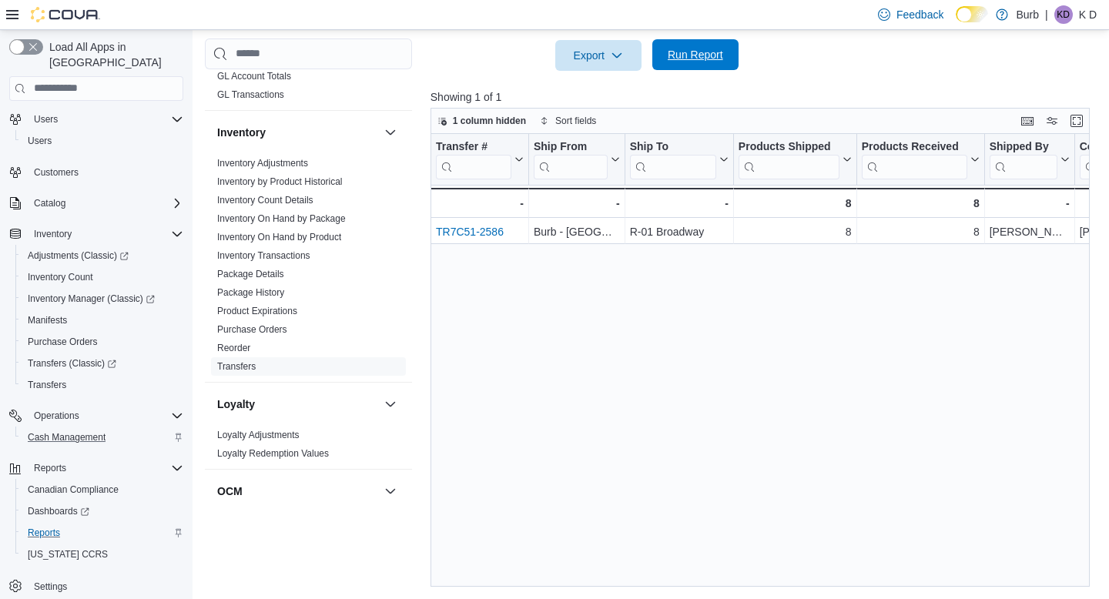
scroll to position [420, 0]
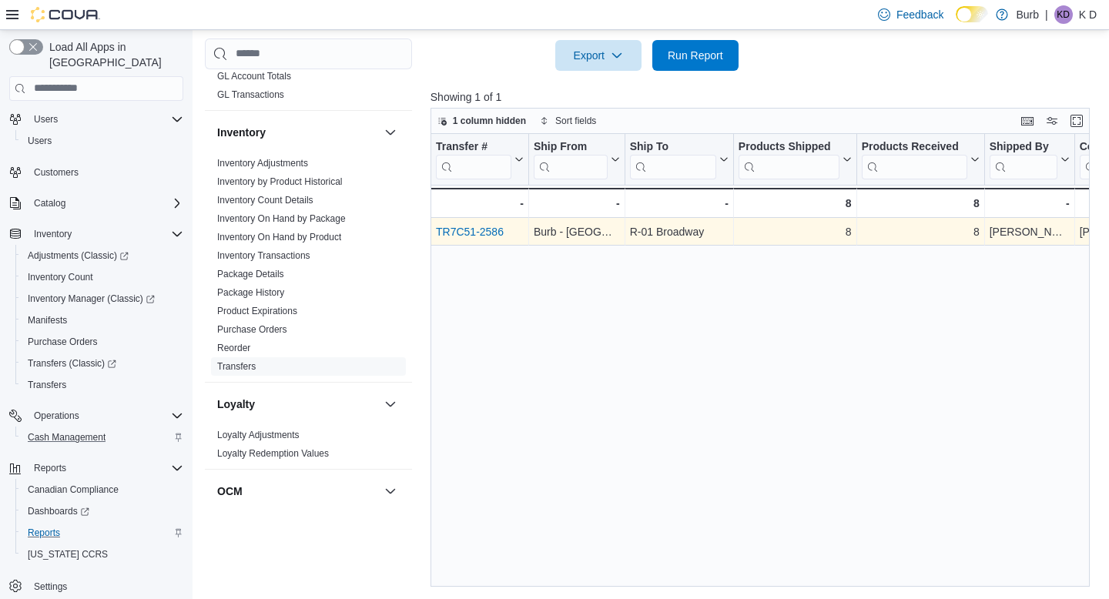
click at [495, 236] on link "TR7C51-2586" at bounding box center [470, 232] width 68 height 12
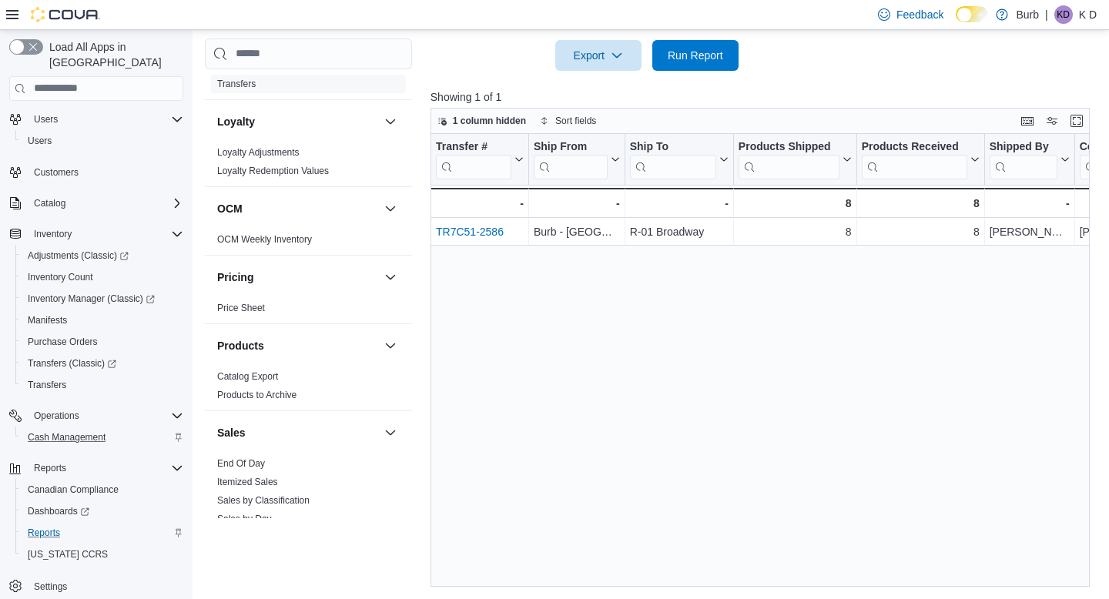
scroll to position [849, 0]
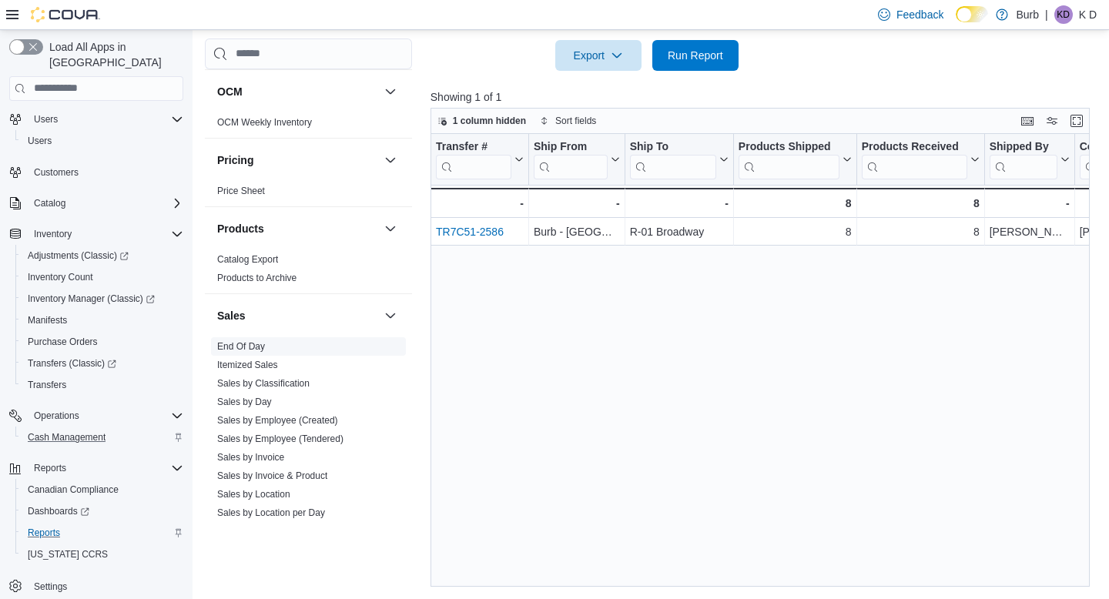
click at [240, 349] on link "End Of Day" at bounding box center [241, 346] width 48 height 11
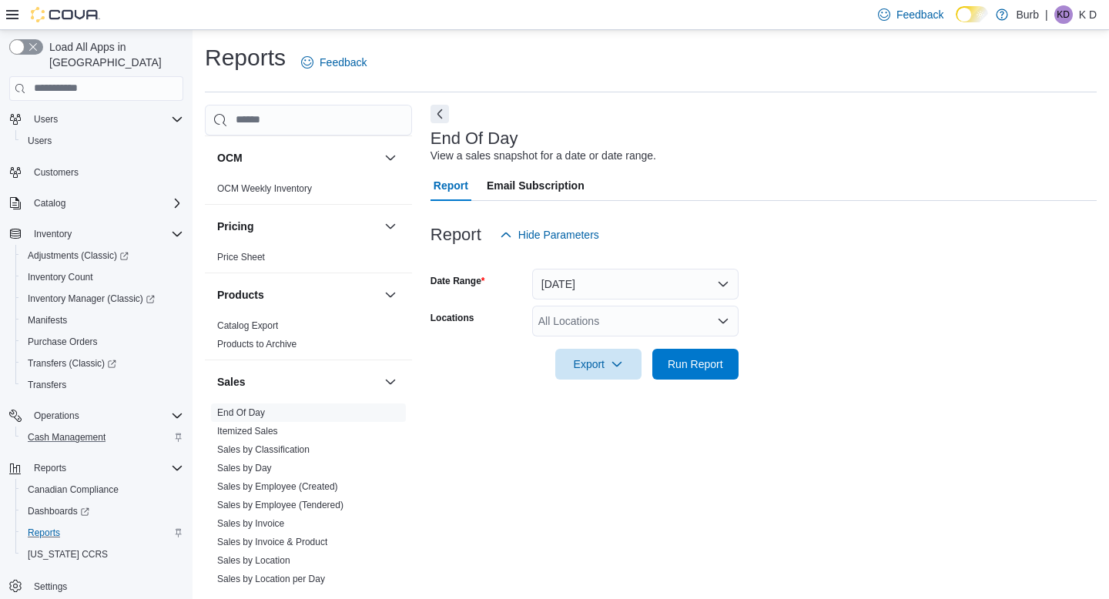
click at [582, 316] on div "All Locations" at bounding box center [635, 321] width 206 height 31
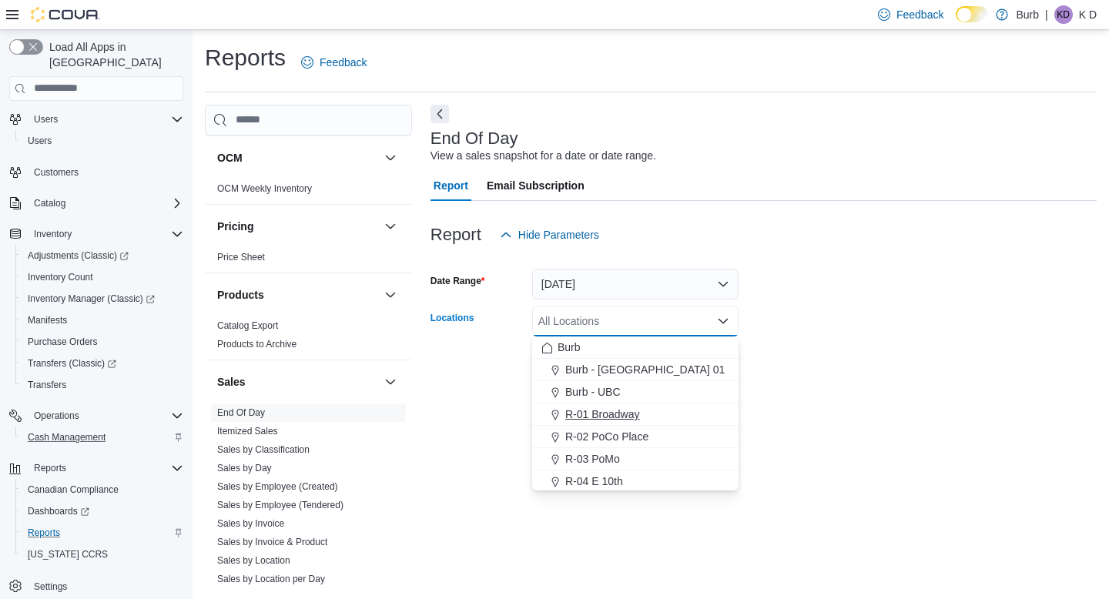
click at [596, 412] on span "R-01 Broadway" at bounding box center [602, 414] width 75 height 15
click at [796, 328] on form "Date Range Today Locations R-01 Broadway Combo box. Selected. R-01 Broadway. Pr…" at bounding box center [764, 314] width 666 height 129
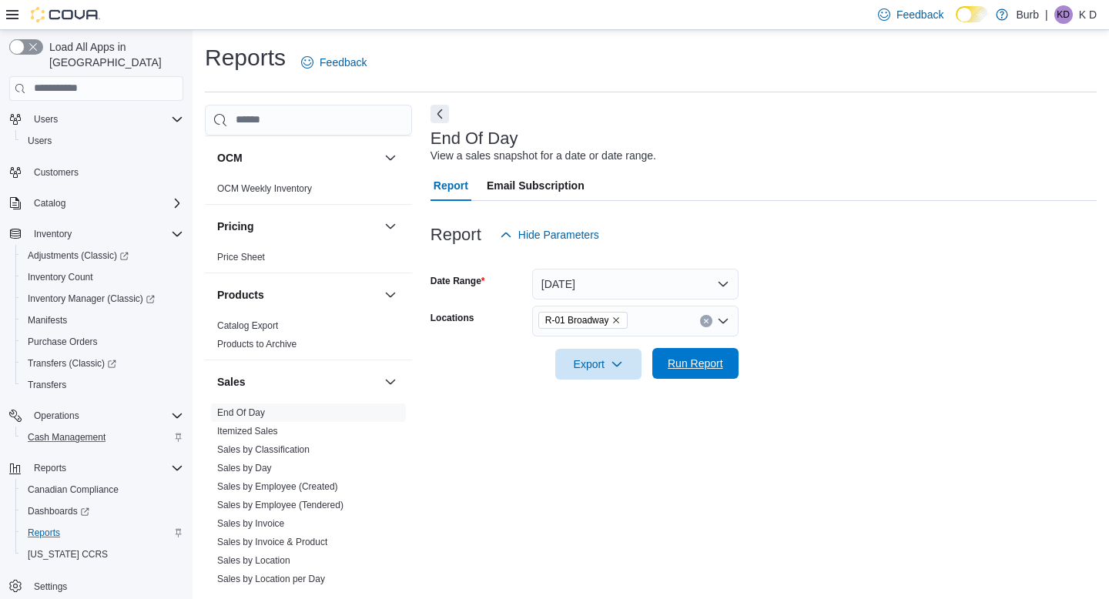
click at [718, 361] on span "Run Report" at bounding box center [695, 363] width 55 height 15
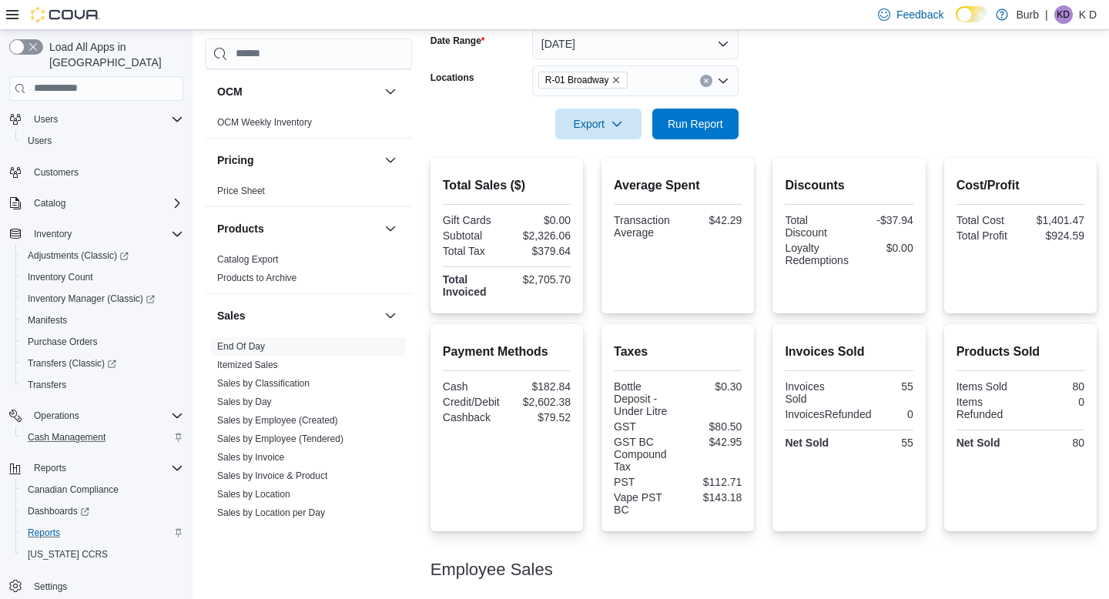
scroll to position [223, 0]
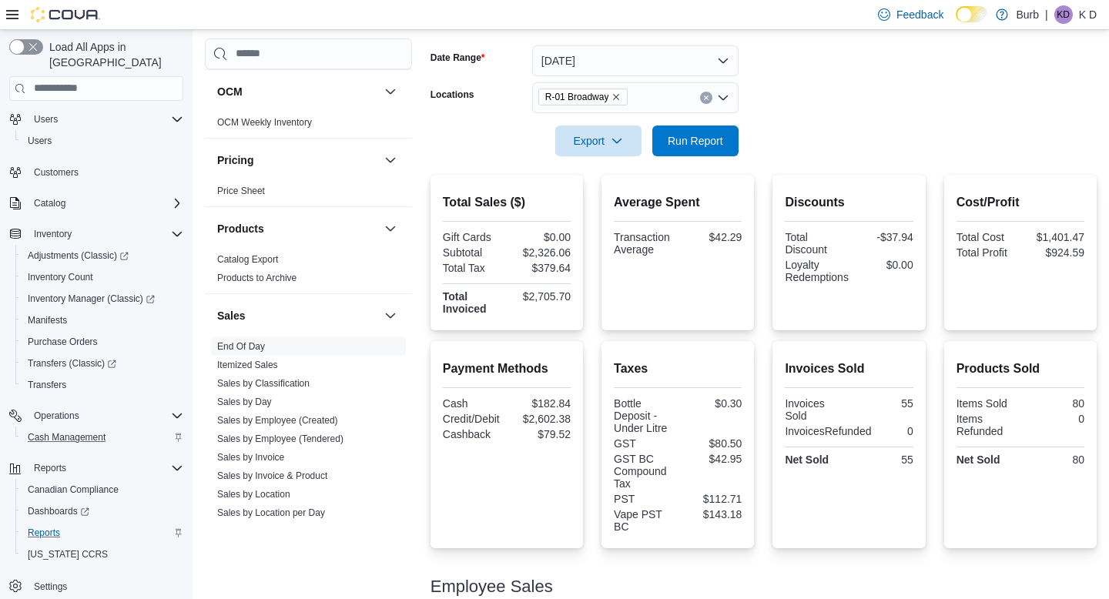
click at [707, 97] on icon "Clear input" at bounding box center [706, 98] width 6 height 6
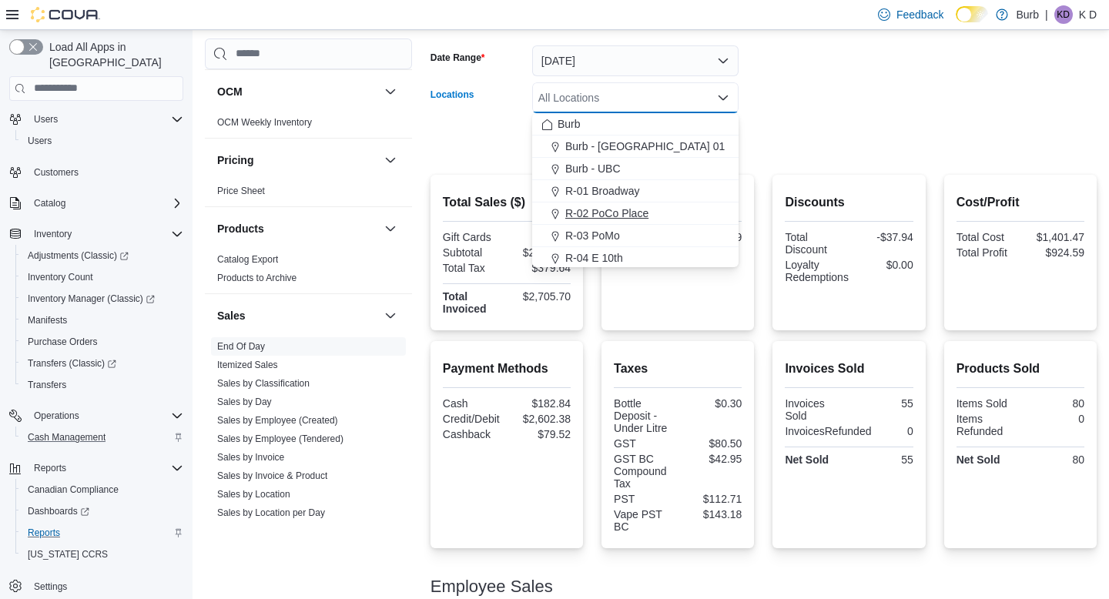
click at [676, 213] on div "R-02 PoCo Place" at bounding box center [636, 213] width 188 height 15
click at [808, 146] on form "Date Range Today Locations R-02 PoCo Place Combo box. Selected. R-02 PoCo Place…" at bounding box center [764, 91] width 666 height 129
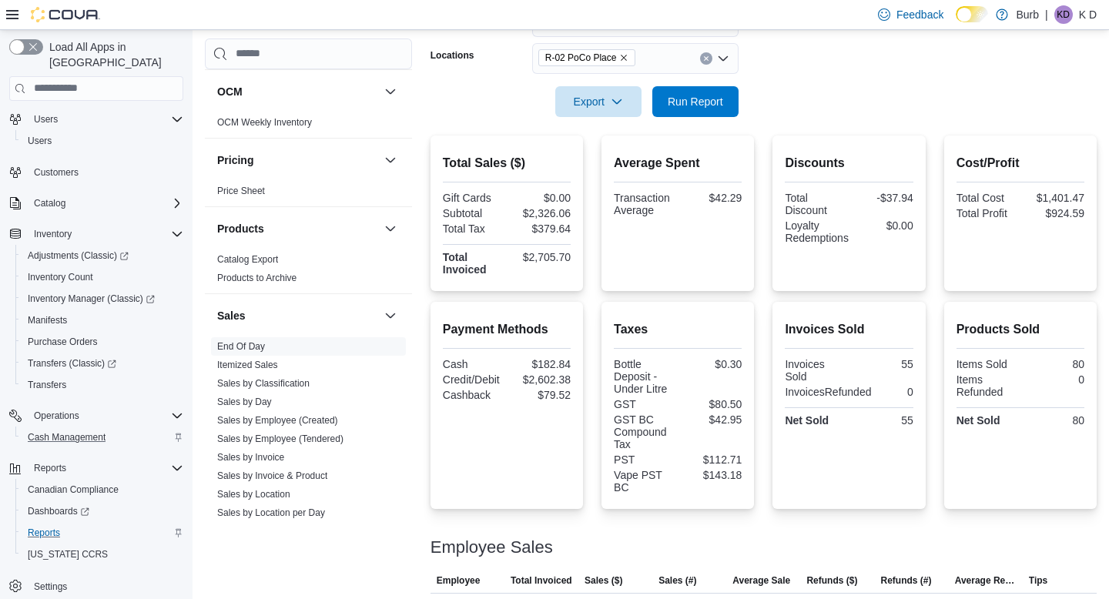
scroll to position [262, 0]
click at [730, 99] on button "Run Report" at bounding box center [696, 101] width 86 height 31
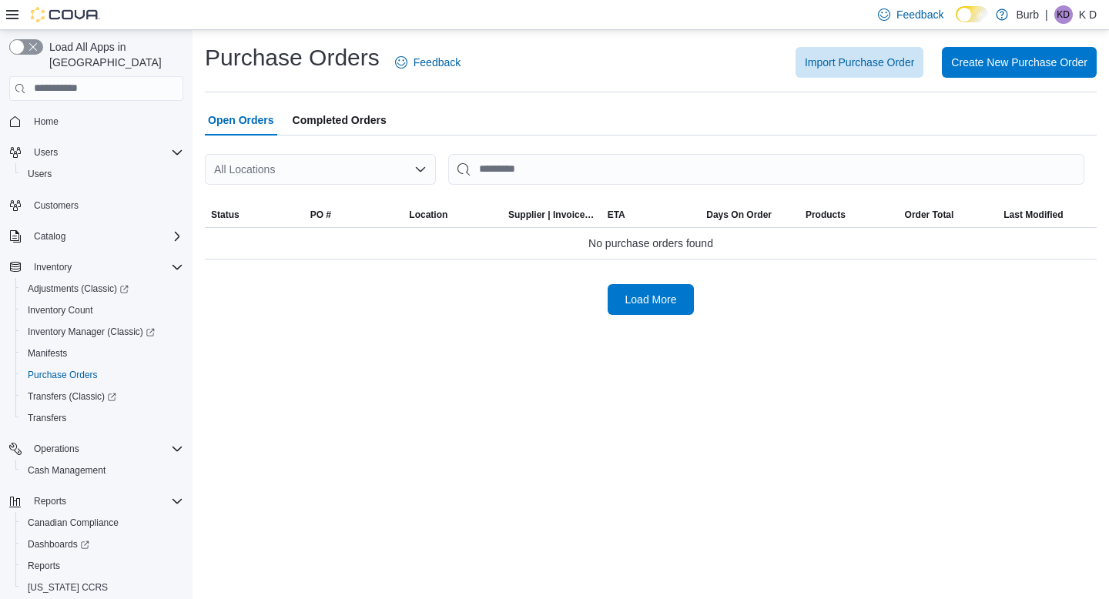
click at [359, 133] on span "Completed Orders" at bounding box center [340, 120] width 94 height 31
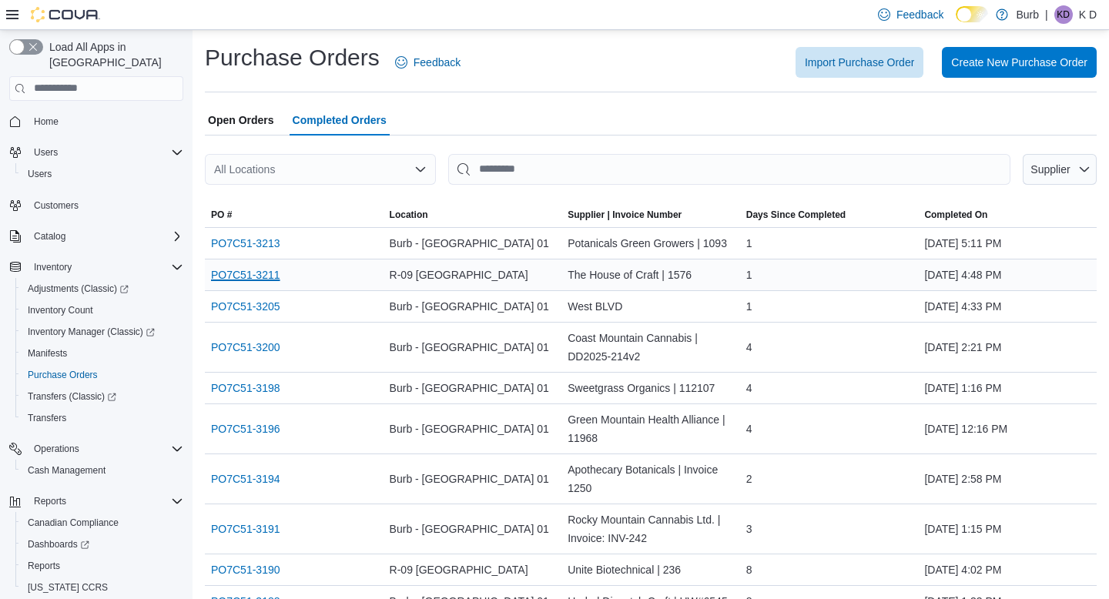
click at [261, 269] on link "PO7C51-3211" at bounding box center [245, 275] width 69 height 18
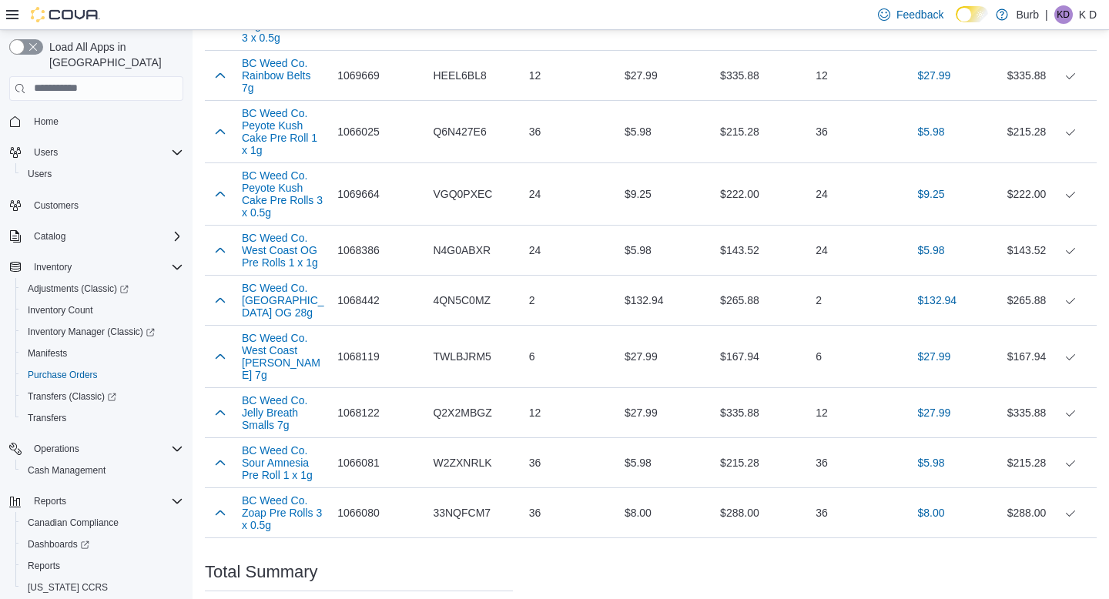
scroll to position [606, 0]
click at [283, 369] on button "BC Weed Co. West Coast OG Smalls 7g" at bounding box center [283, 358] width 83 height 49
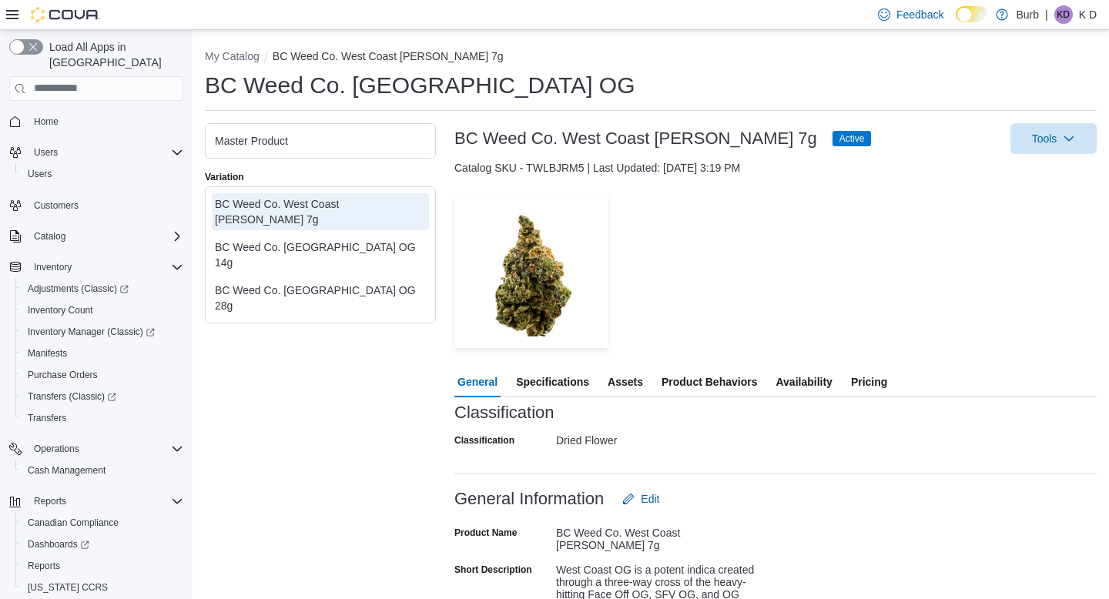
click at [864, 258] on div "— Click to open this image in fullscreen mode" at bounding box center [776, 271] width 643 height 154
click at [876, 368] on span "Pricing" at bounding box center [869, 382] width 36 height 31
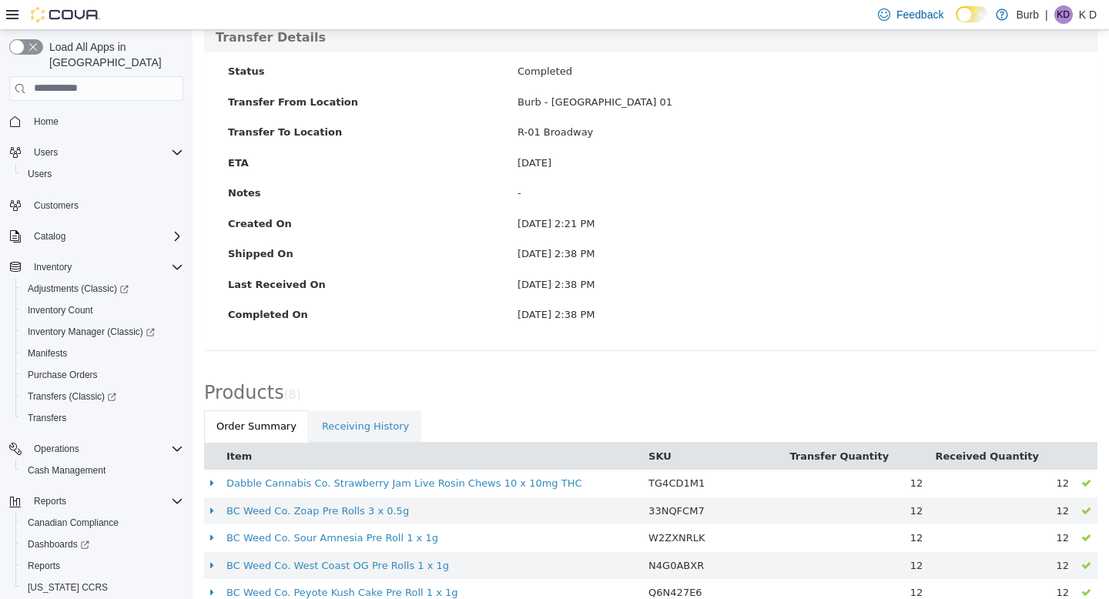
scroll to position [219, 0]
